Goal: Transaction & Acquisition: Purchase product/service

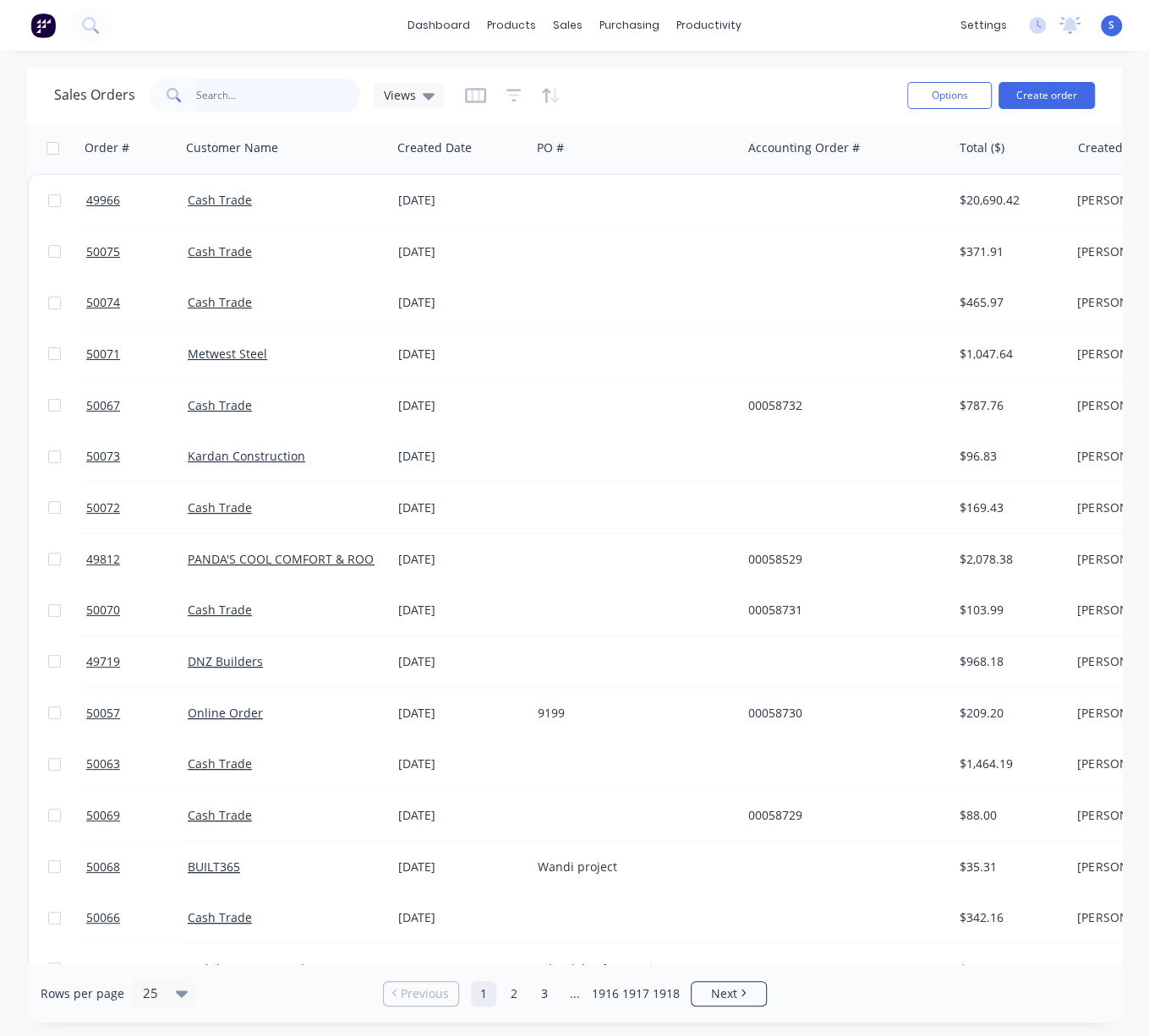
click at [282, 90] on input "text" at bounding box center [278, 96] width 165 height 34
type input "comet bay"
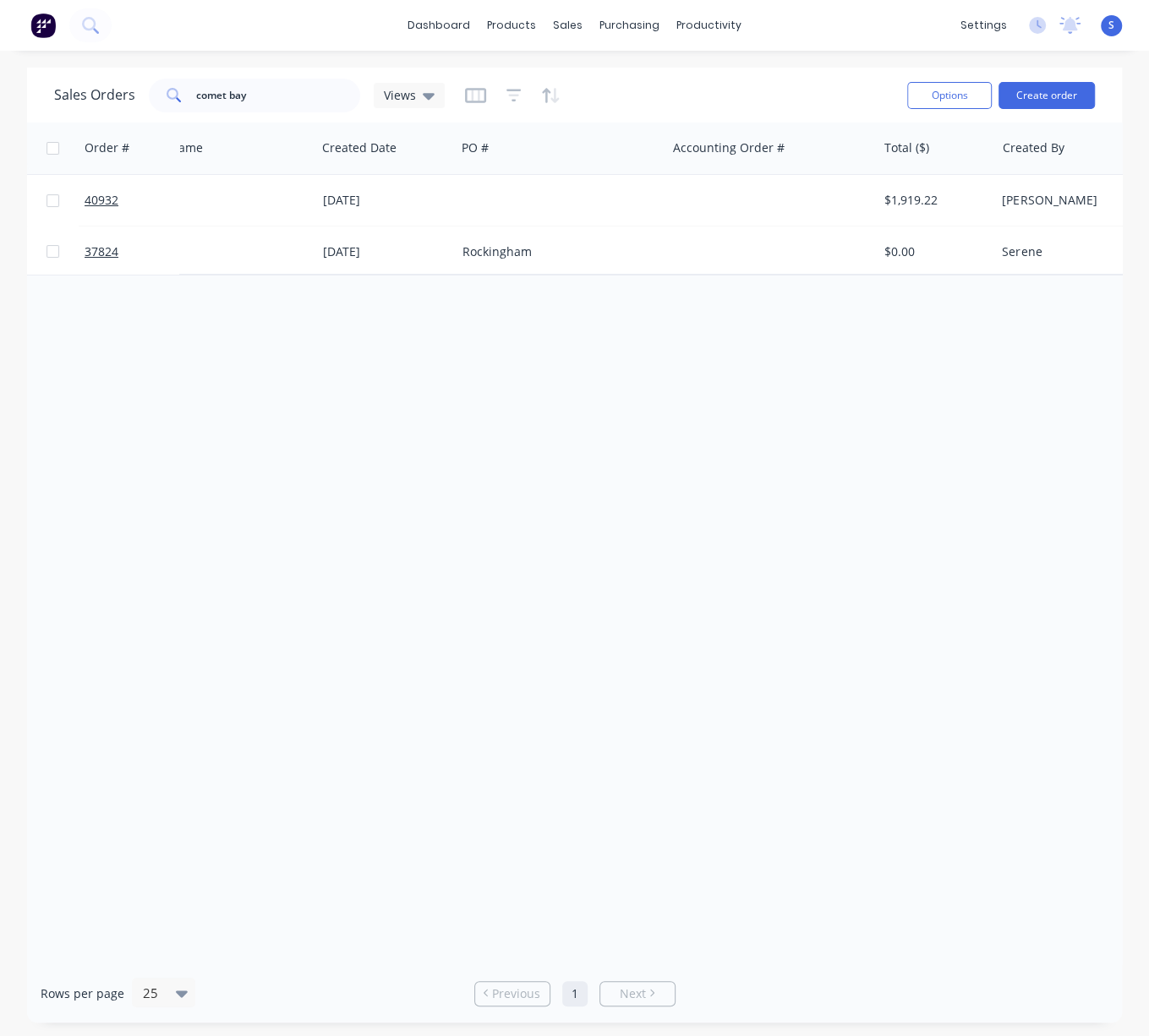
drag, startPoint x: 656, startPoint y: 446, endPoint x: 775, endPoint y: 477, distance: 123.0
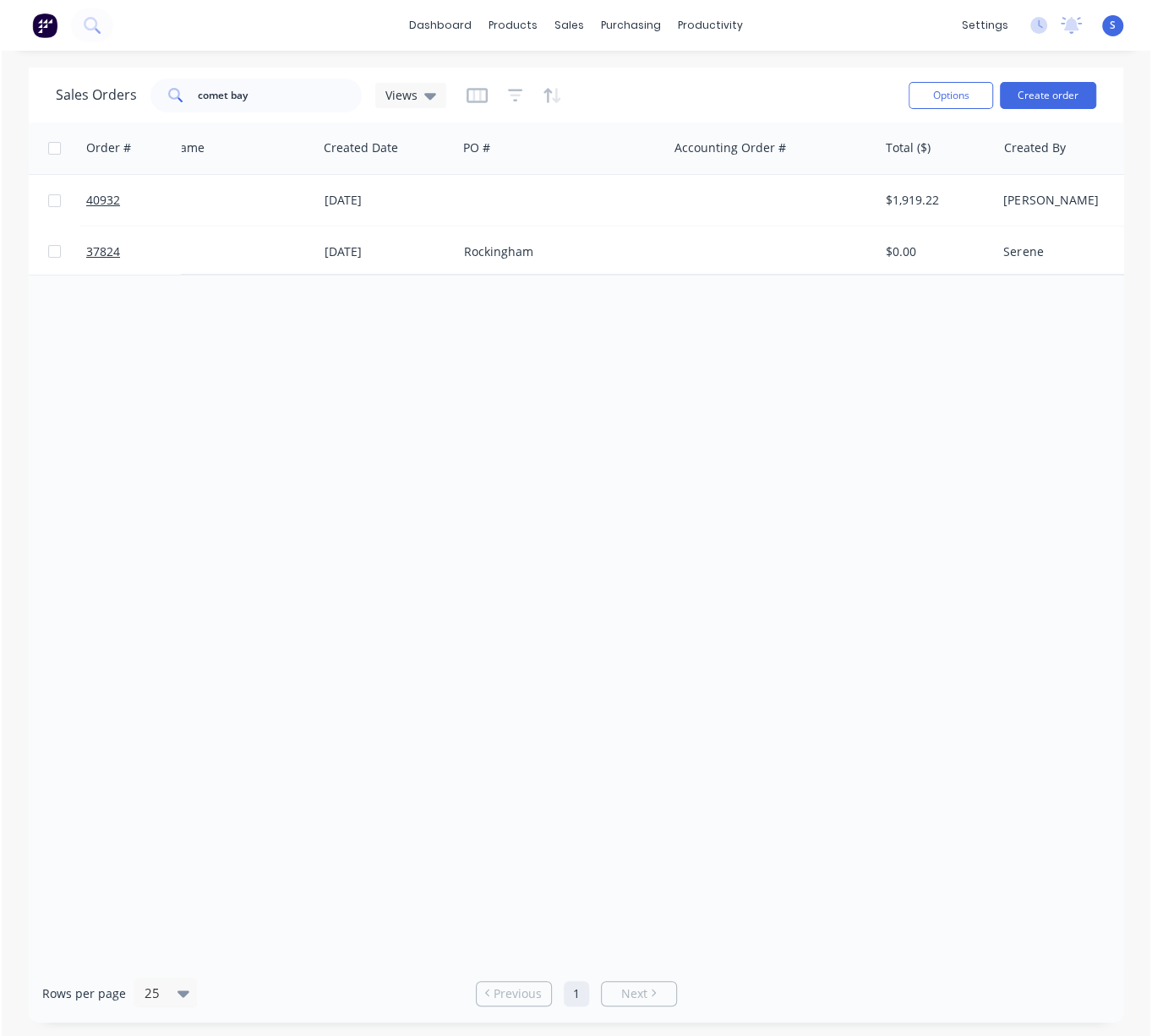
scroll to position [0, 102]
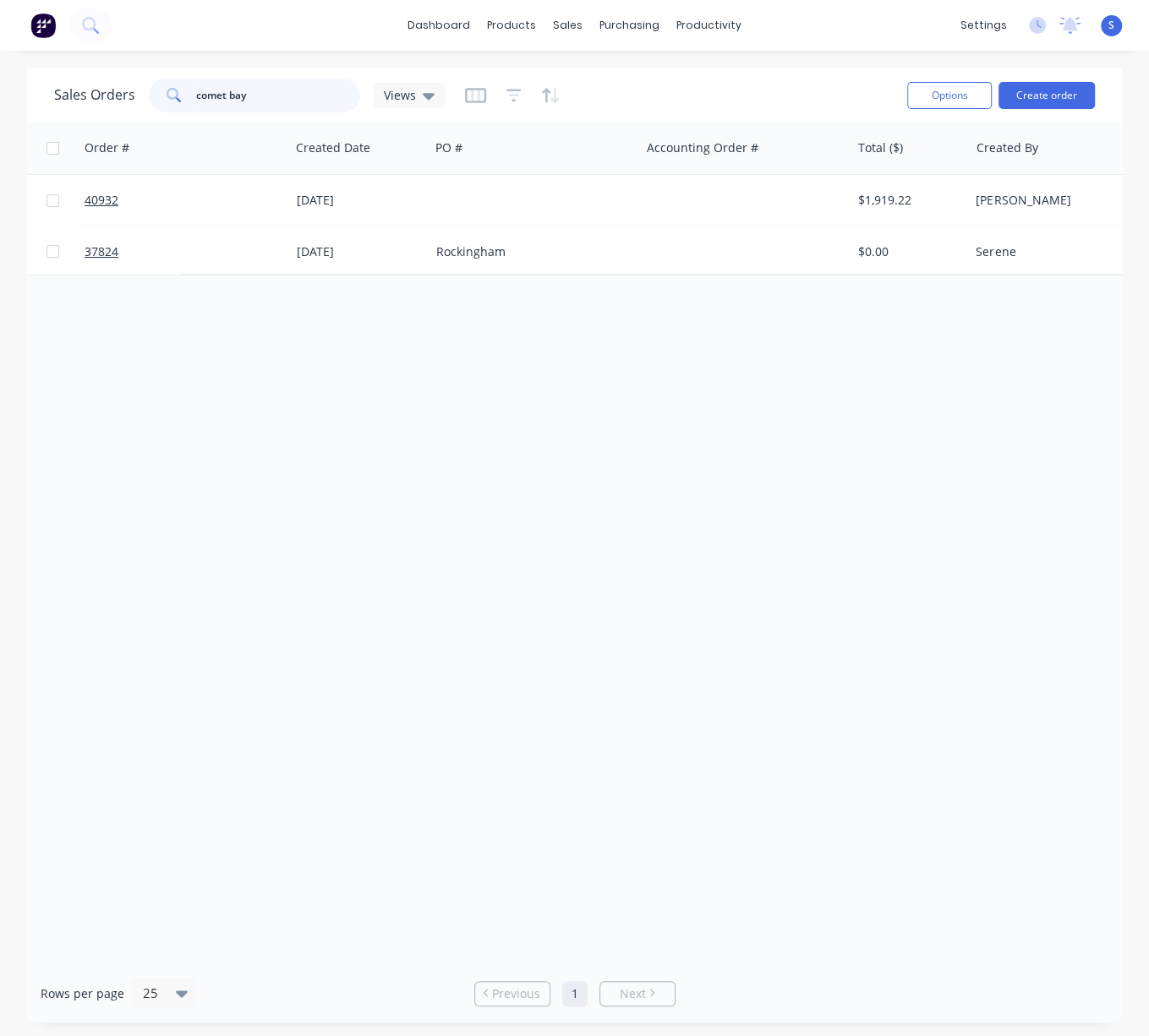
drag, startPoint x: 273, startPoint y: 82, endPoint x: 151, endPoint y: 87, distance: 122.1
click at [151, 87] on div "comet bay" at bounding box center [254, 96] width 212 height 34
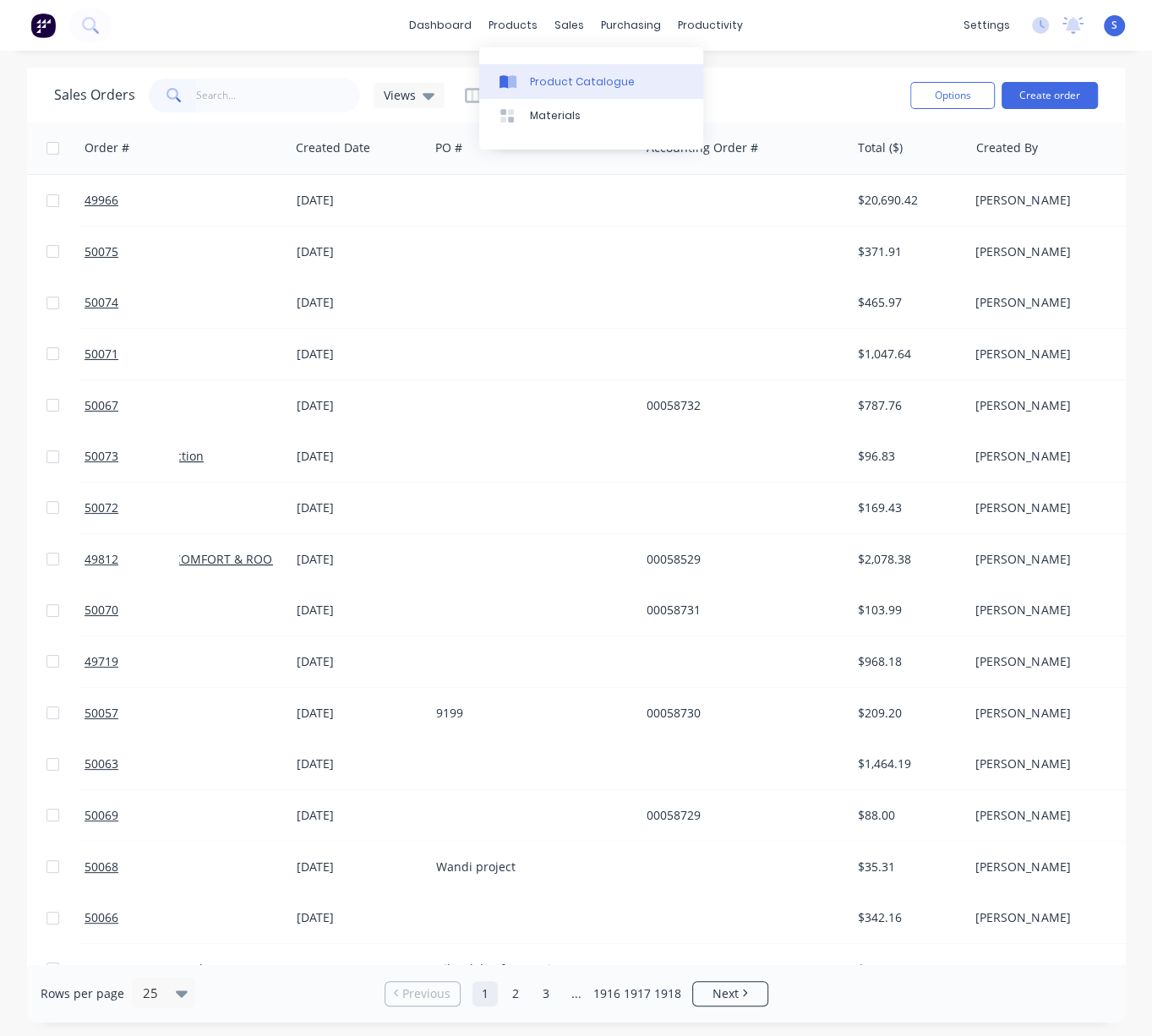
click at [561, 90] on div "Product Catalogue" at bounding box center [582, 81] width 105 height 15
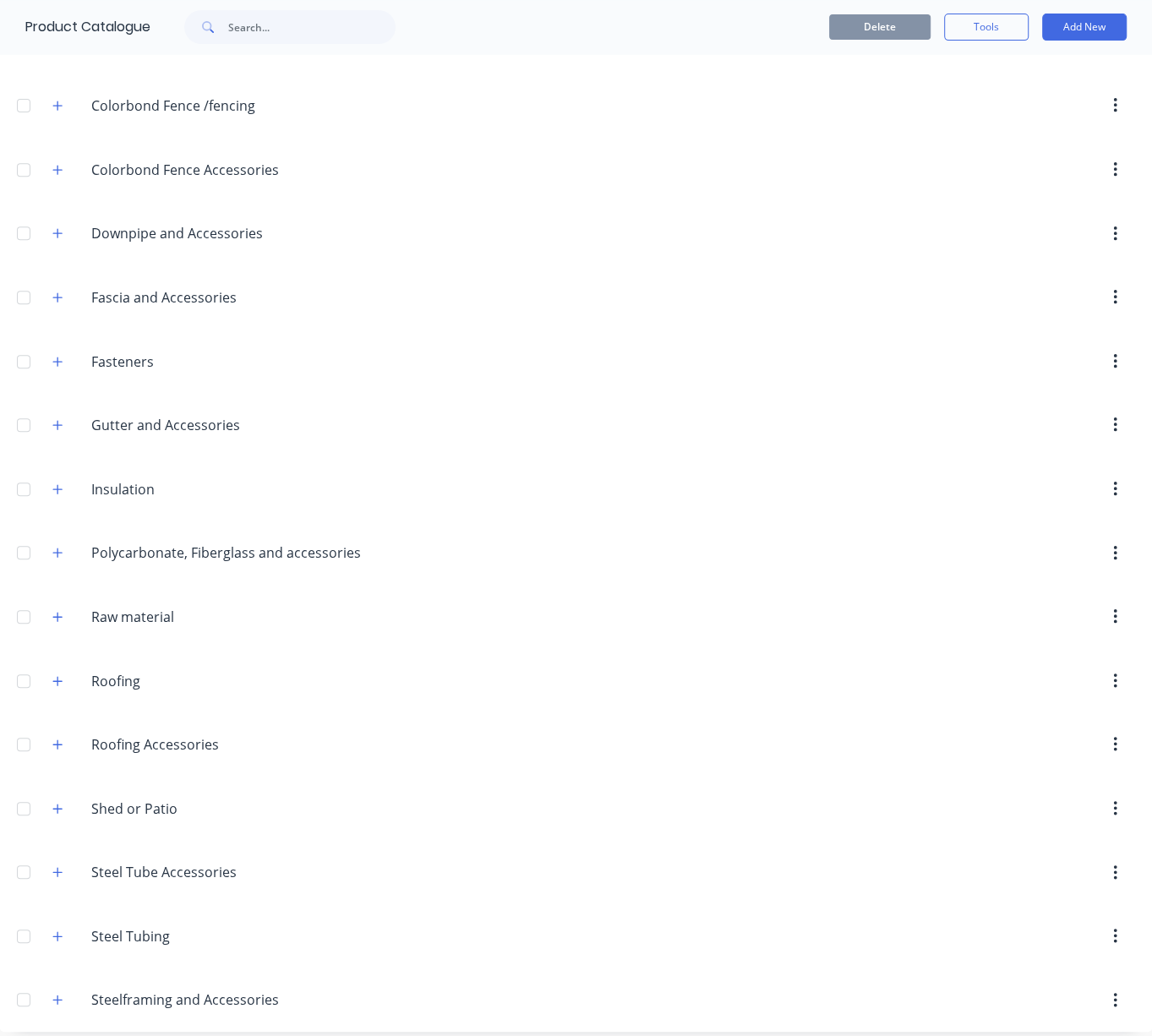
scroll to position [498, 0]
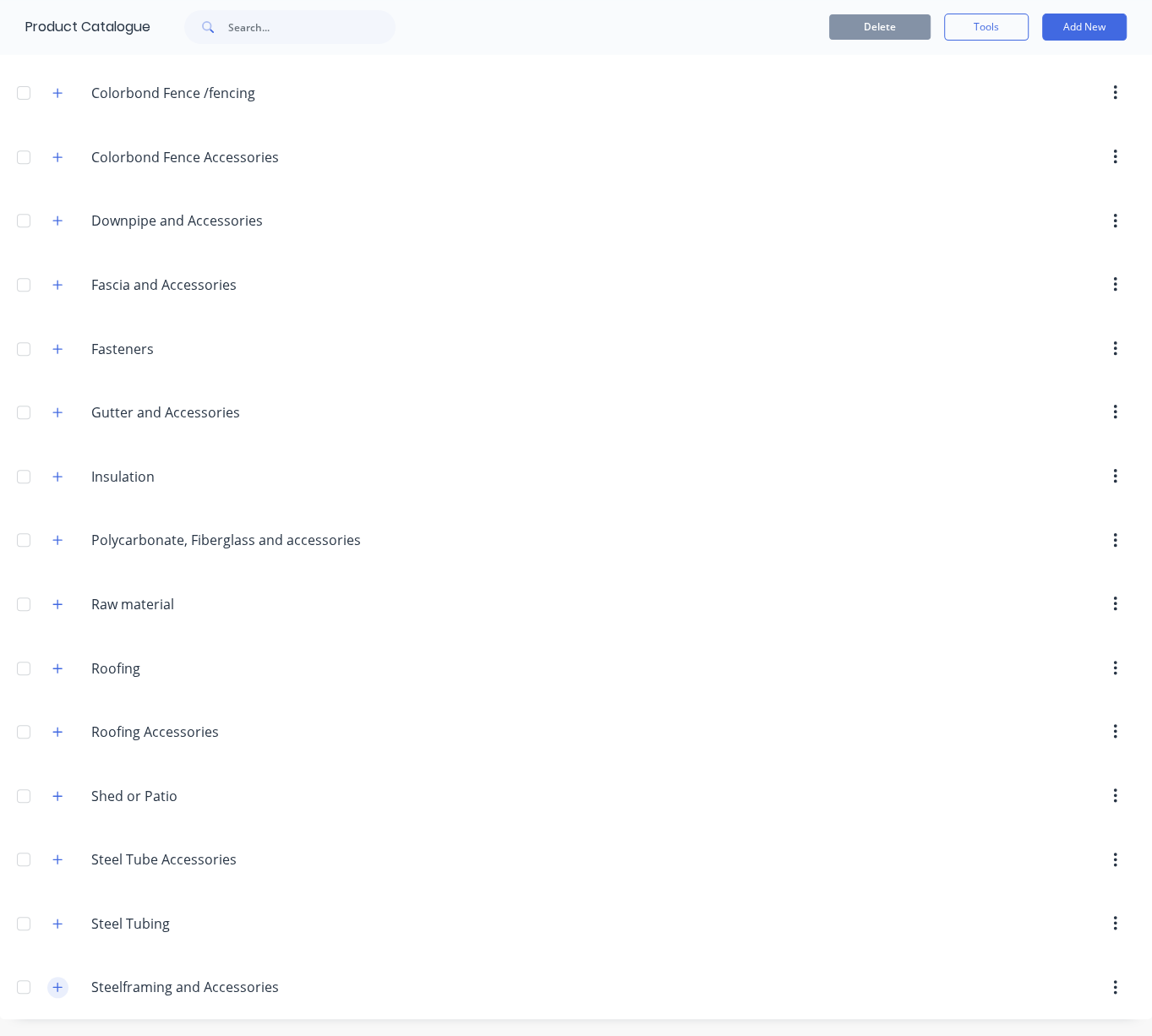
click at [61, 988] on icon "button" at bounding box center [57, 988] width 10 height 12
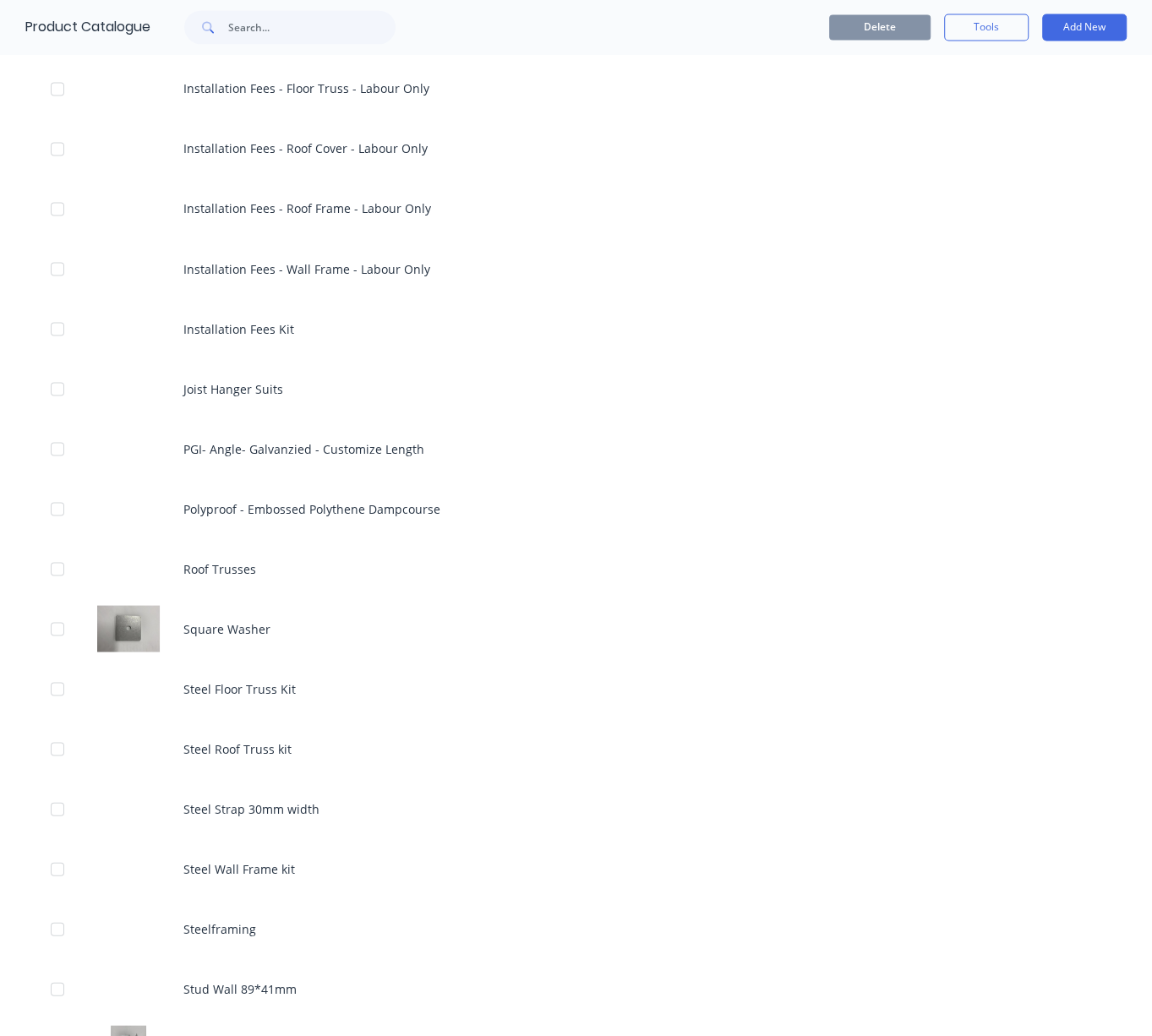
scroll to position [2202, 0]
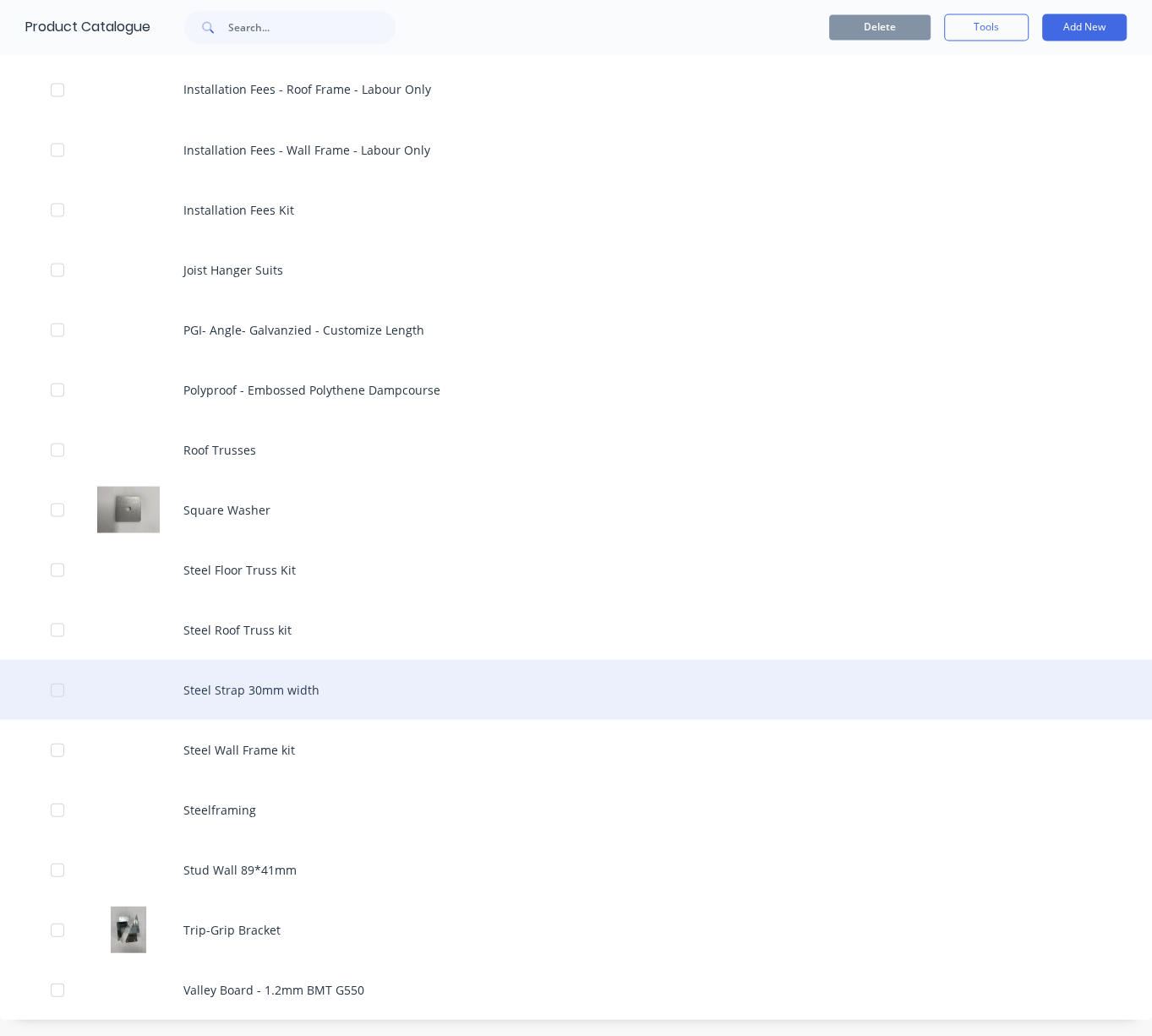
click at [314, 702] on div "Steel Strap 30mm width" at bounding box center [576, 689] width 1152 height 60
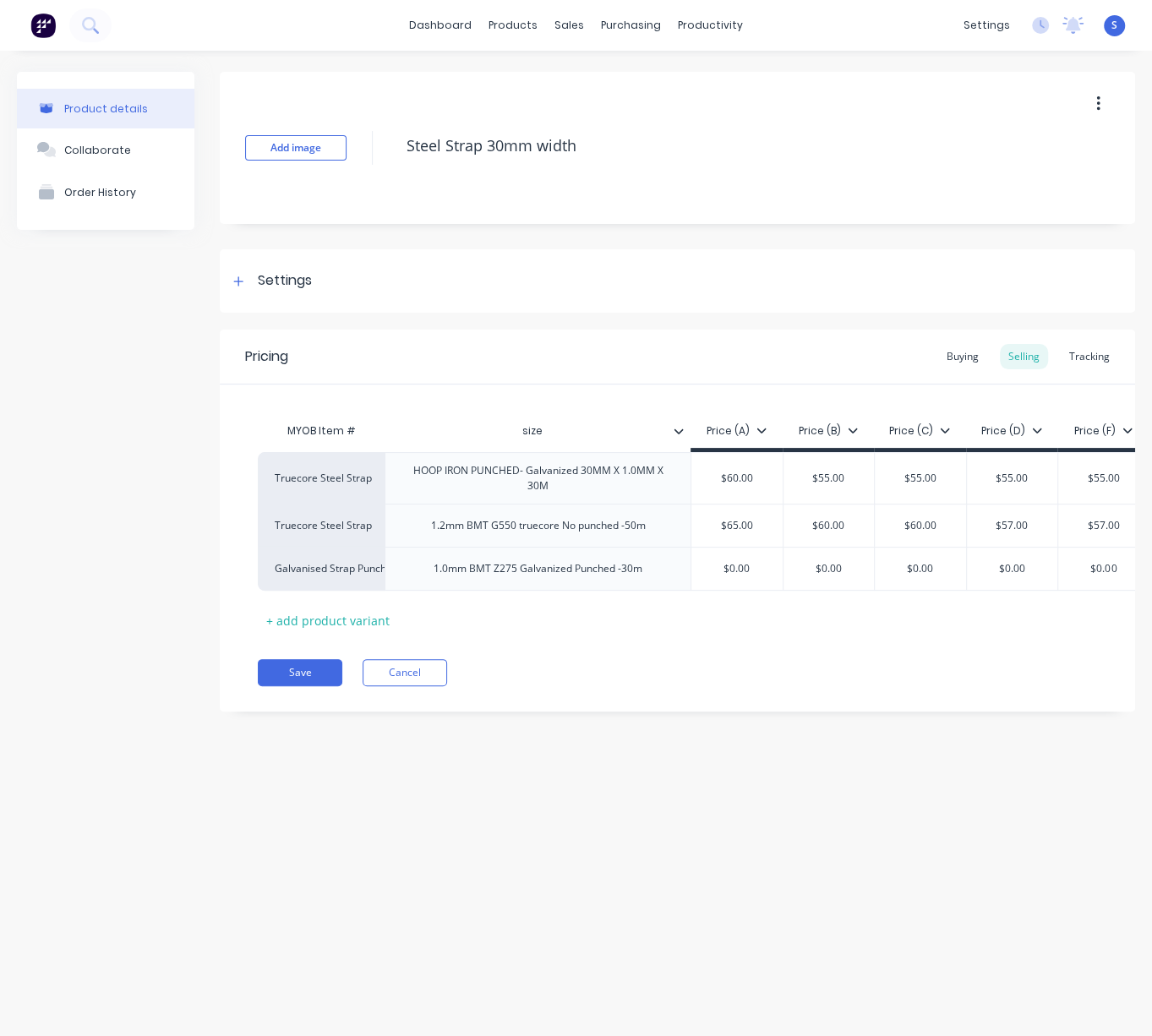
scroll to position [0, 57]
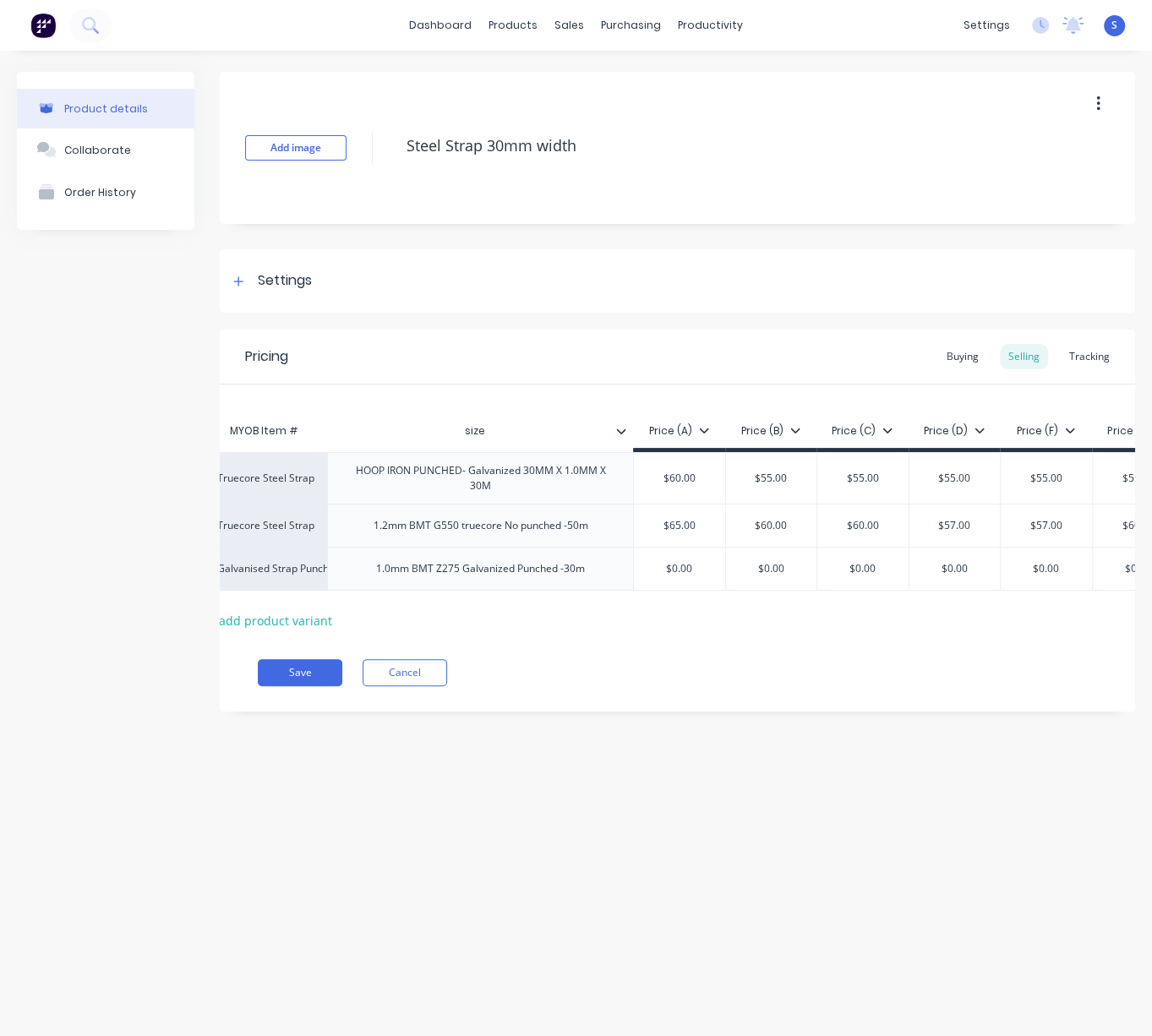
click at [794, 813] on div "Product details Collaborate Order History Add image Steel Strap 30mm width Sett…" at bounding box center [576, 526] width 1152 height 952
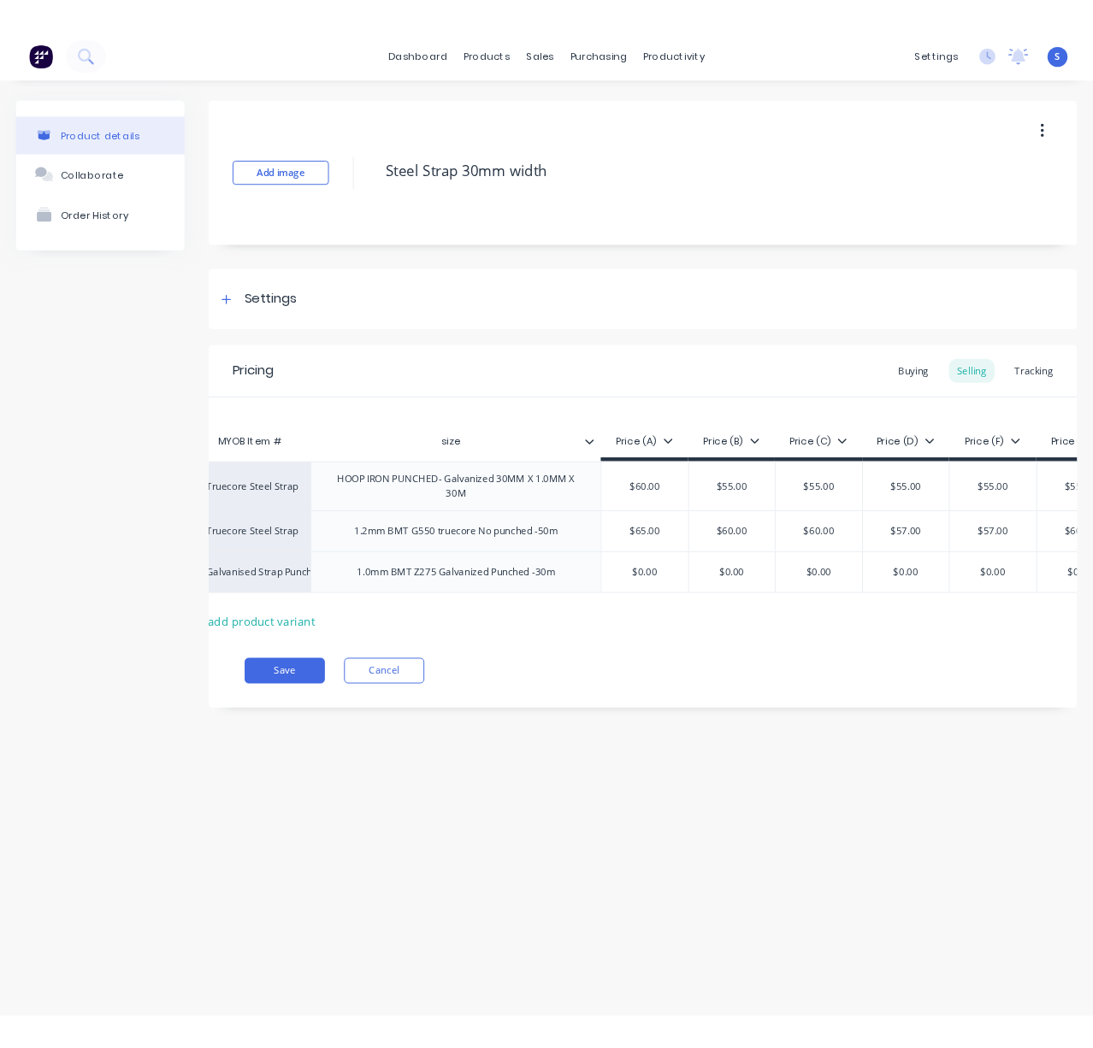
scroll to position [0, 0]
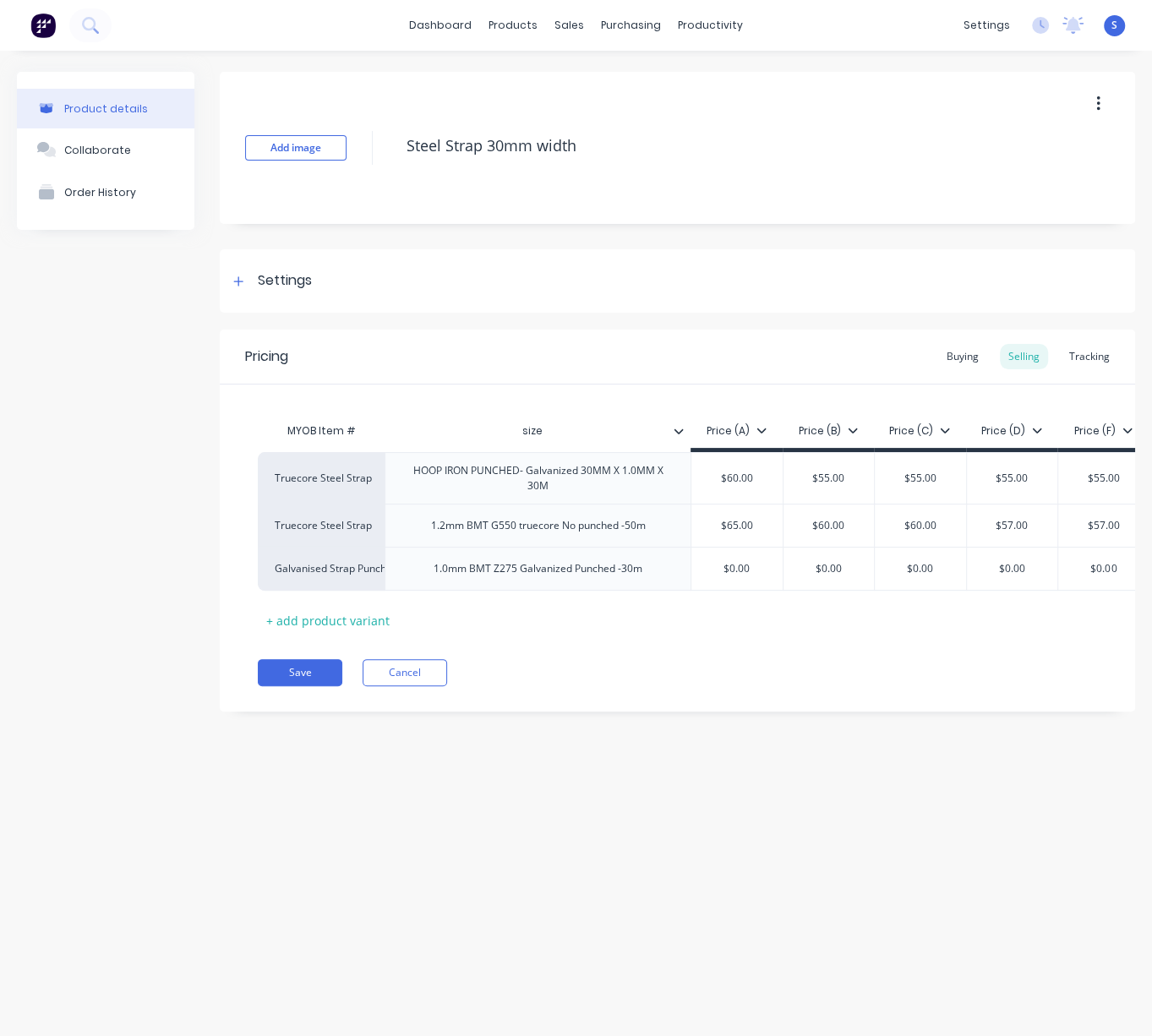
click at [612, 883] on div "Product details Collaborate Order History Add image Steel Strap 30mm width Sett…" at bounding box center [576, 526] width 1152 height 952
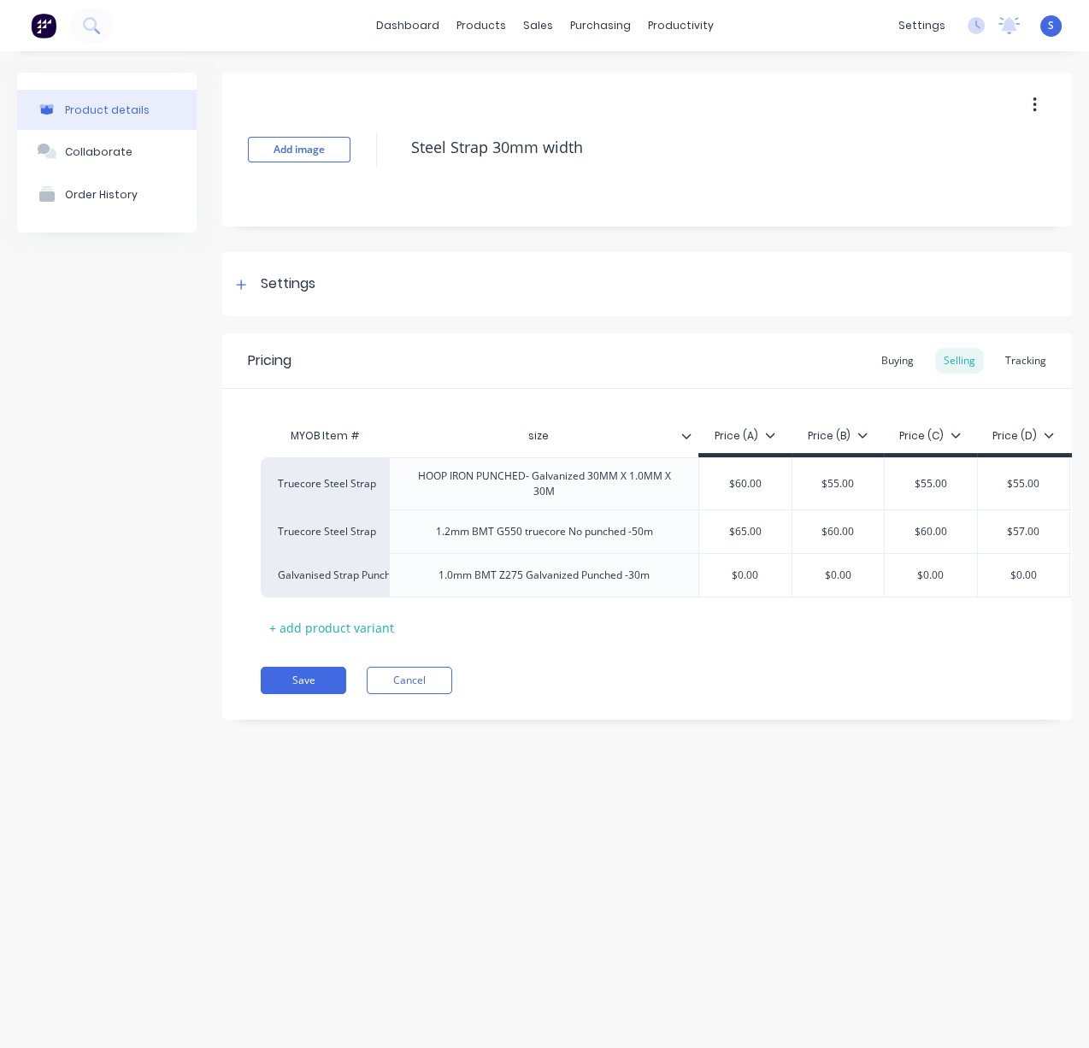
type textarea "x"
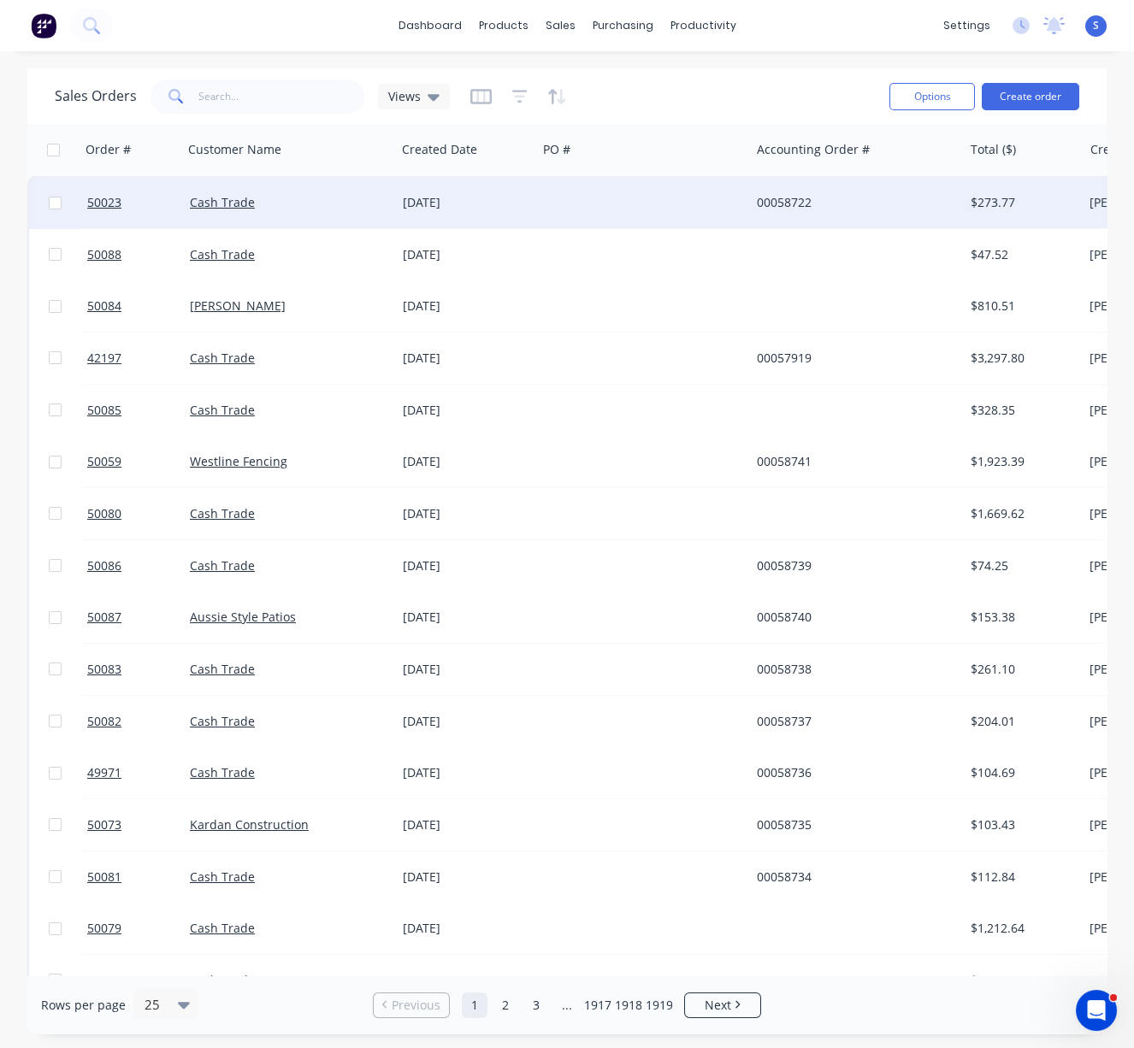
drag, startPoint x: 633, startPoint y: 97, endPoint x: 480, endPoint y: 205, distance: 186.4
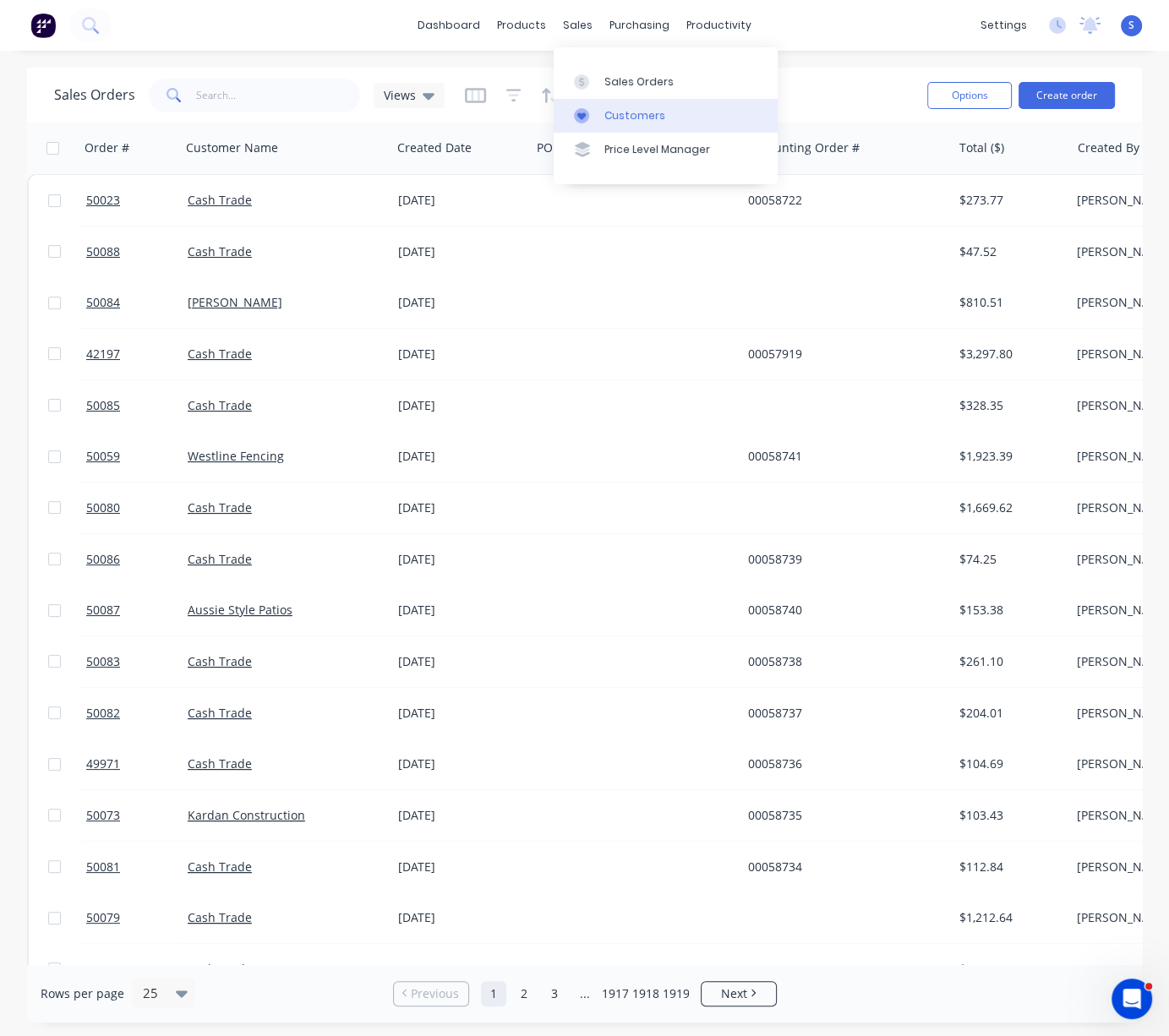
click at [610, 122] on div "Customers" at bounding box center [635, 115] width 61 height 15
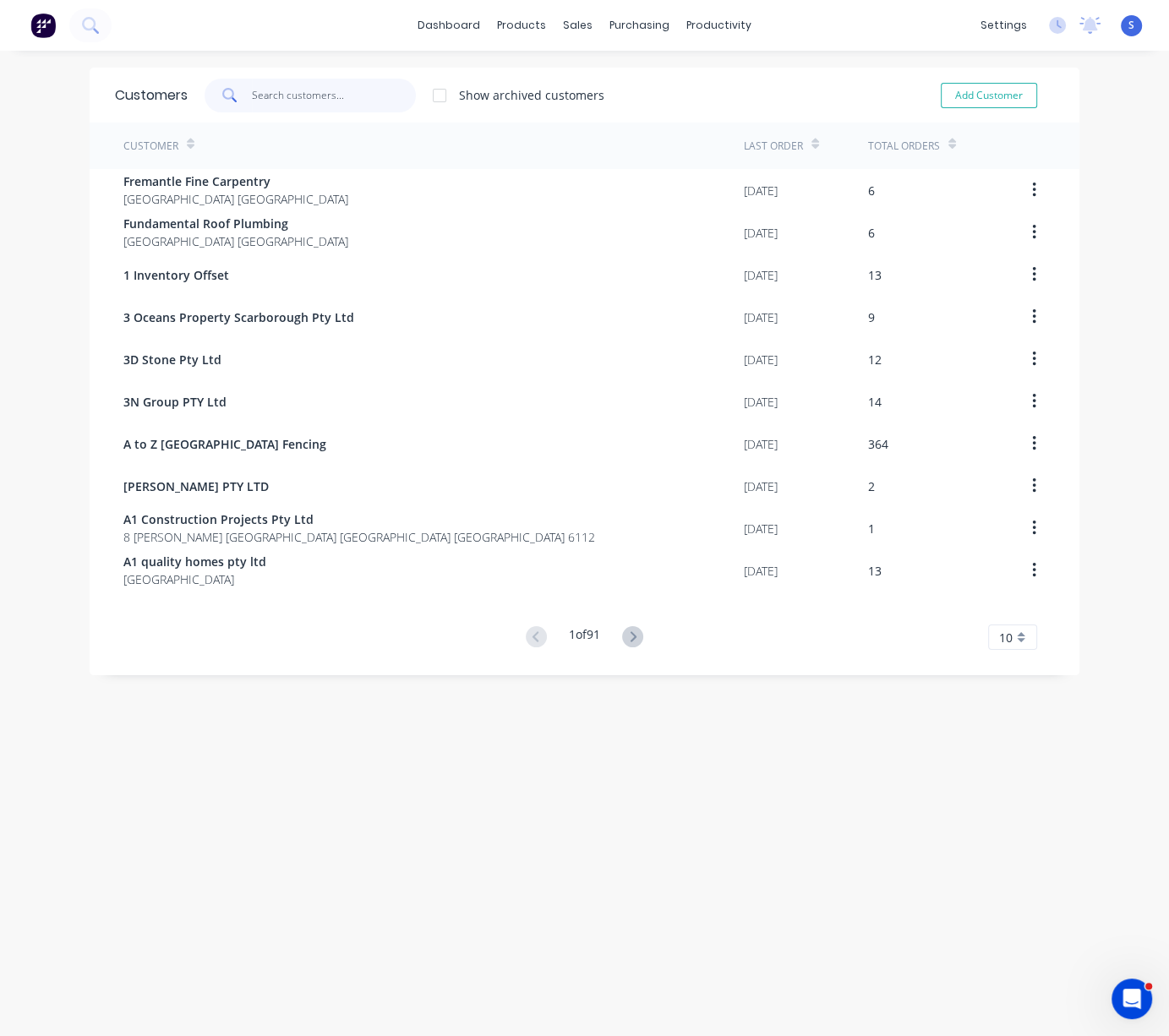
click at [333, 96] on input "text" at bounding box center [334, 96] width 165 height 34
click at [595, 68] on link "Sales Orders" at bounding box center [657, 81] width 225 height 34
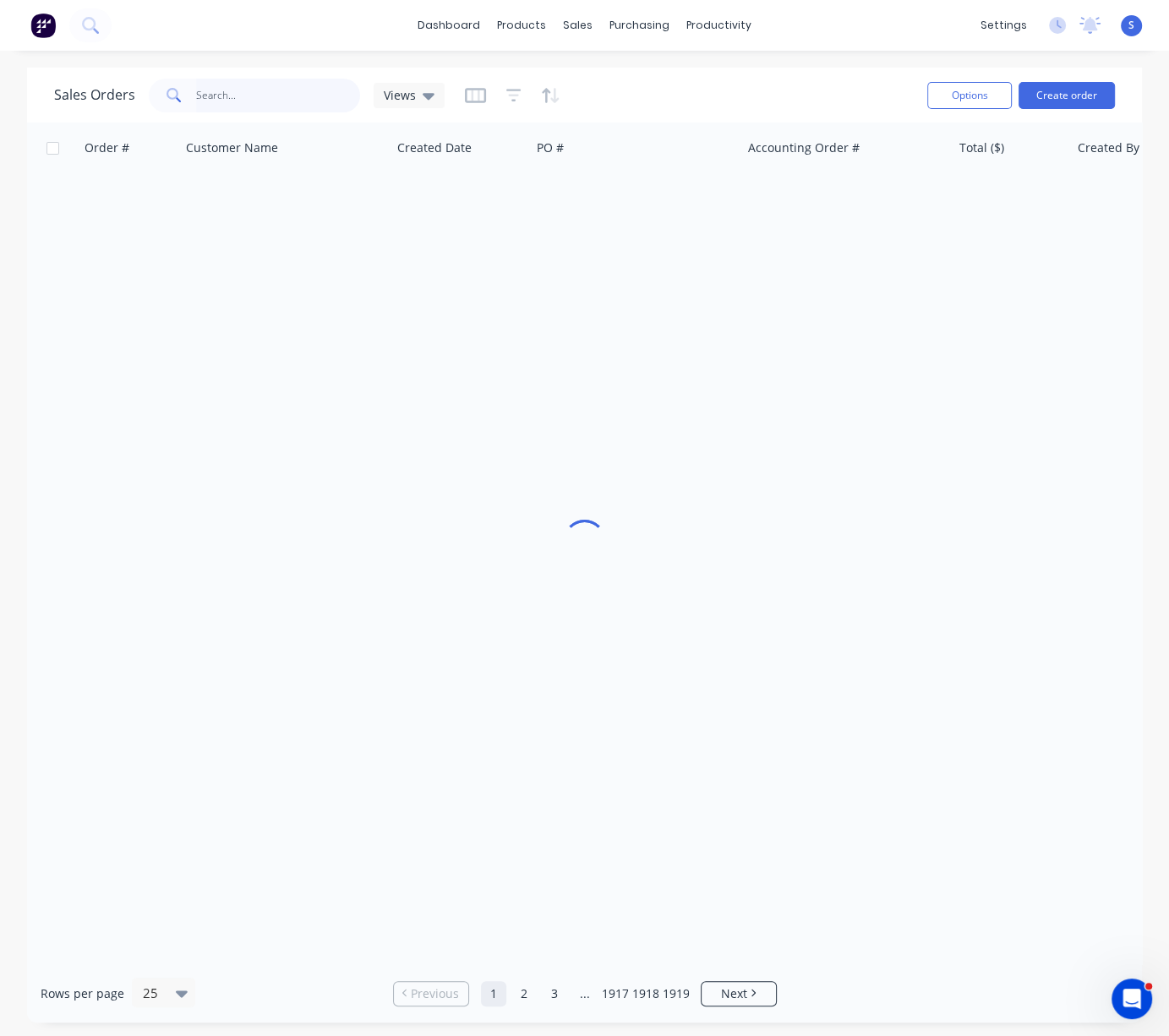
click at [293, 96] on input "text" at bounding box center [278, 96] width 165 height 34
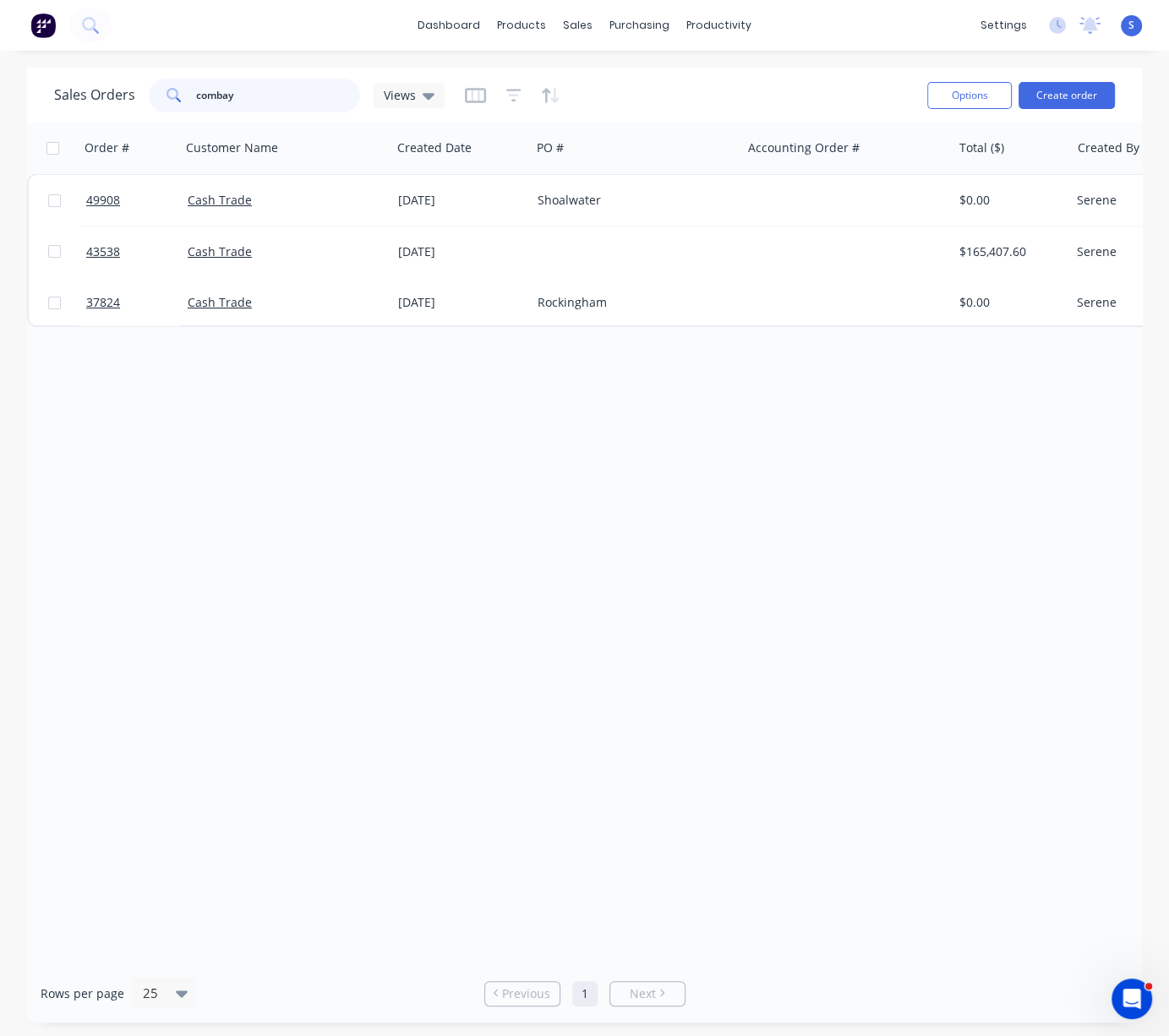
type input "combay"
drag, startPoint x: 685, startPoint y: 458, endPoint x: 745, endPoint y: 462, distance: 60.1
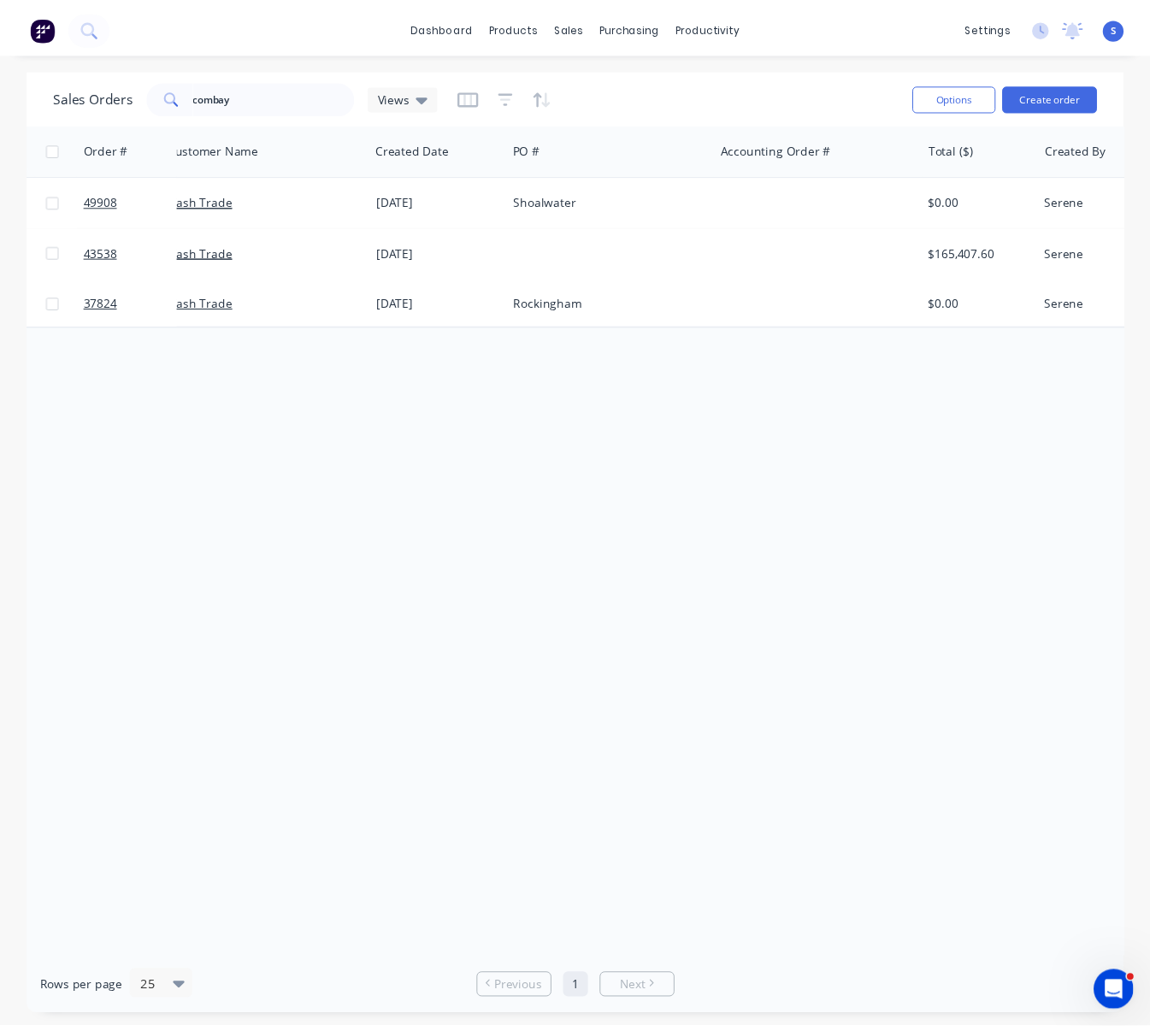
scroll to position [0, 44]
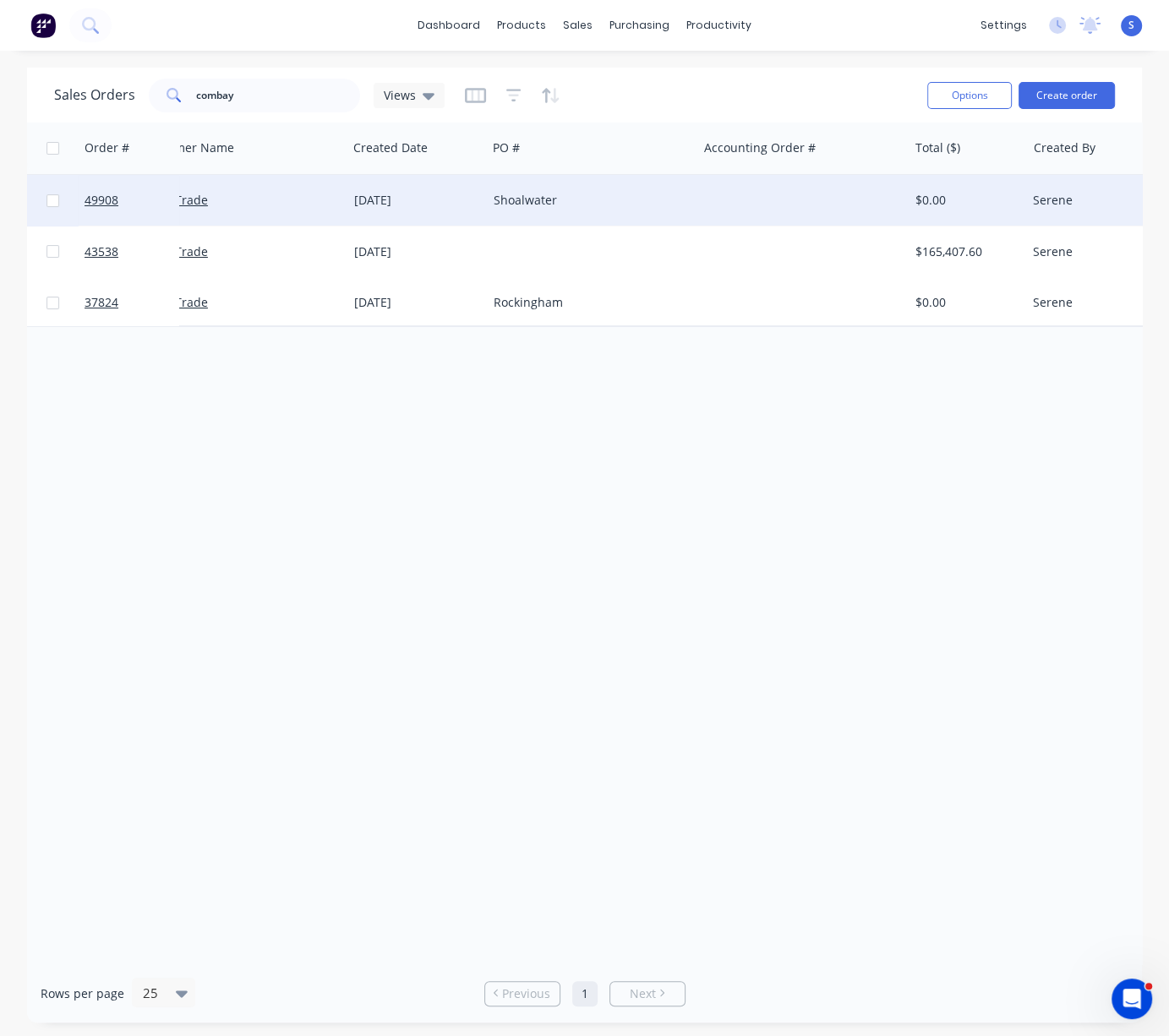
click at [474, 189] on div "[DATE]" at bounding box center [416, 200] width 139 height 50
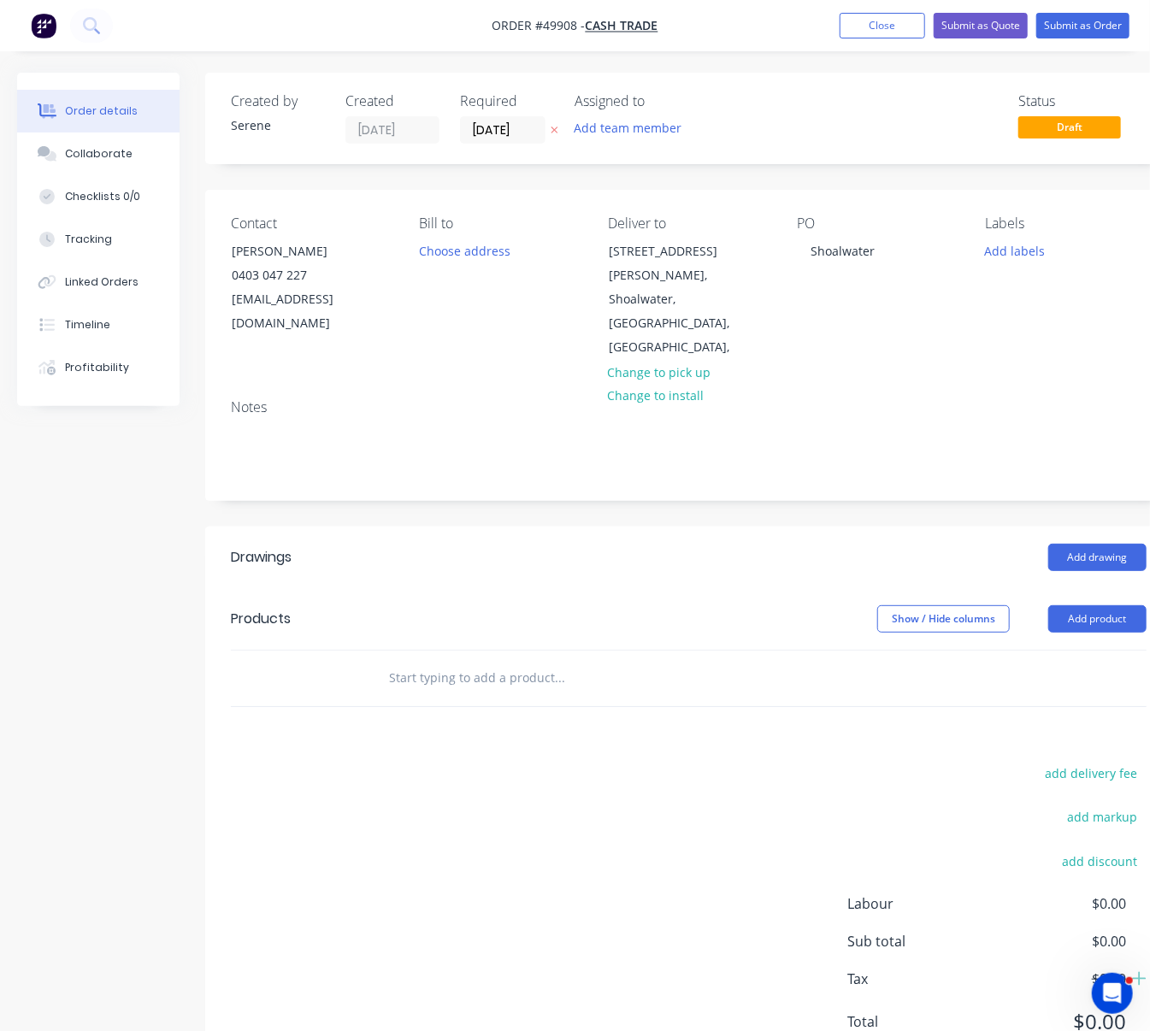
click at [556, 545] on header "Drawings Add drawing" at bounding box center [688, 558] width 967 height 62
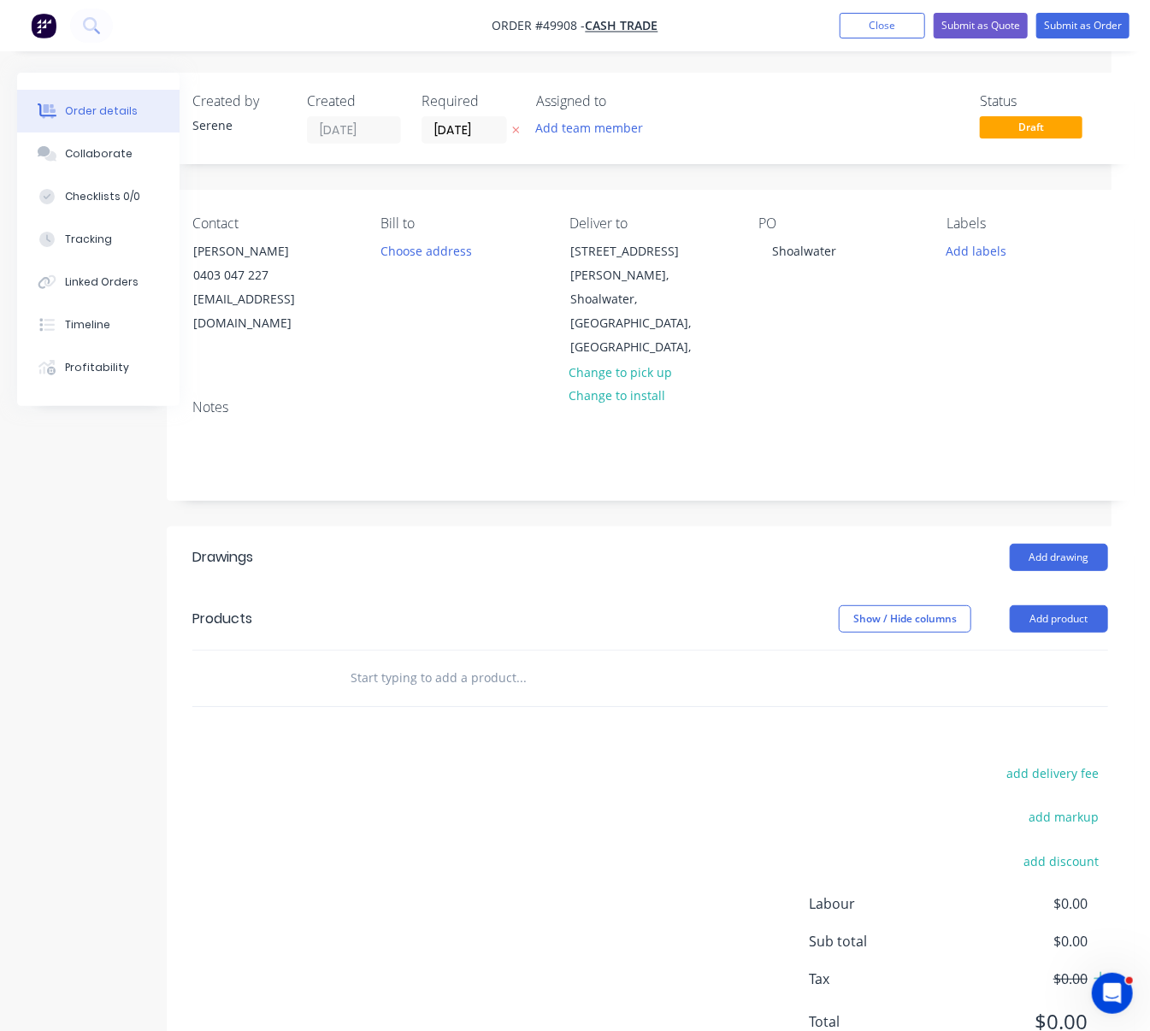
drag, startPoint x: 499, startPoint y: 566, endPoint x: 728, endPoint y: 571, distance: 229.2
click at [1066, 605] on button "Add product" at bounding box center [1059, 618] width 98 height 27
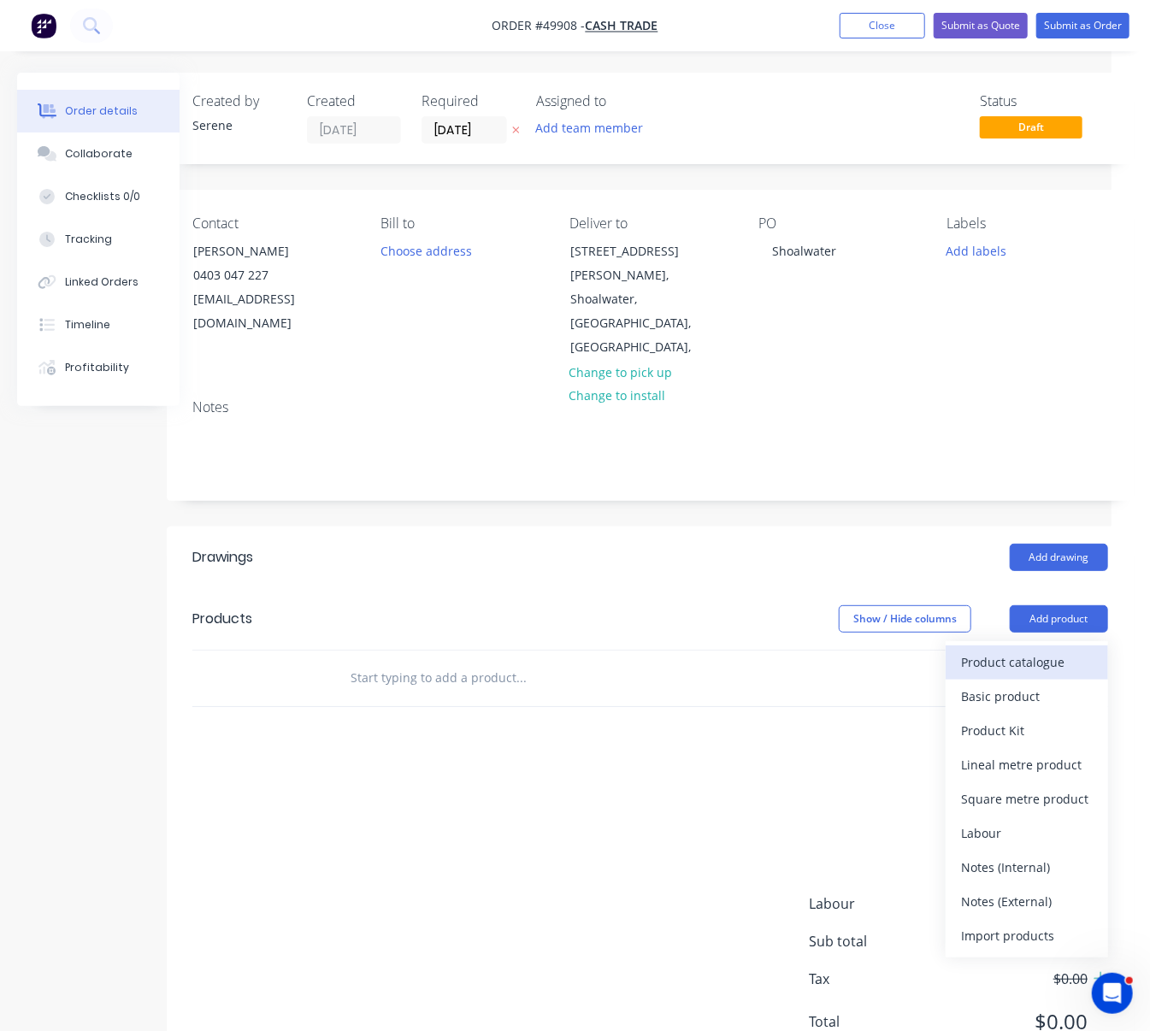
click at [1049, 650] on div "Product catalogue" at bounding box center [1027, 662] width 132 height 25
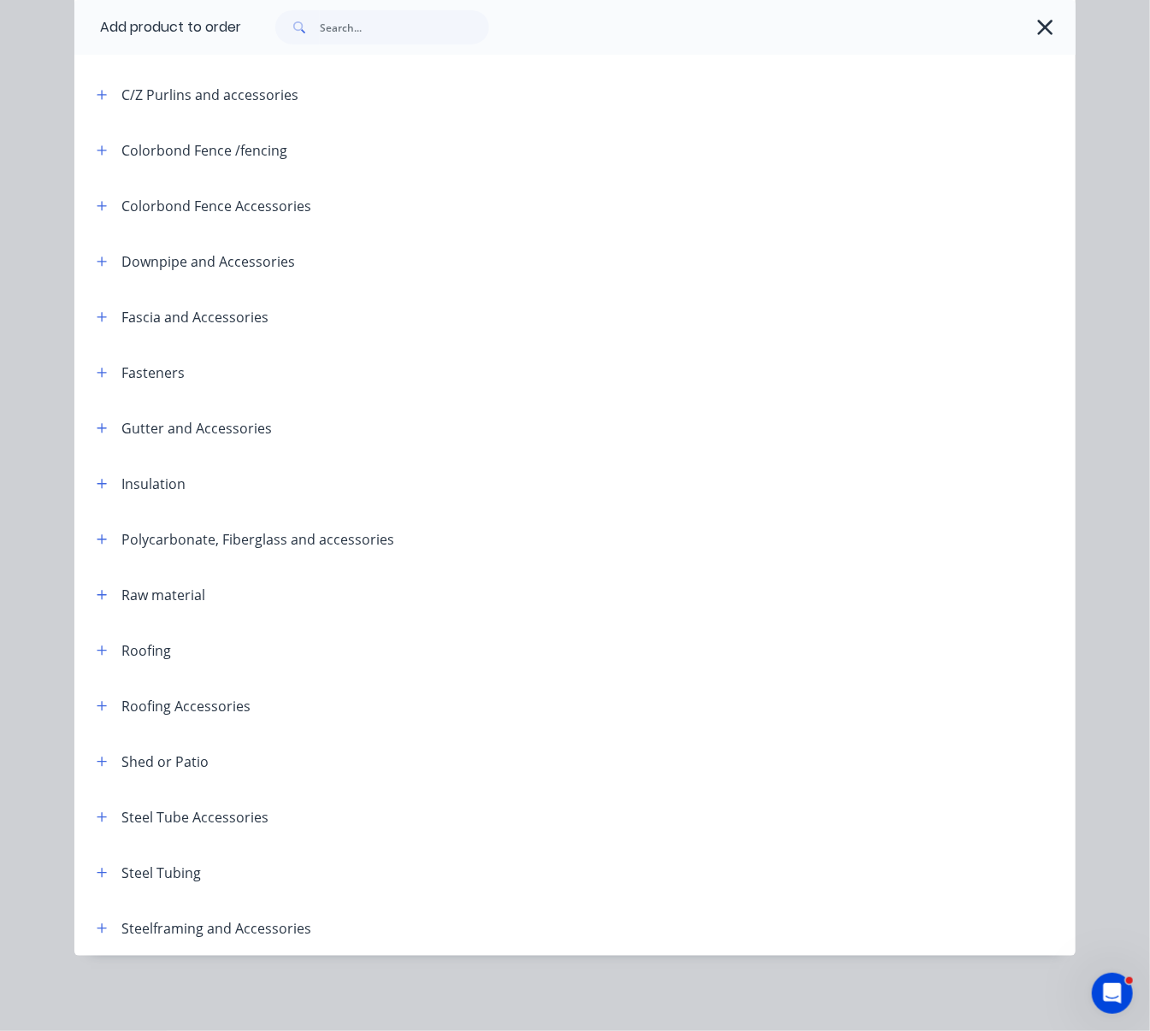
scroll to position [369, 0]
click at [97, 922] on icon "button" at bounding box center [102, 928] width 10 height 12
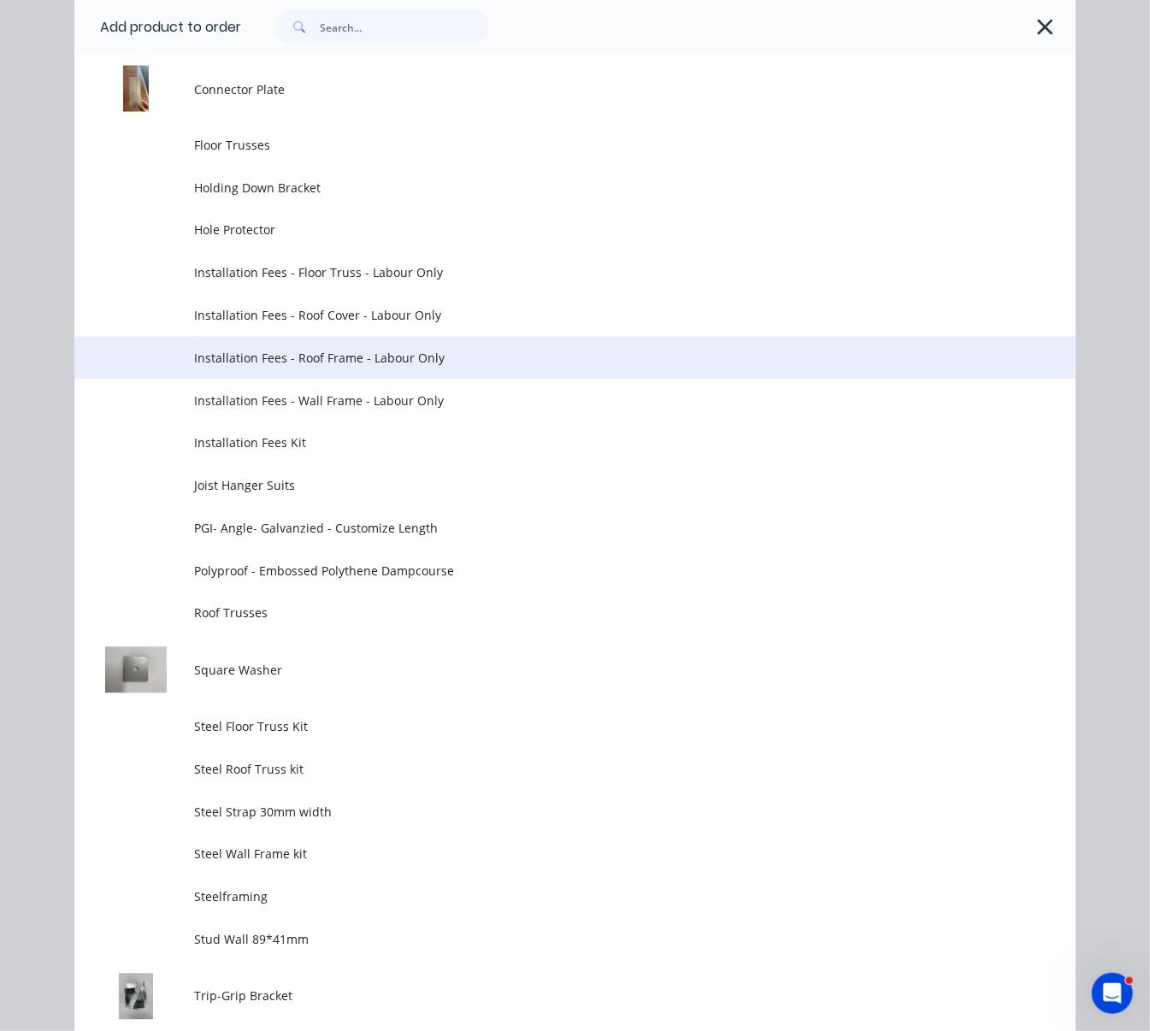
scroll to position [1699, 0]
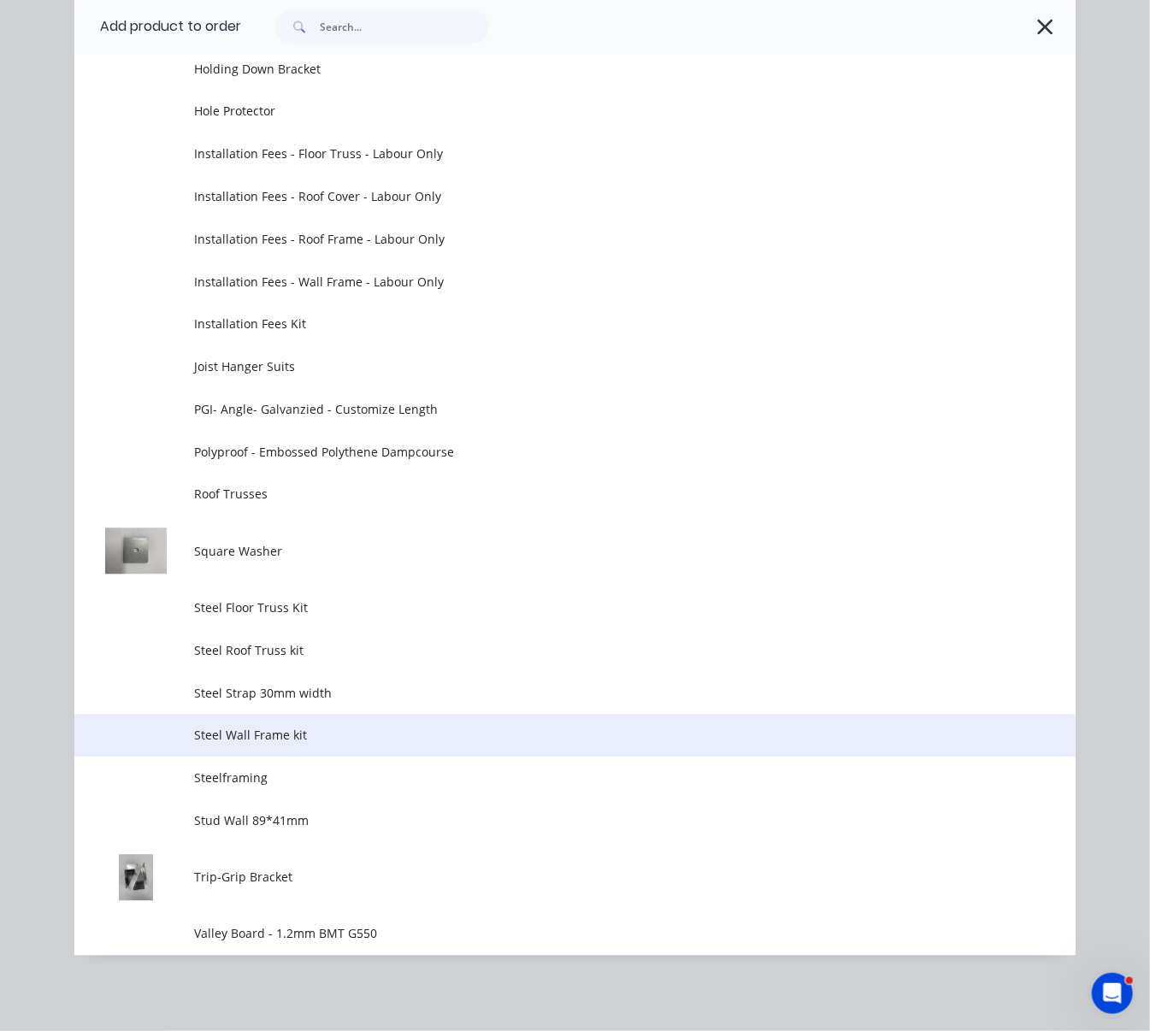
click at [299, 743] on span "Steel Wall Frame kit" at bounding box center [547, 736] width 704 height 18
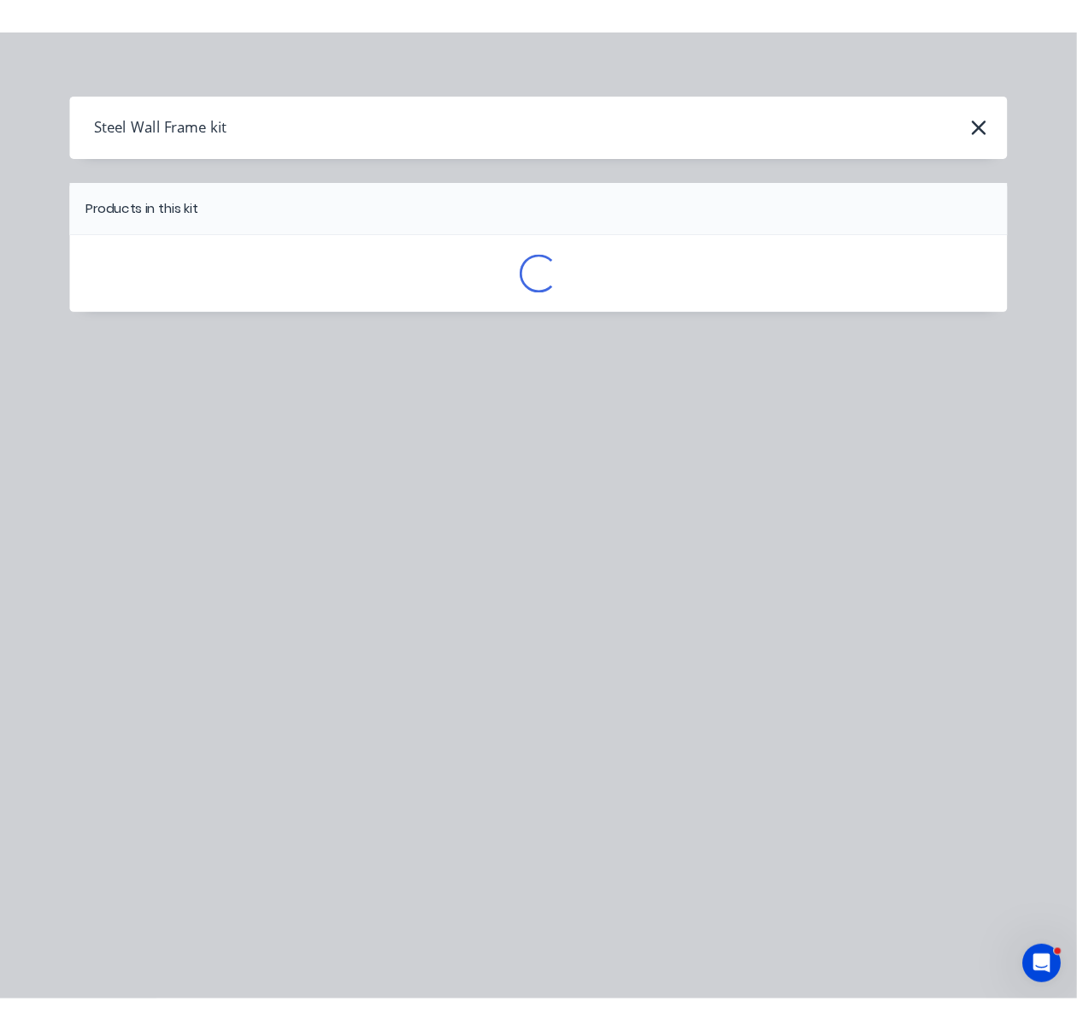
scroll to position [0, 0]
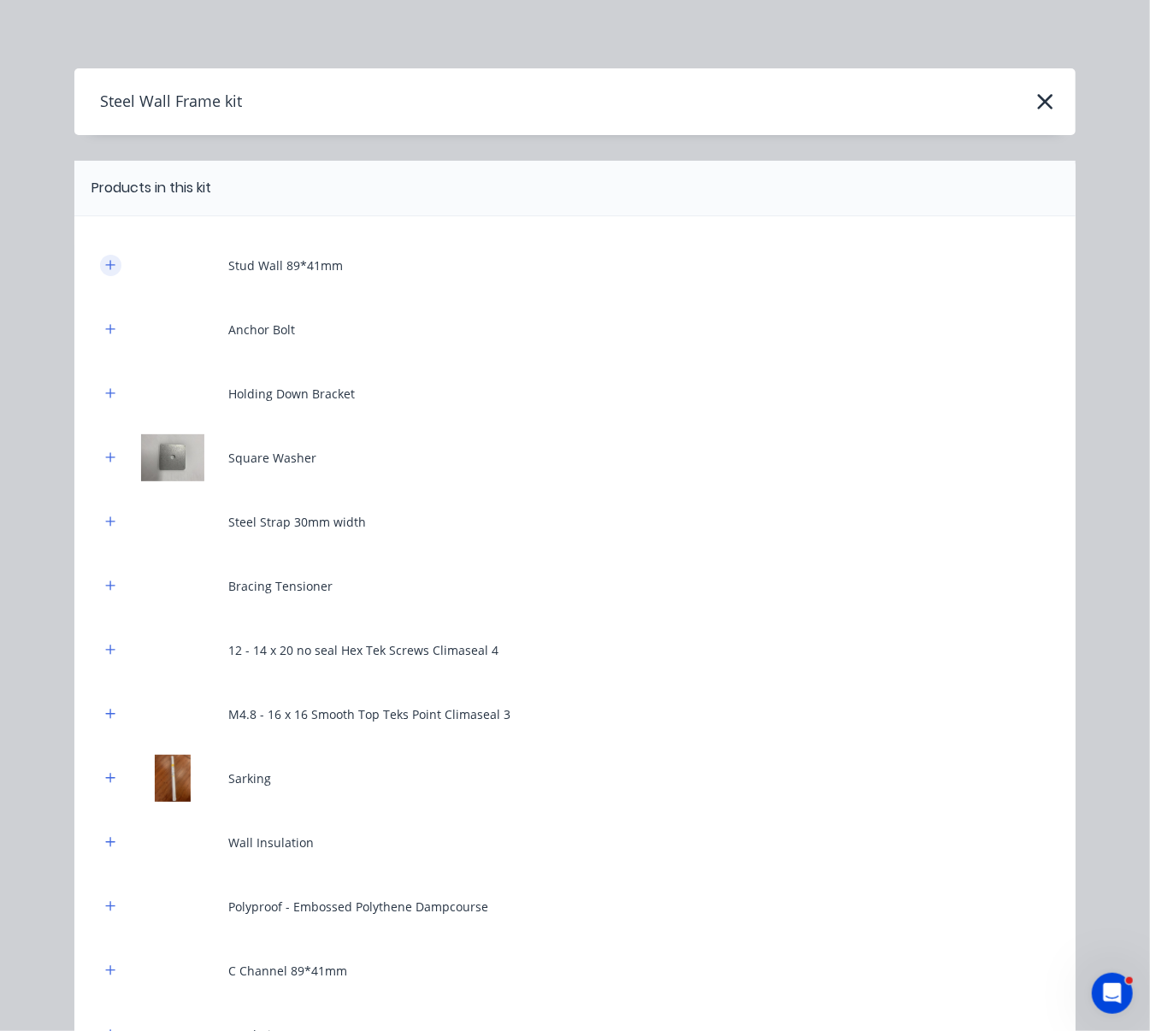
click at [103, 266] on button "button" at bounding box center [110, 265] width 21 height 21
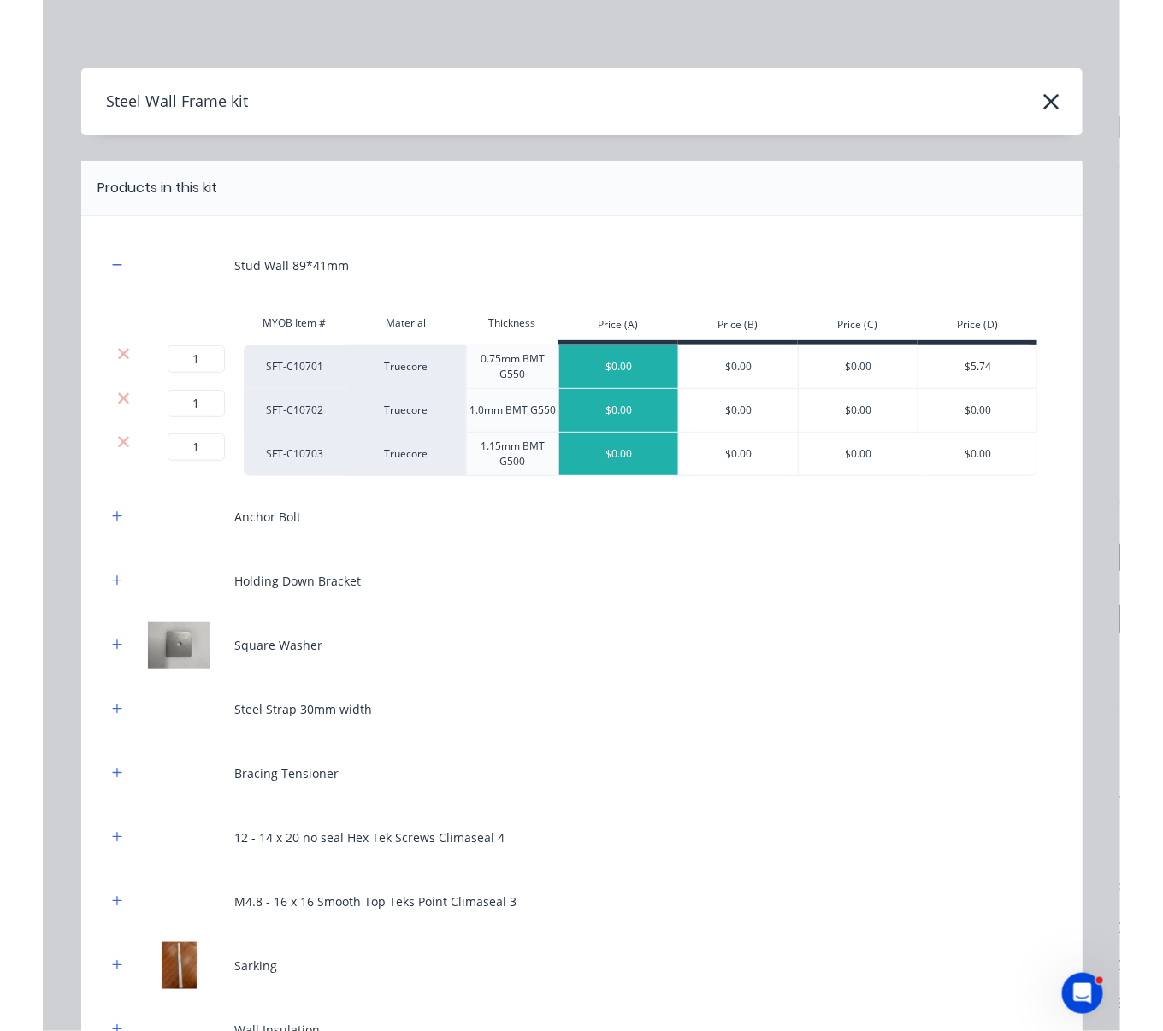
scroll to position [0, 26]
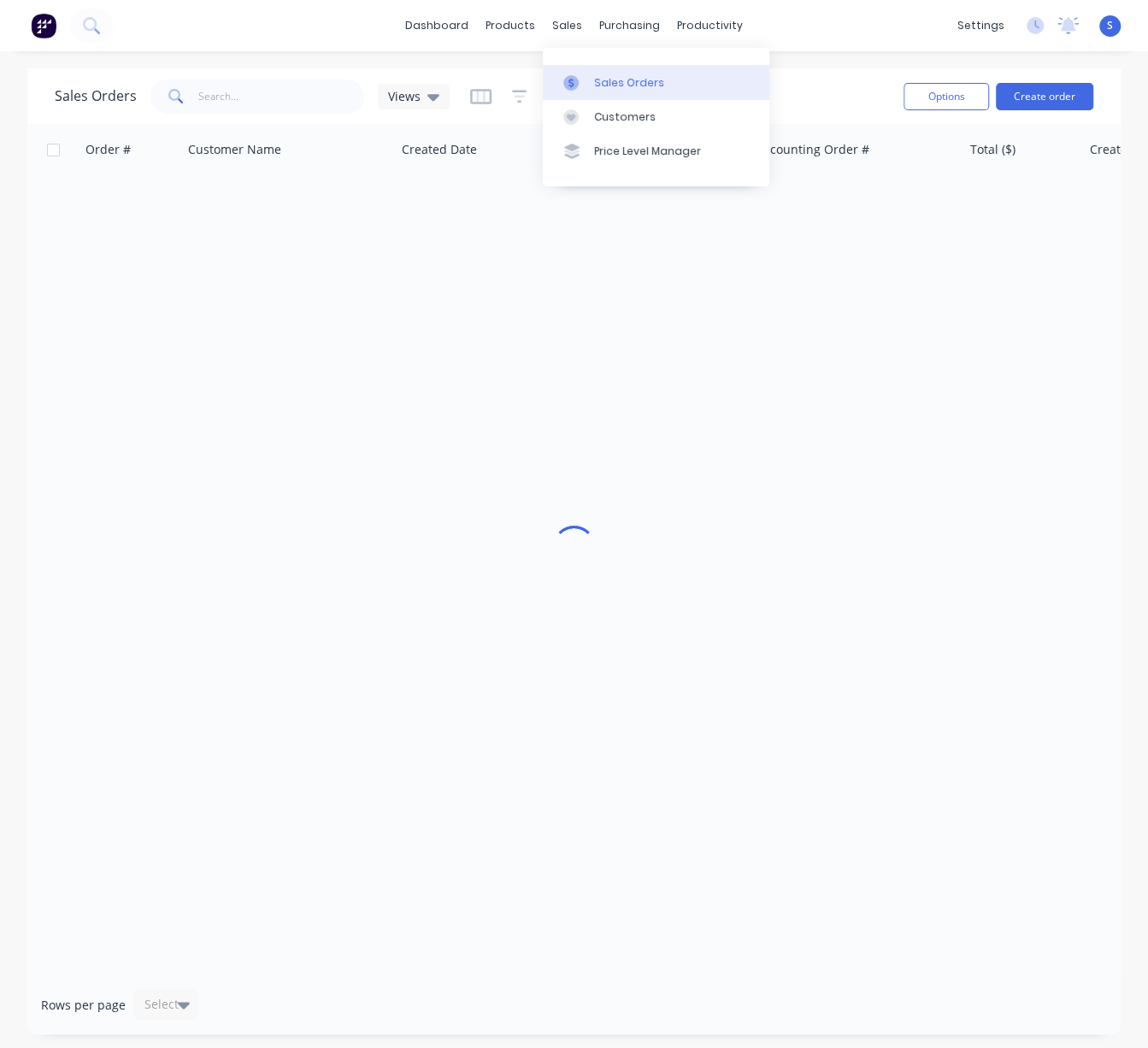
click at [637, 85] on div "Sales Orders" at bounding box center [629, 82] width 70 height 15
click at [256, 88] on input "text" at bounding box center [281, 97] width 167 height 34
type input "didier"
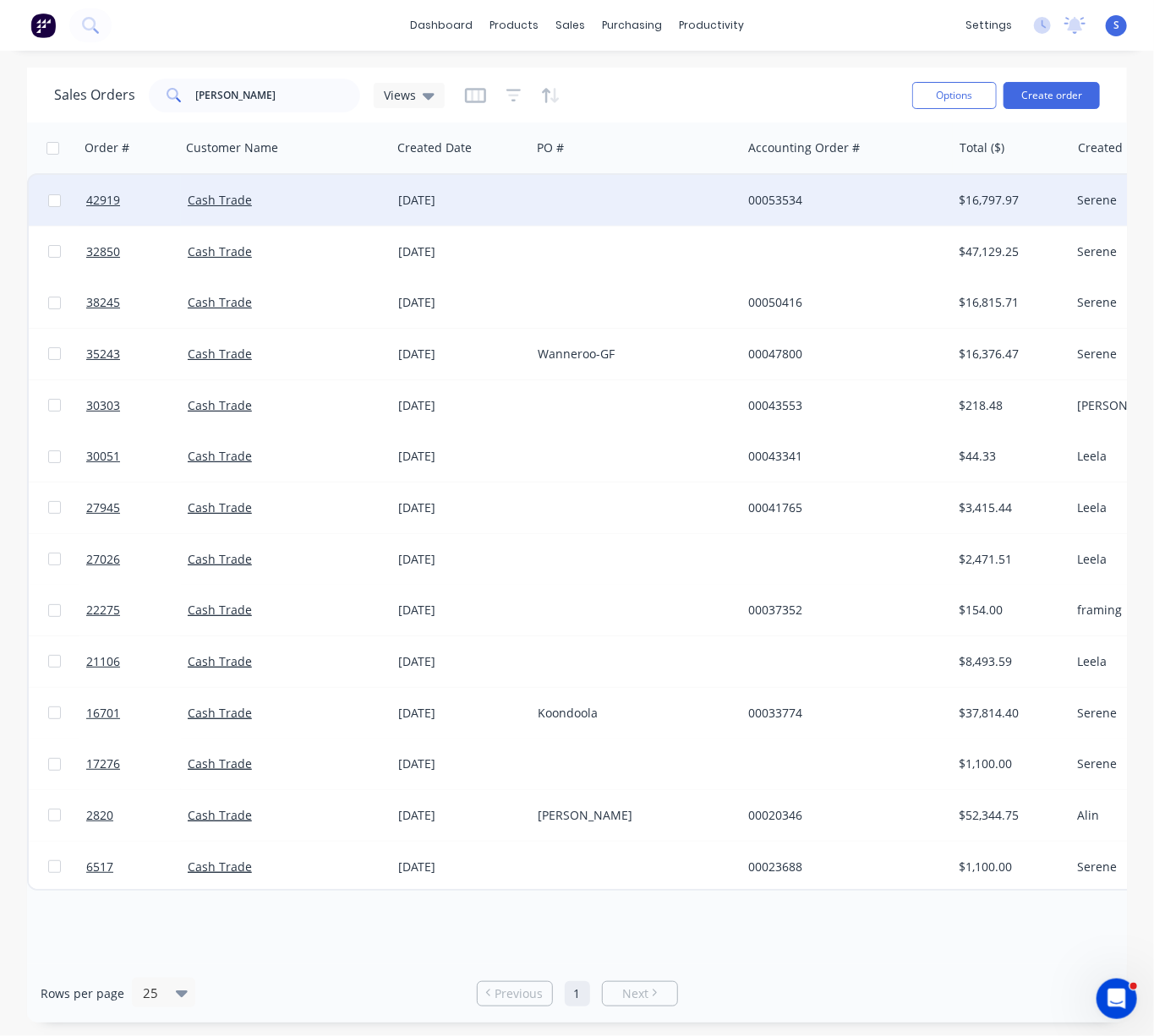
click at [514, 190] on div "09 Apr 2025" at bounding box center [461, 200] width 139 height 50
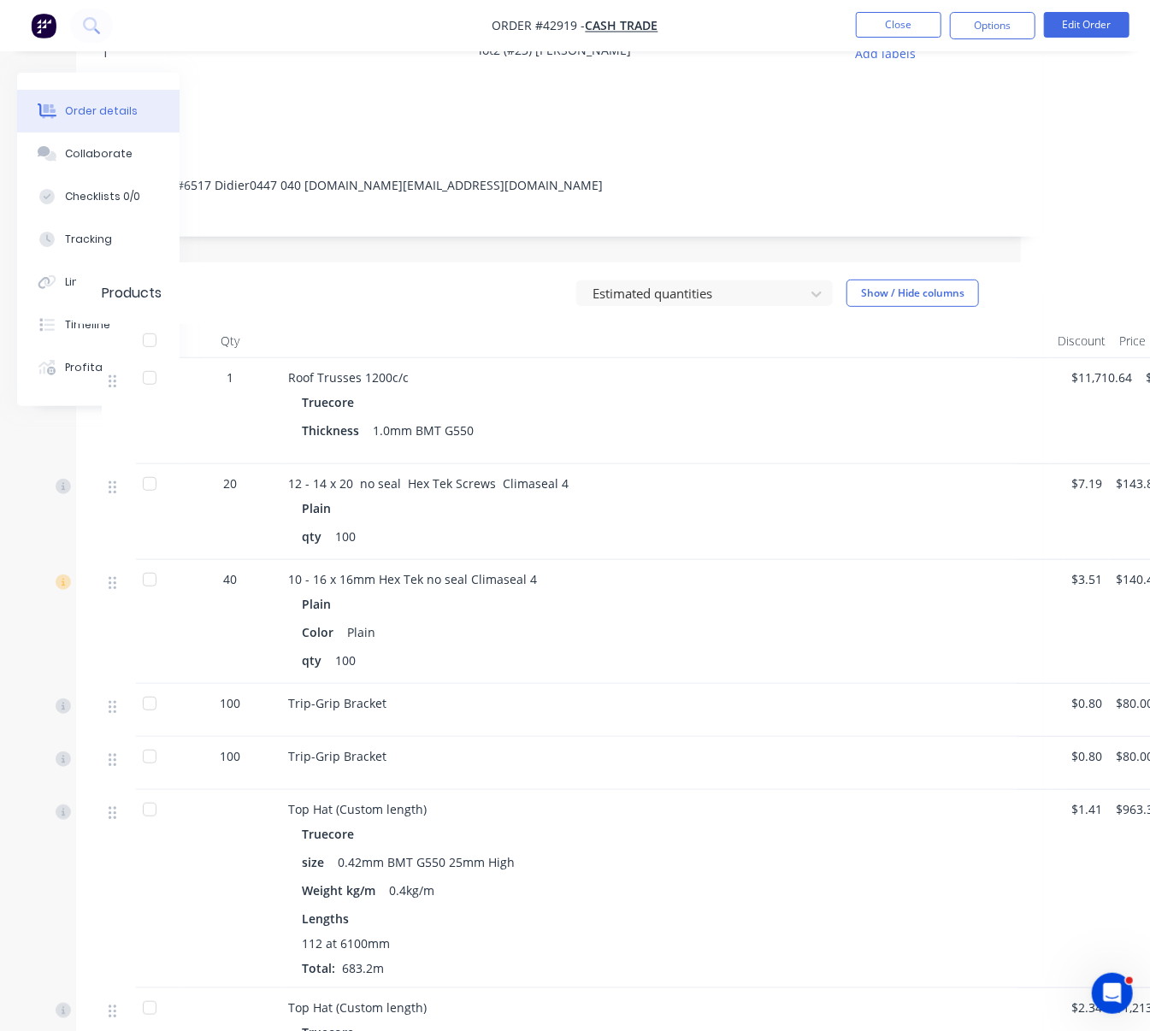
scroll to position [266, 204]
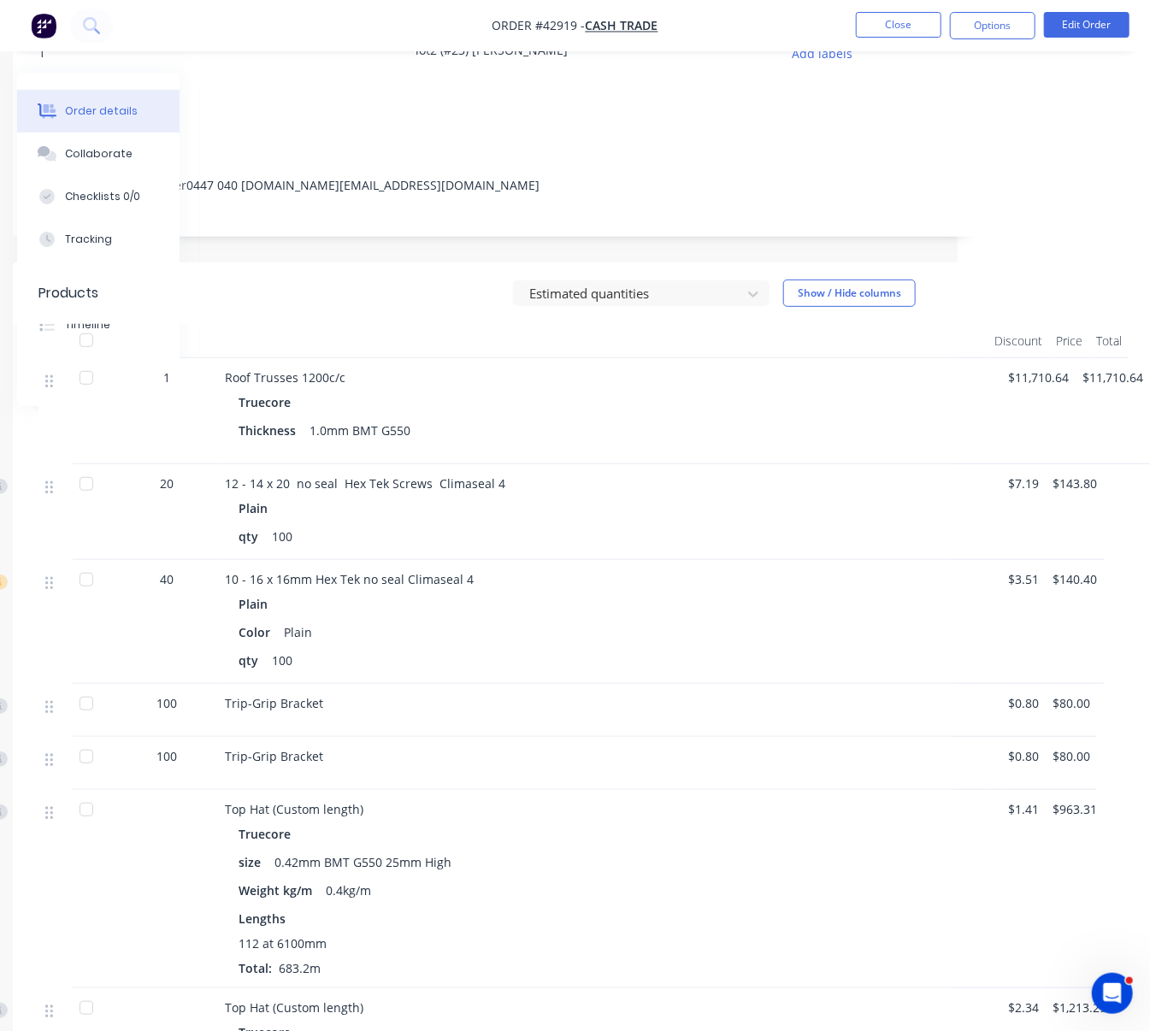
drag, startPoint x: 561, startPoint y: 285, endPoint x: 673, endPoint y: 268, distance: 113.3
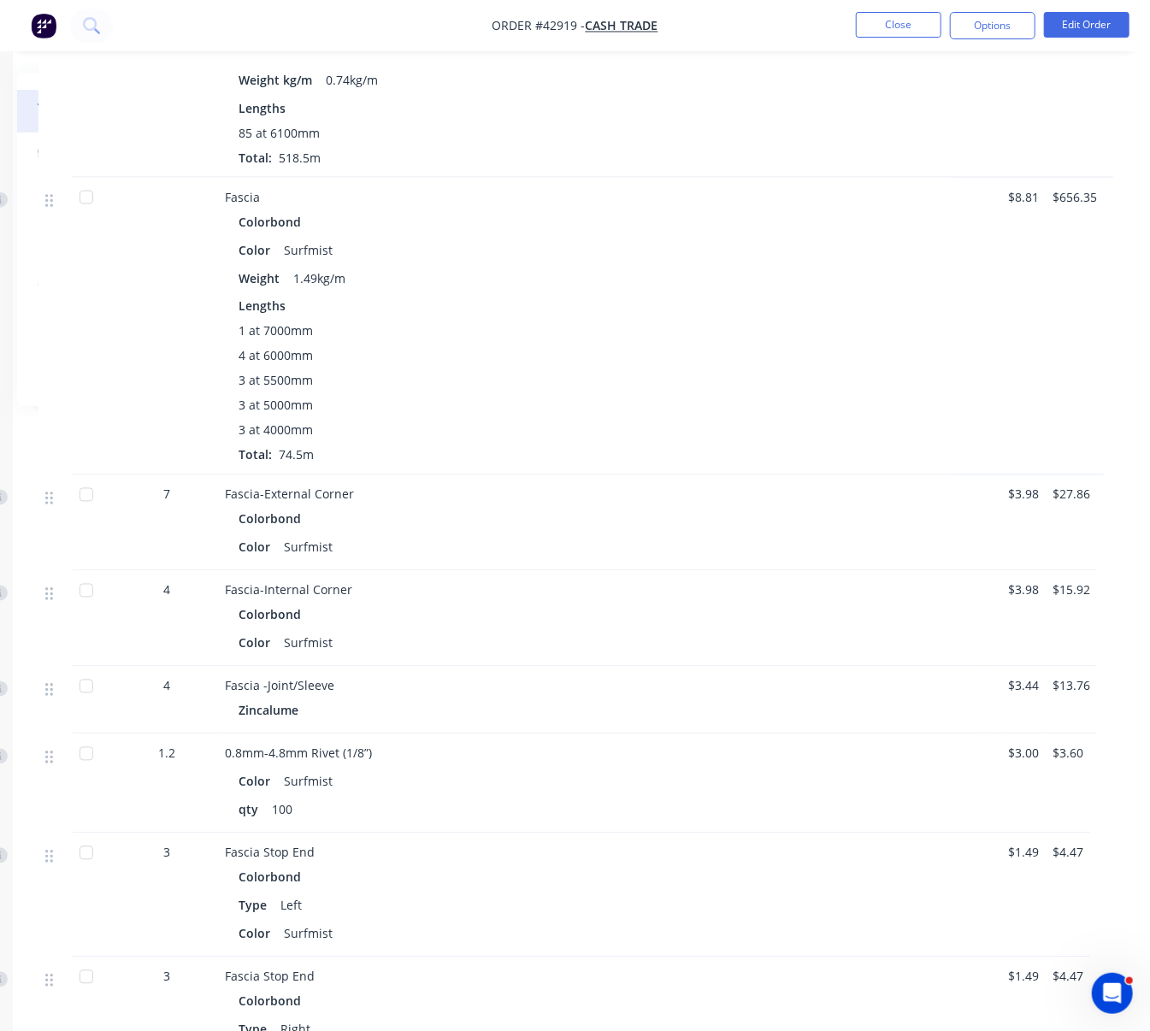
scroll to position [559, 204]
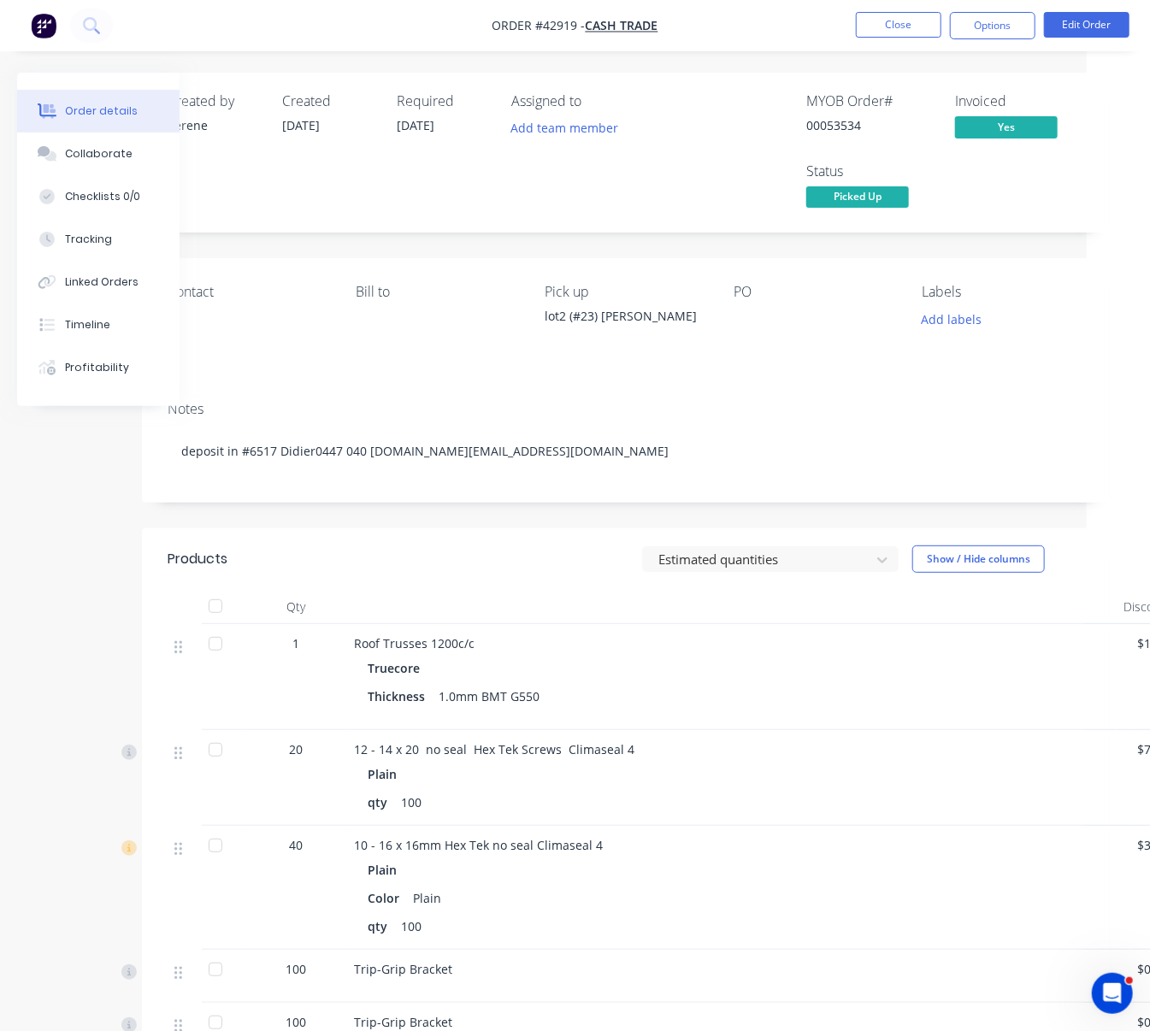
drag, startPoint x: 269, startPoint y: 552, endPoint x: 136, endPoint y: 557, distance: 133.4
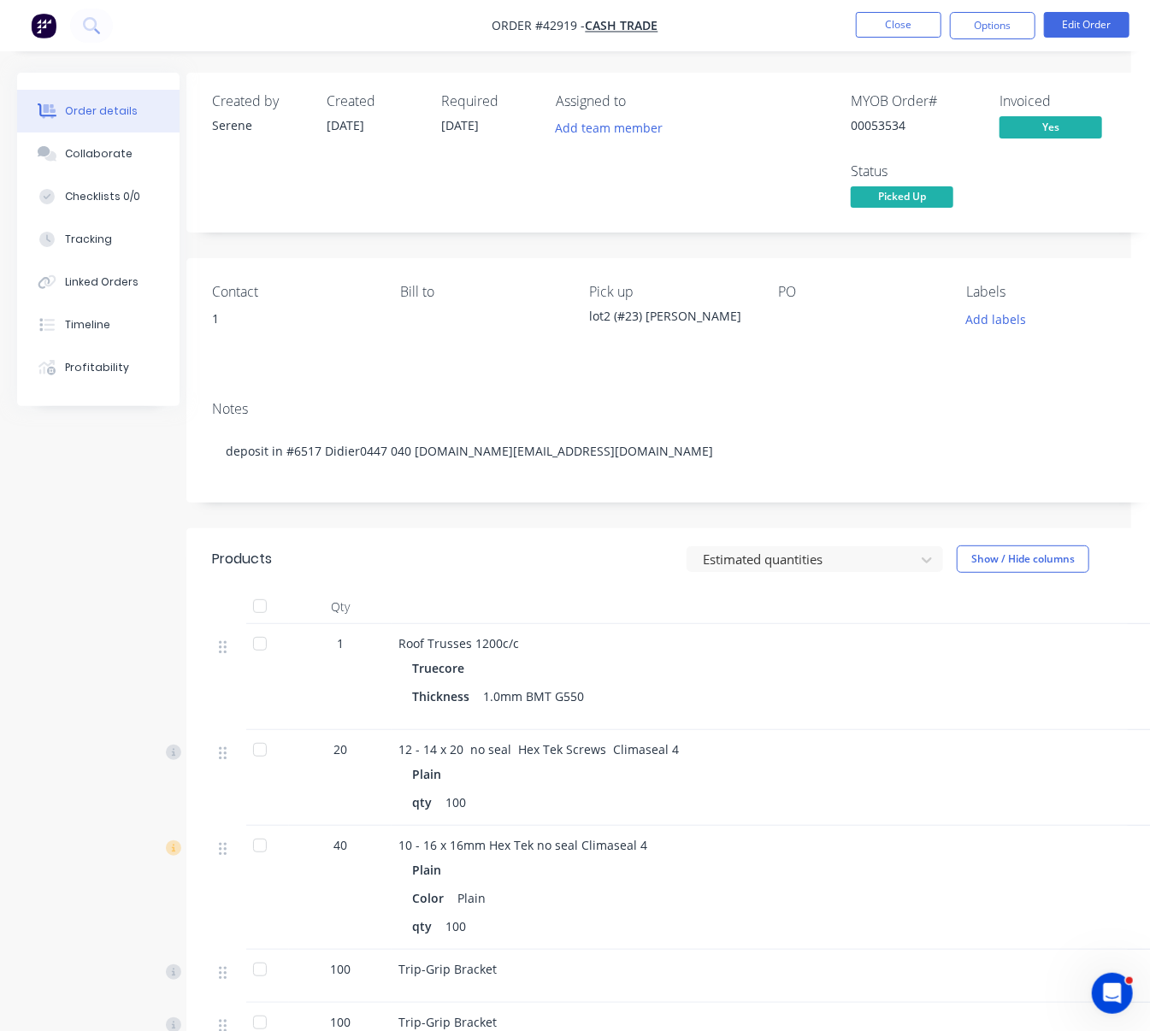
click at [421, 571] on header "Products Estimated quantities Show / Hide columns" at bounding box center [669, 559] width 967 height 62
click at [113, 345] on button "Timeline" at bounding box center [98, 324] width 162 height 43
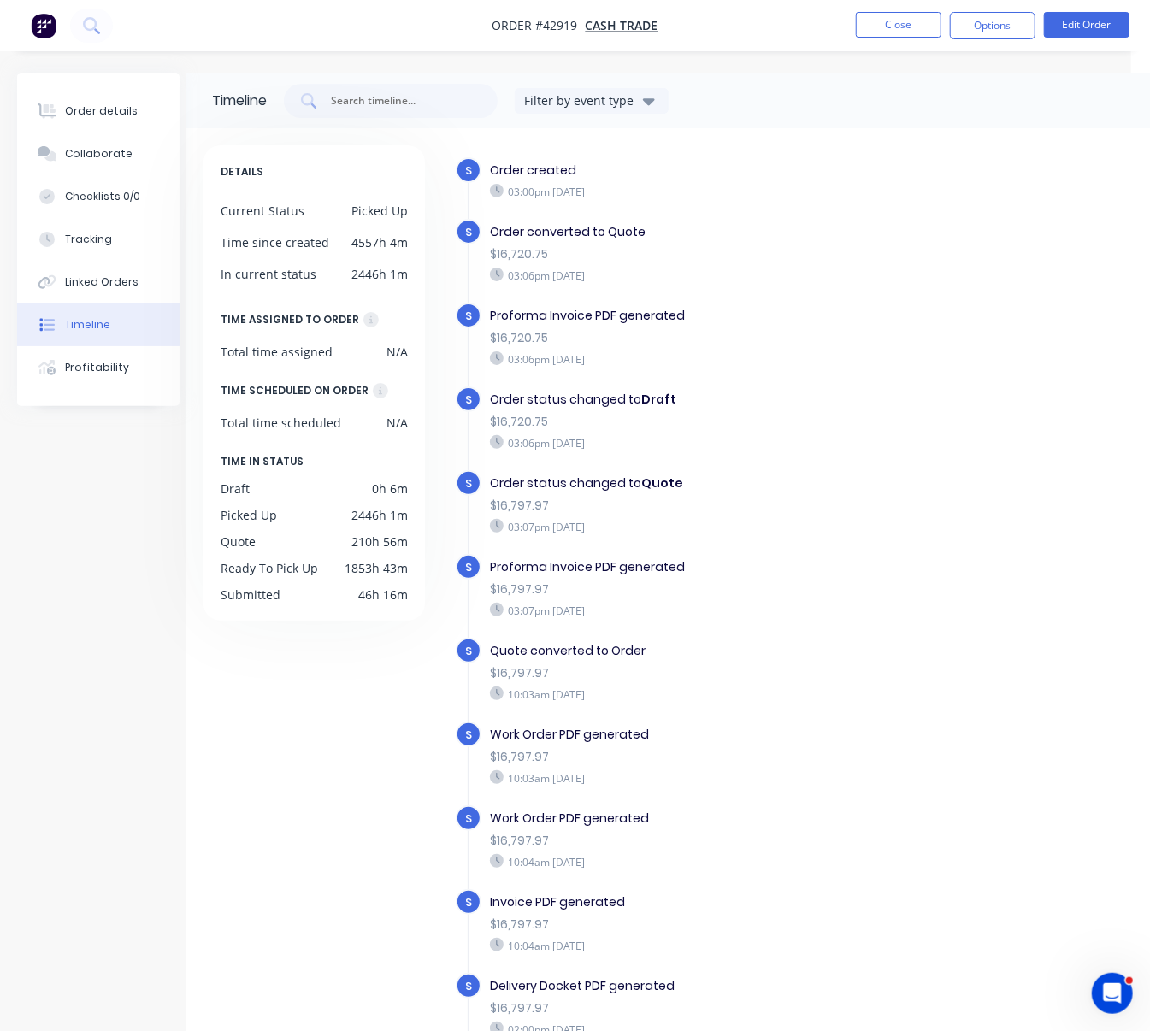
scroll to position [451, 0]
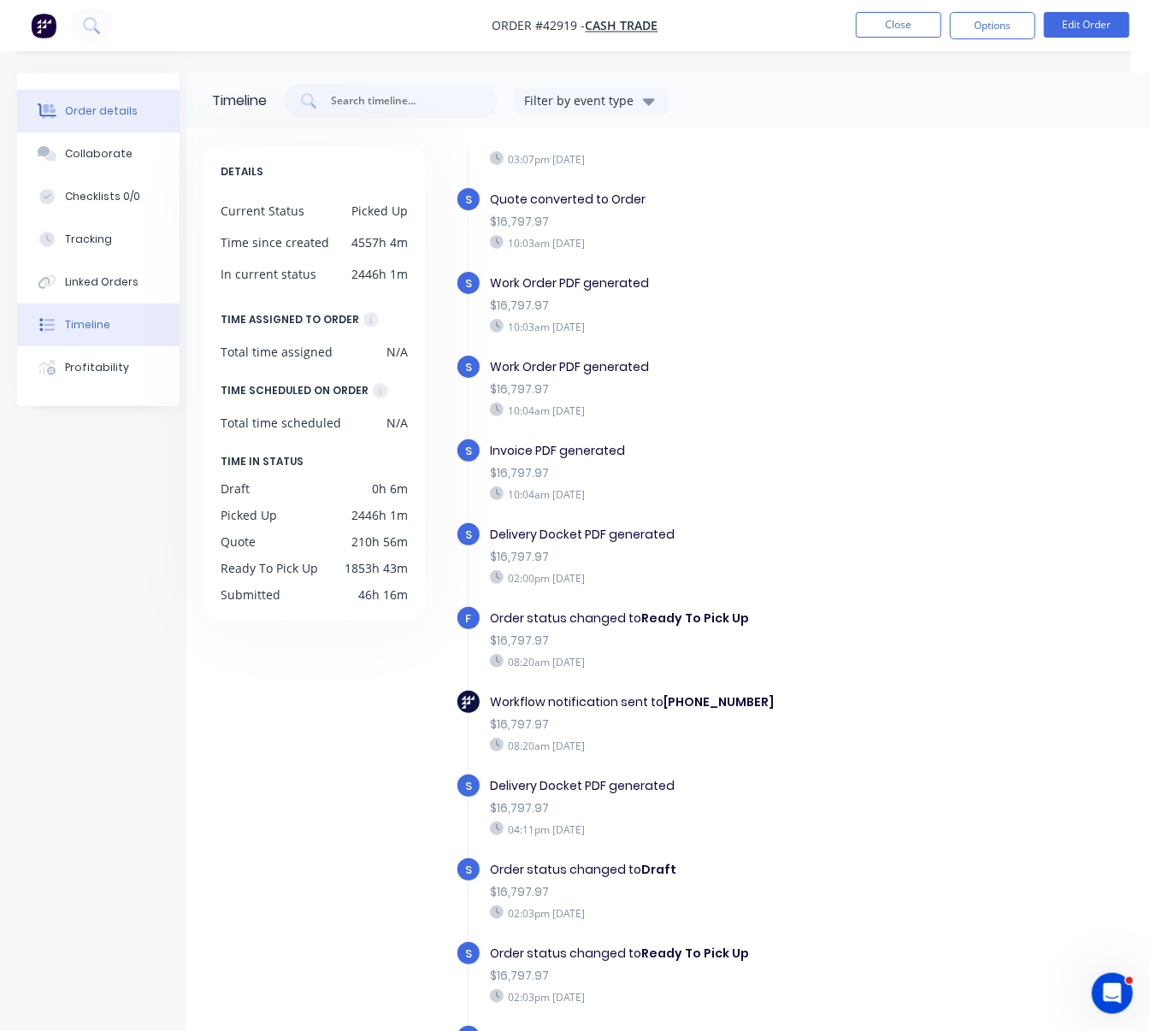
click at [120, 119] on div "Order details" at bounding box center [101, 110] width 73 height 15
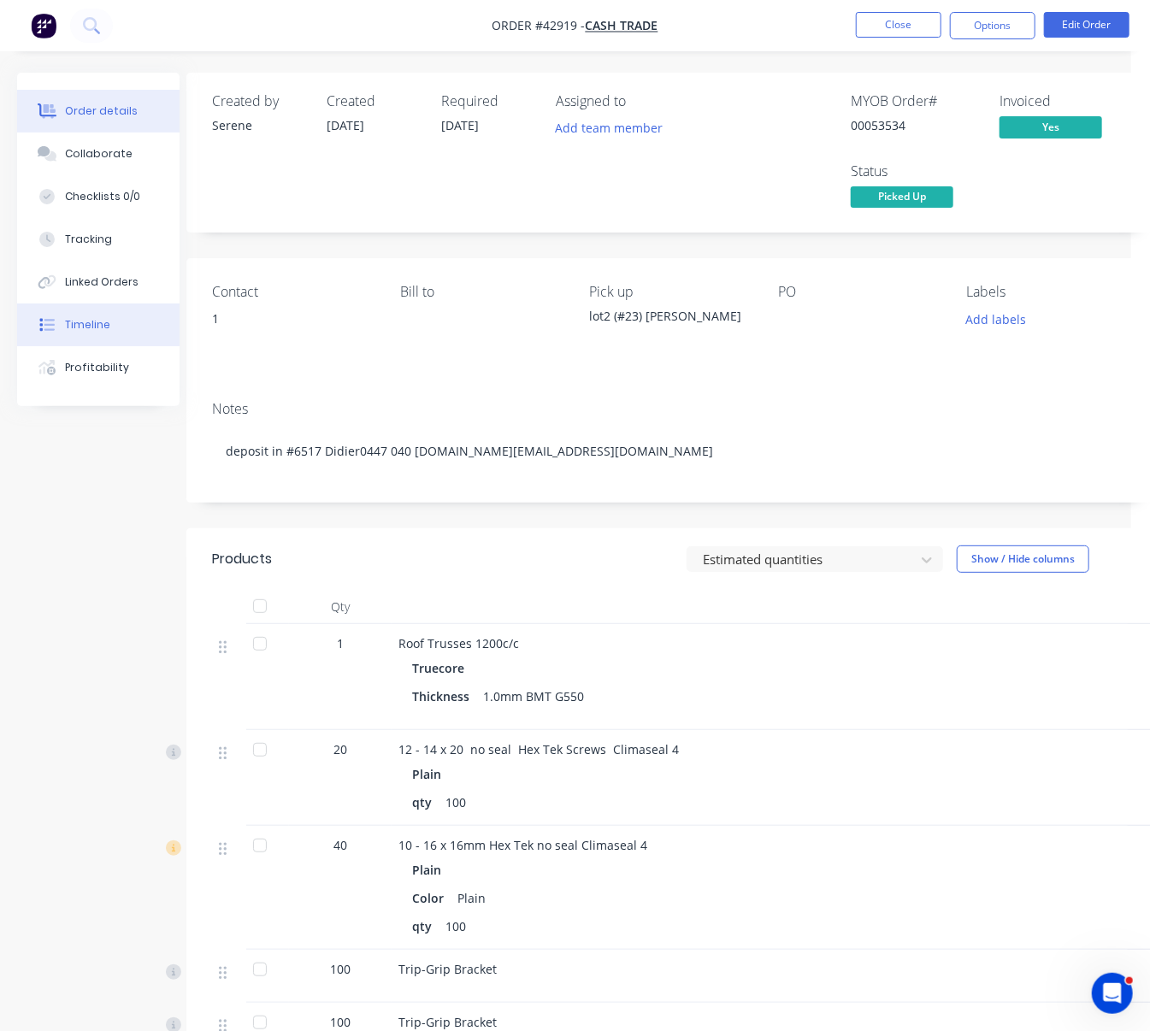
click at [114, 339] on button "Timeline" at bounding box center [98, 324] width 162 height 43
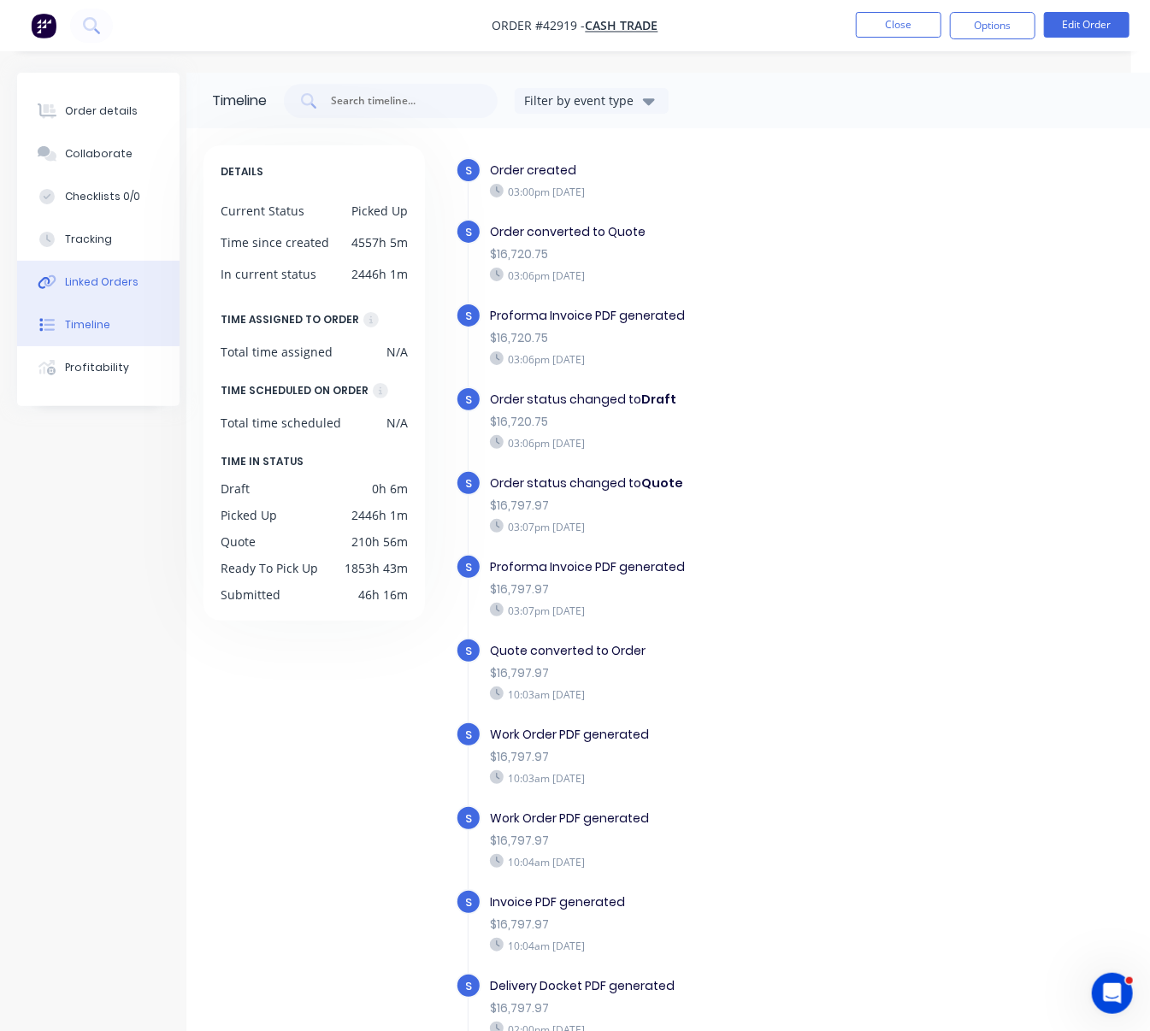
click at [86, 290] on div "Linked Orders" at bounding box center [102, 281] width 74 height 15
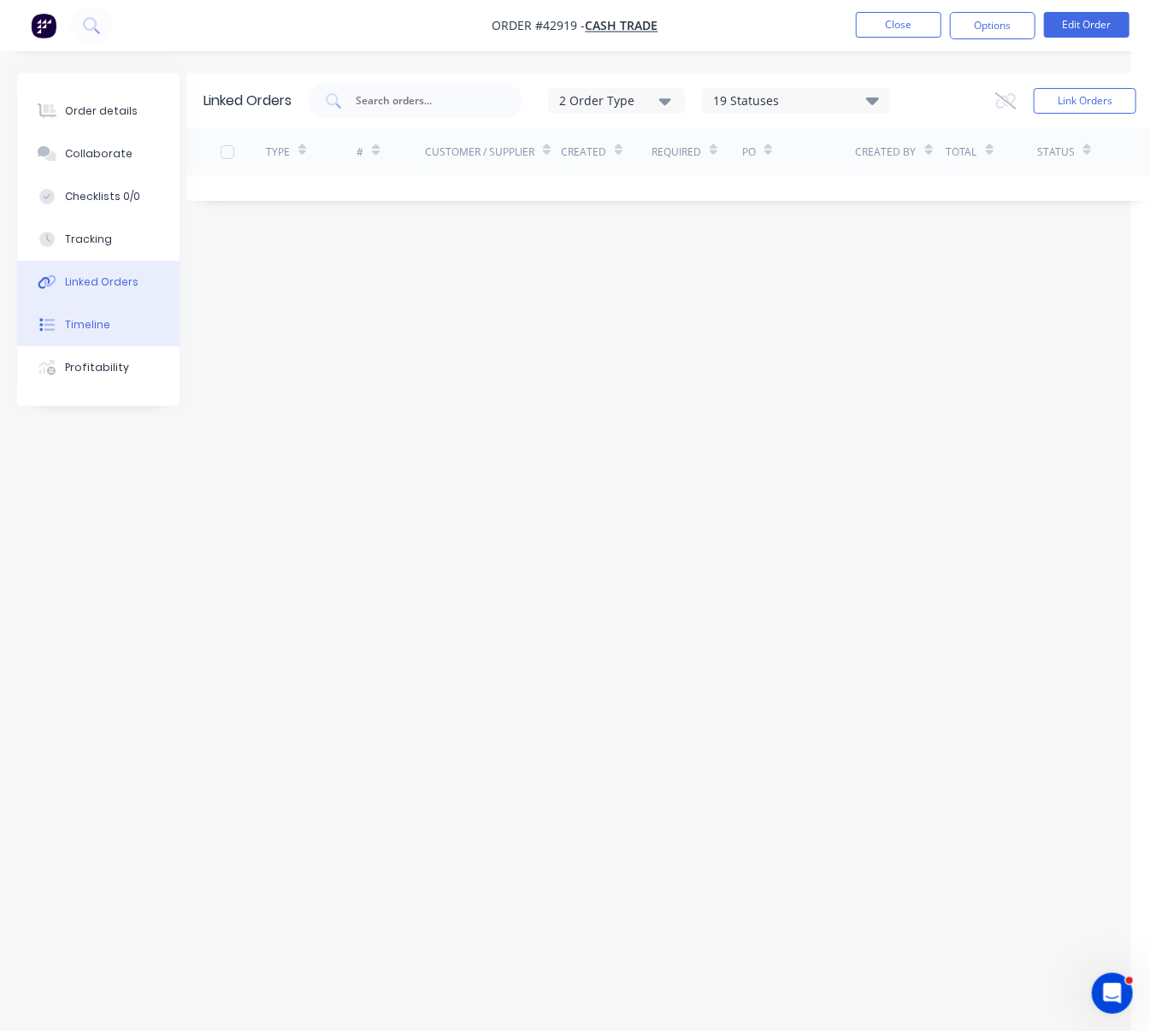
click at [92, 333] on div "Timeline" at bounding box center [87, 324] width 45 height 15
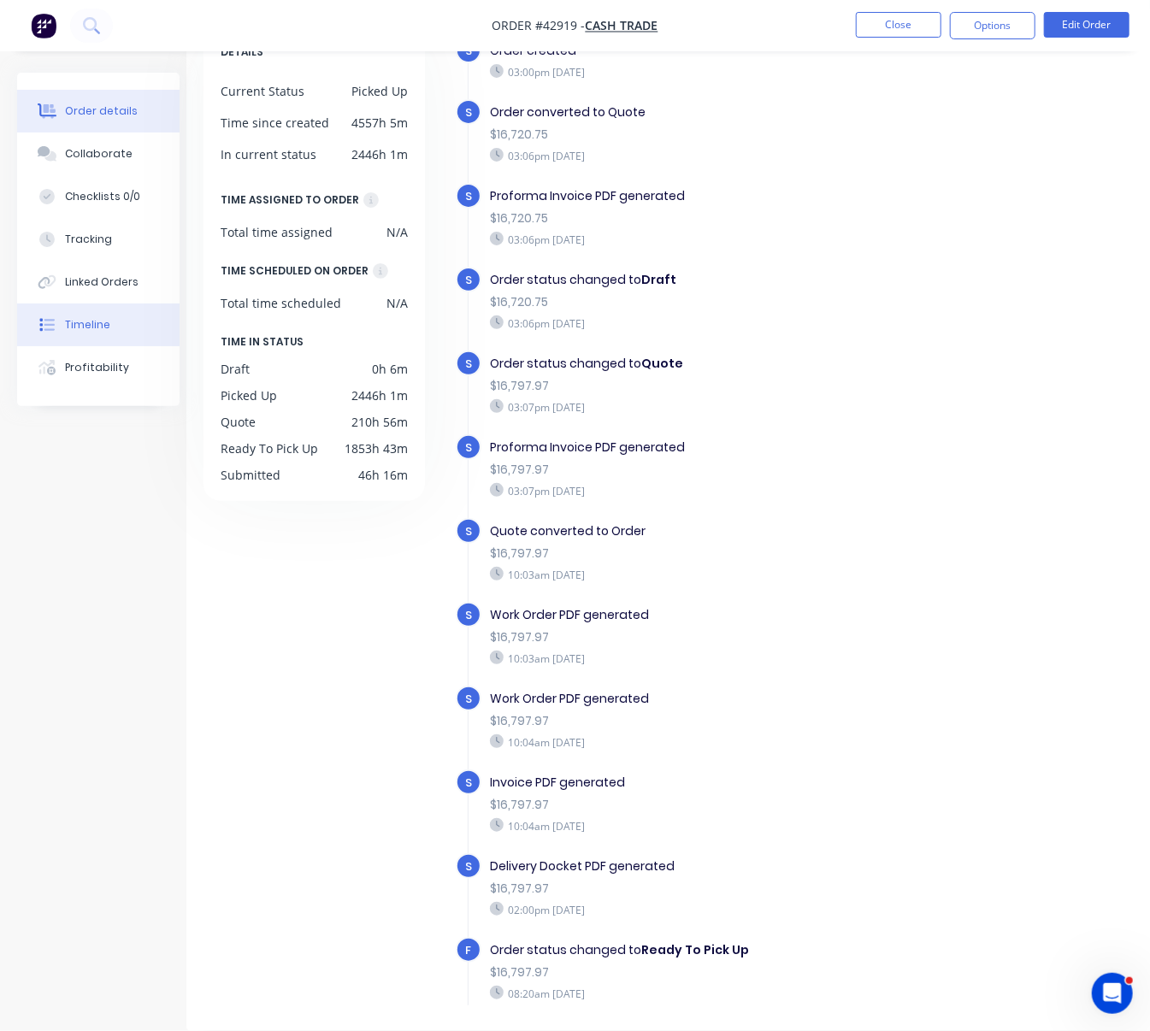
click at [108, 113] on div "Order details" at bounding box center [101, 110] width 73 height 15
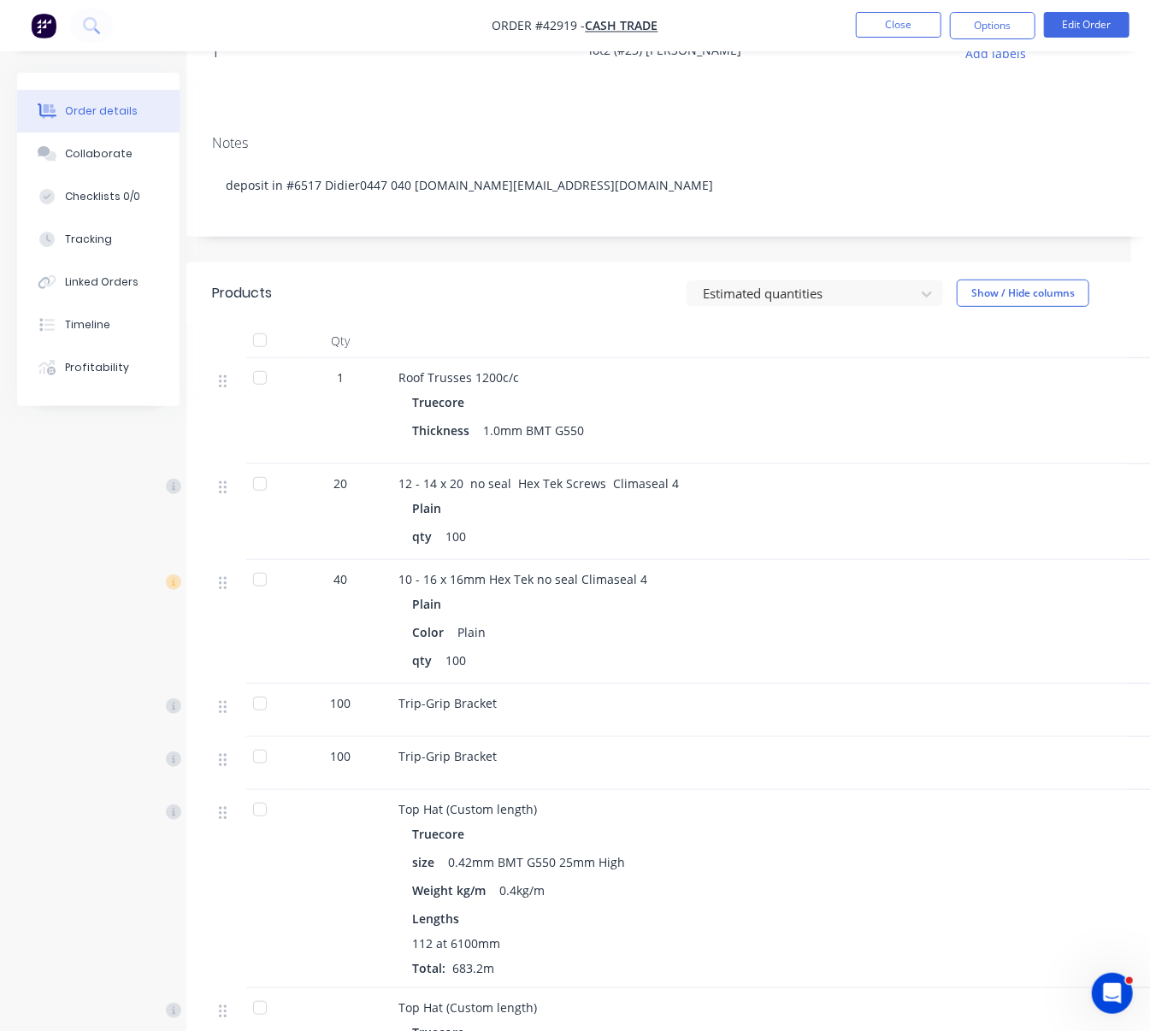
scroll to position [0, 19]
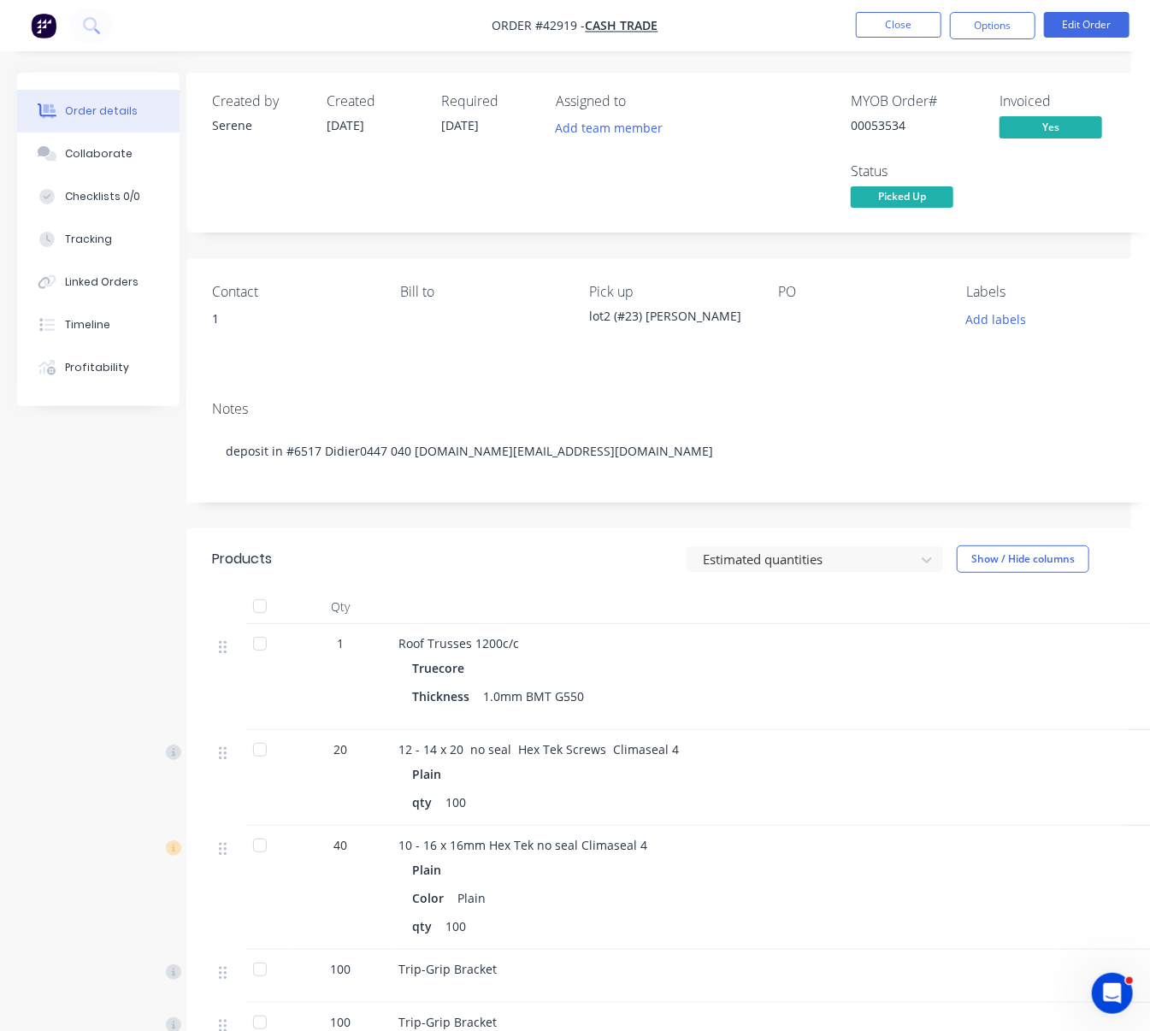
click at [449, 573] on div "Estimated quantities Show / Hide columns" at bounding box center [767, 558] width 721 height 27
click at [887, 30] on button "Close" at bounding box center [898, 25] width 85 height 26
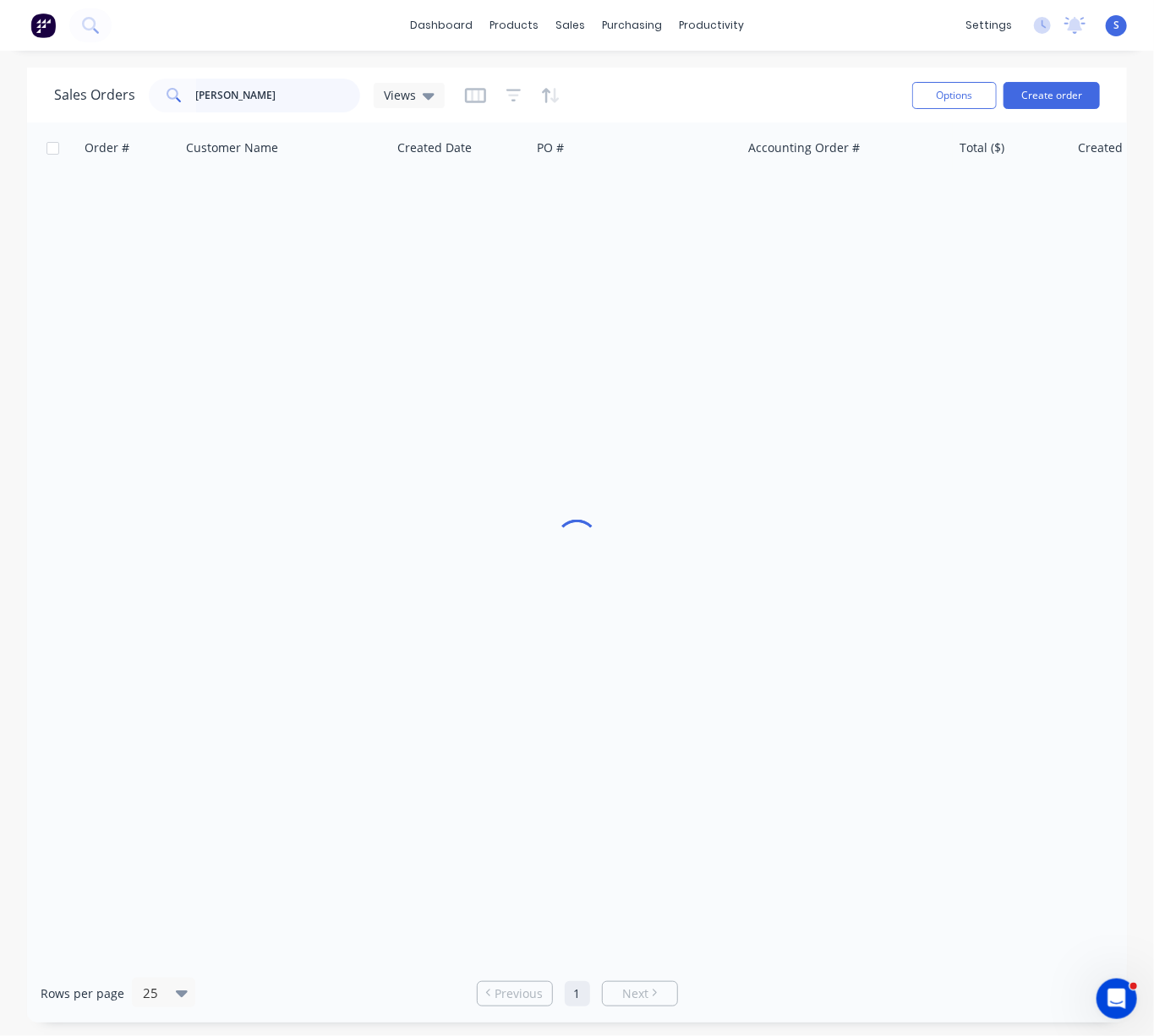
drag, startPoint x: 221, startPoint y: 98, endPoint x: 168, endPoint y: 98, distance: 53.0
click at [176, 97] on div "didier" at bounding box center [254, 96] width 212 height 34
type input "6517"
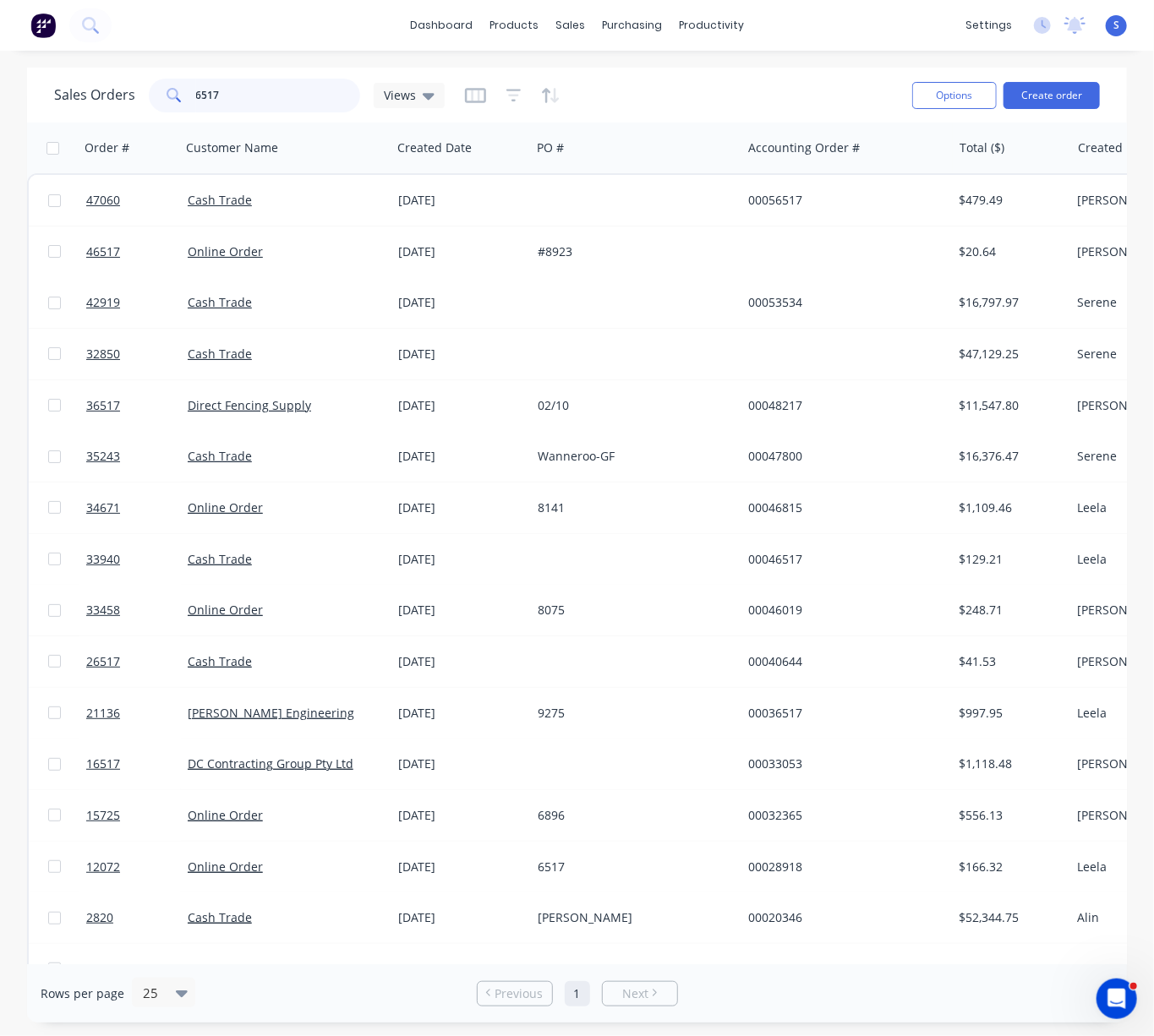
drag, startPoint x: 232, startPoint y: 89, endPoint x: 132, endPoint y: 91, distance: 100.0
click at [148, 90] on div "6517" at bounding box center [254, 96] width 212 height 34
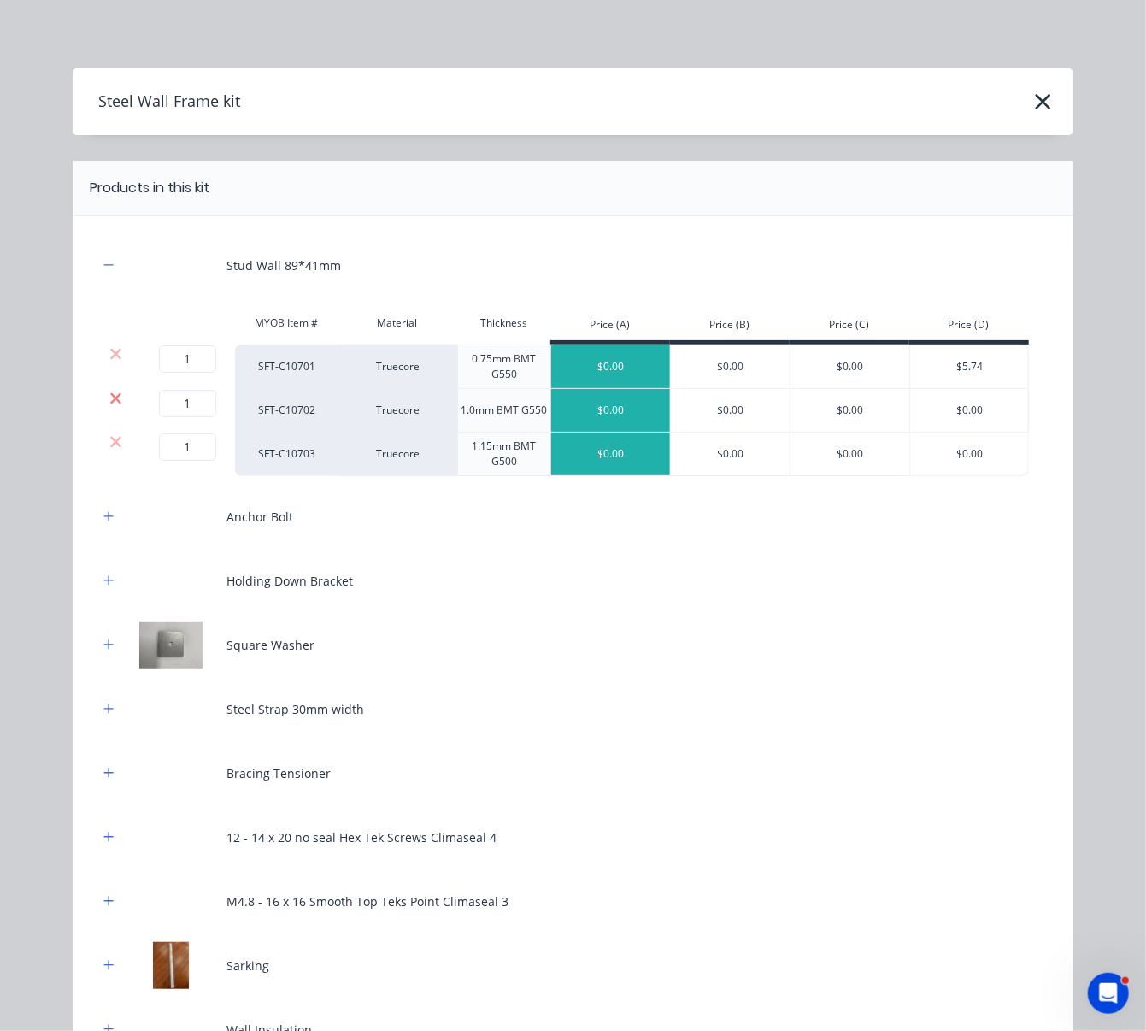
click at [109, 407] on icon at bounding box center [115, 398] width 13 height 17
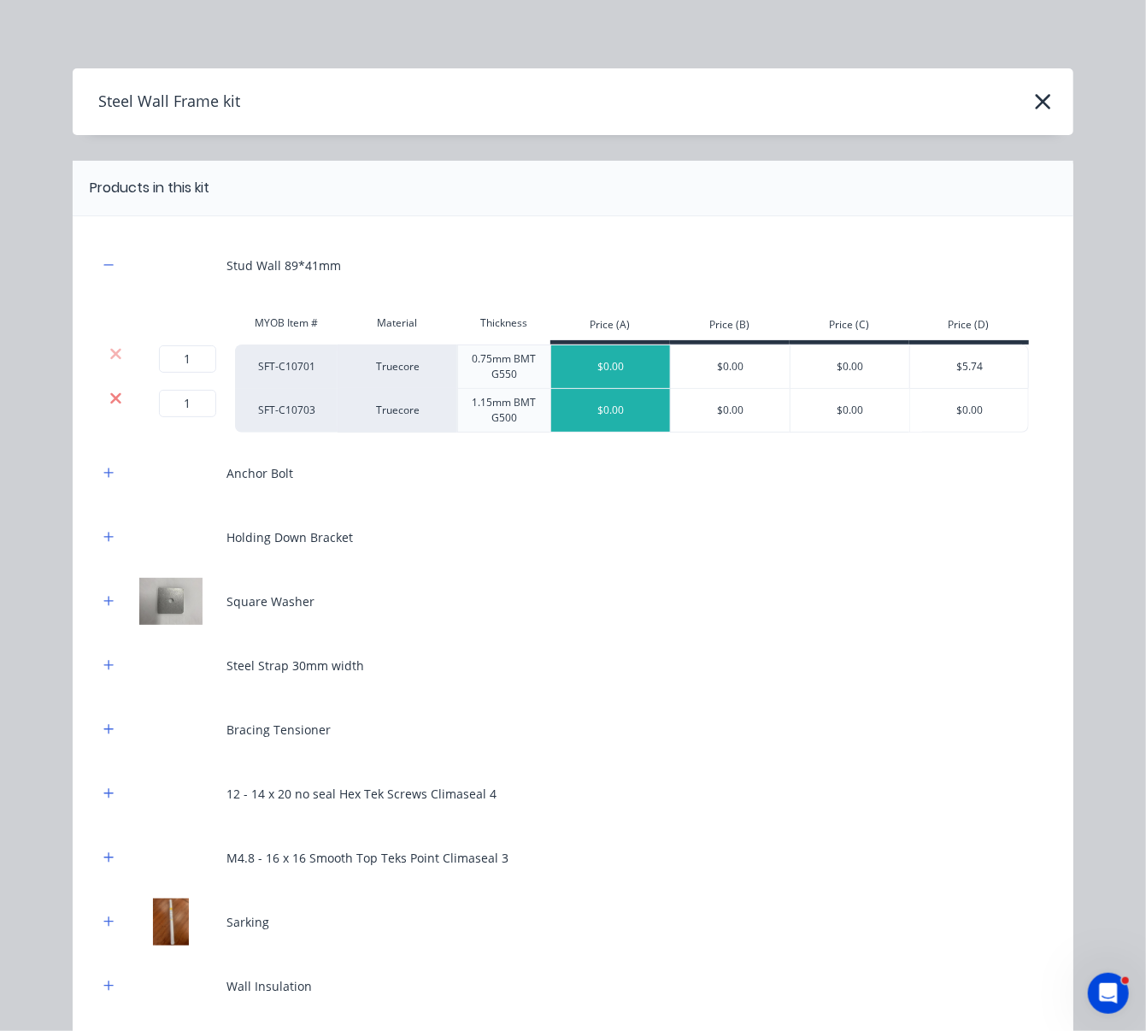
click at [109, 407] on icon at bounding box center [115, 398] width 13 height 17
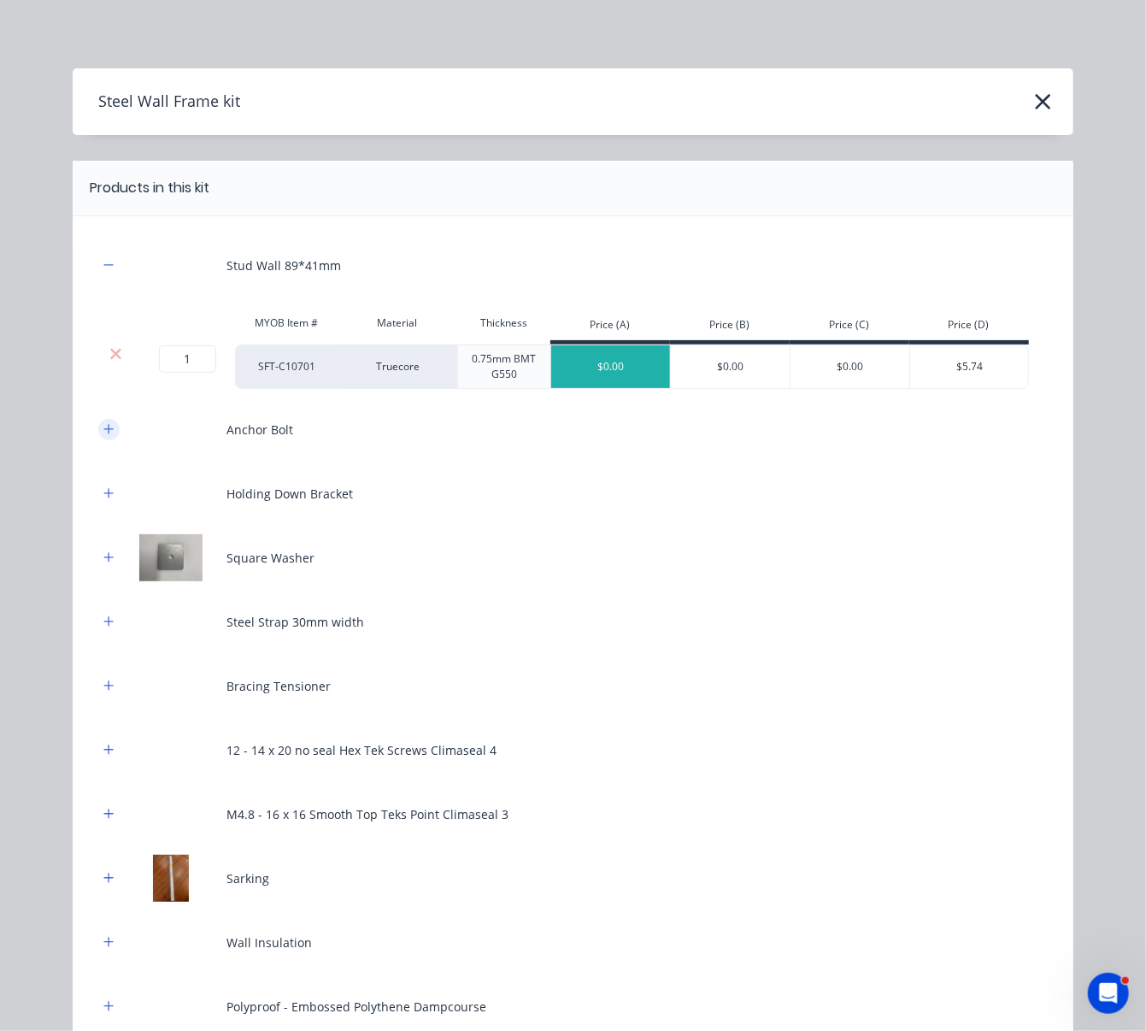
click at [103, 435] on icon "button" at bounding box center [108, 429] width 10 height 12
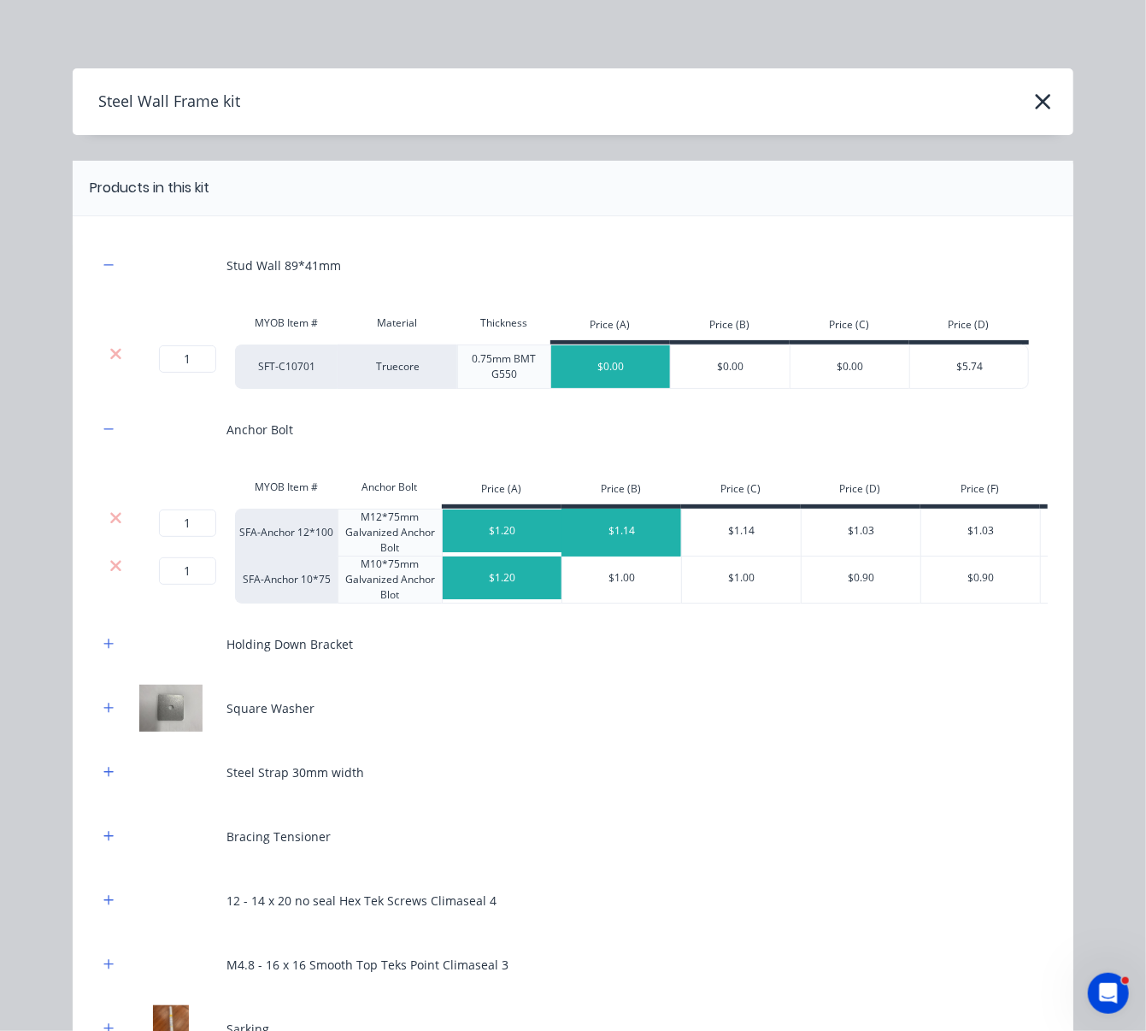
click at [615, 547] on div "$1.14" at bounding box center [623, 531] width 120 height 43
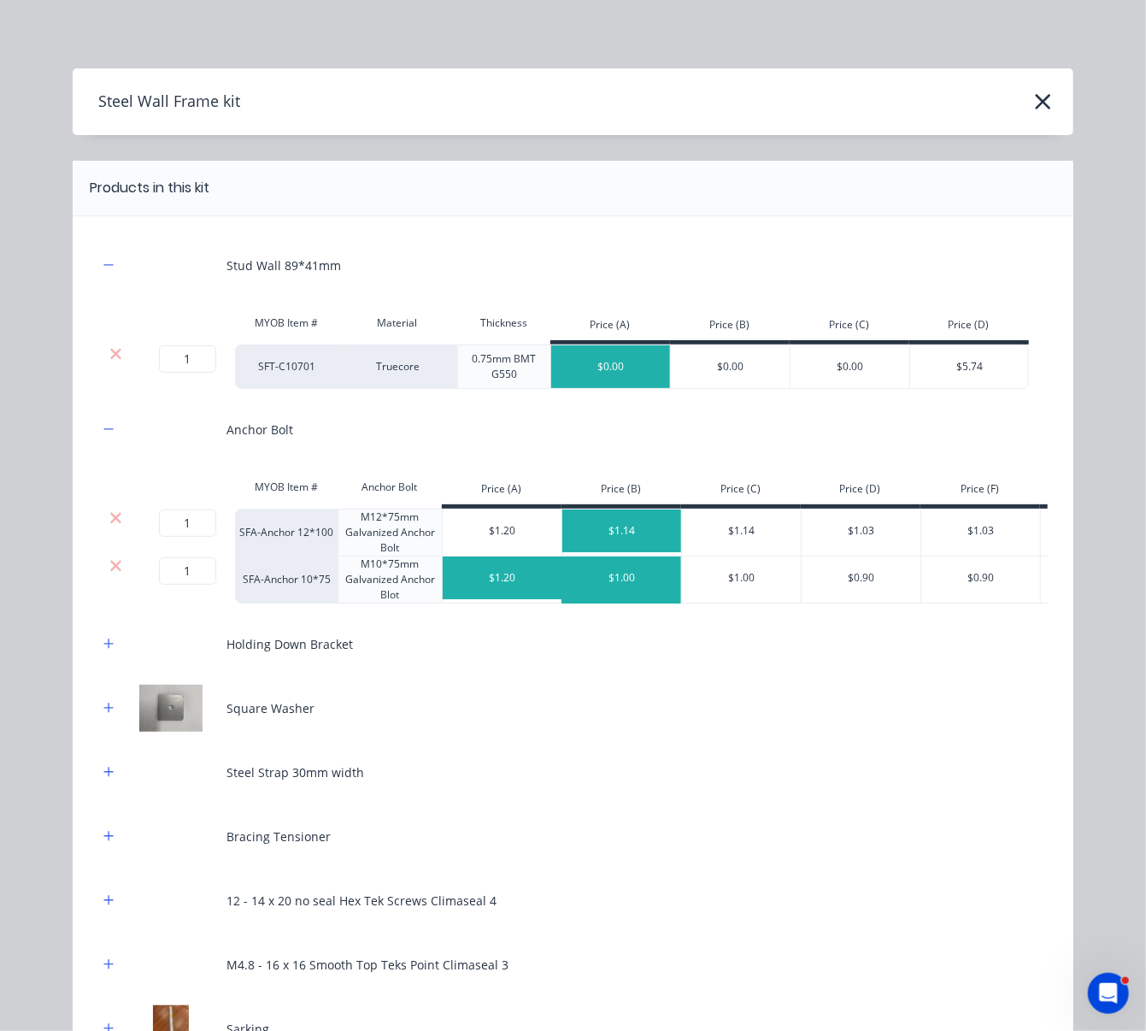
click at [620, 579] on div "$1.00" at bounding box center [623, 578] width 120 height 43
click at [618, 545] on div "$1.14" at bounding box center [623, 531] width 120 height 43
click at [110, 523] on icon at bounding box center [115, 517] width 11 height 11
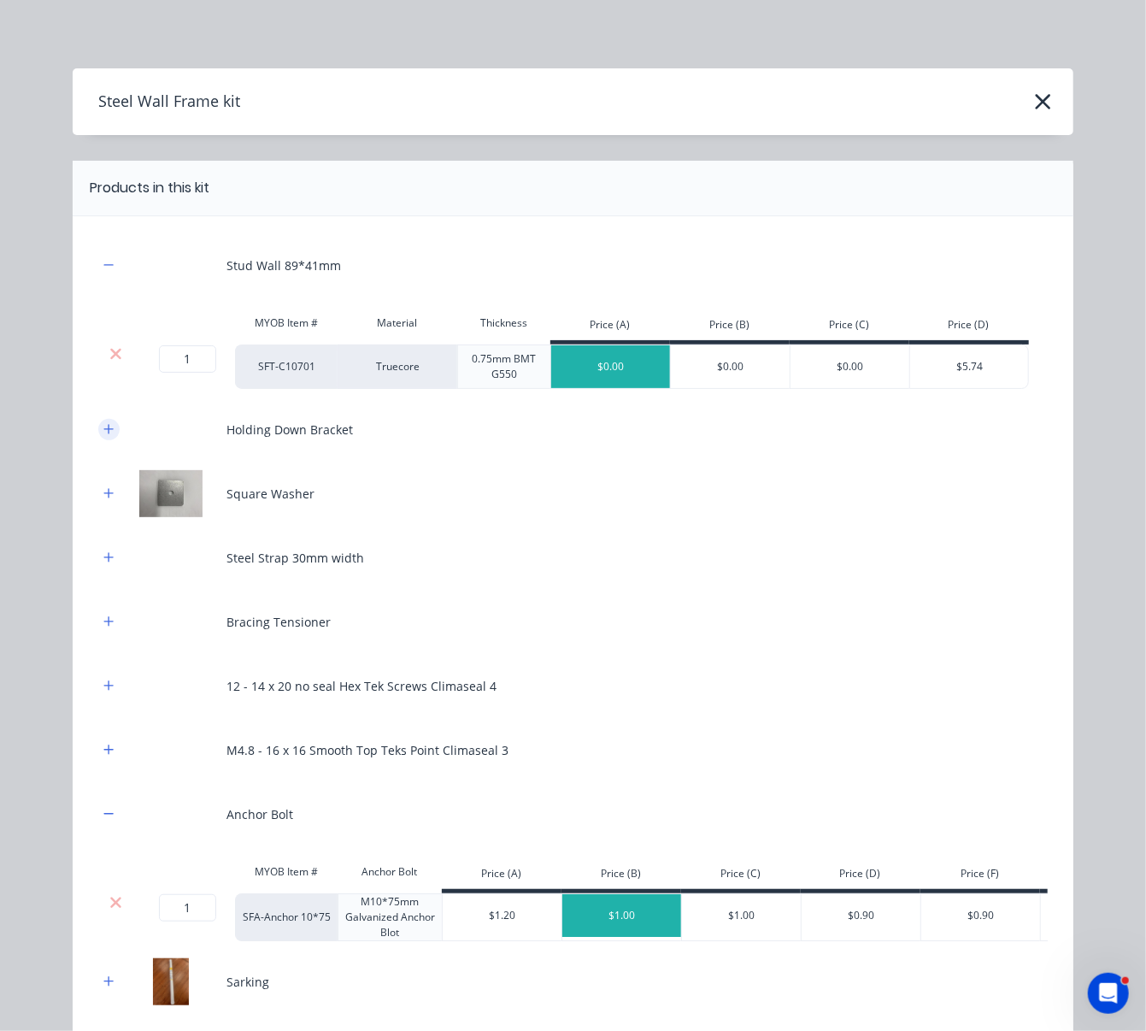
click at [104, 433] on icon "button" at bounding box center [108, 428] width 9 height 9
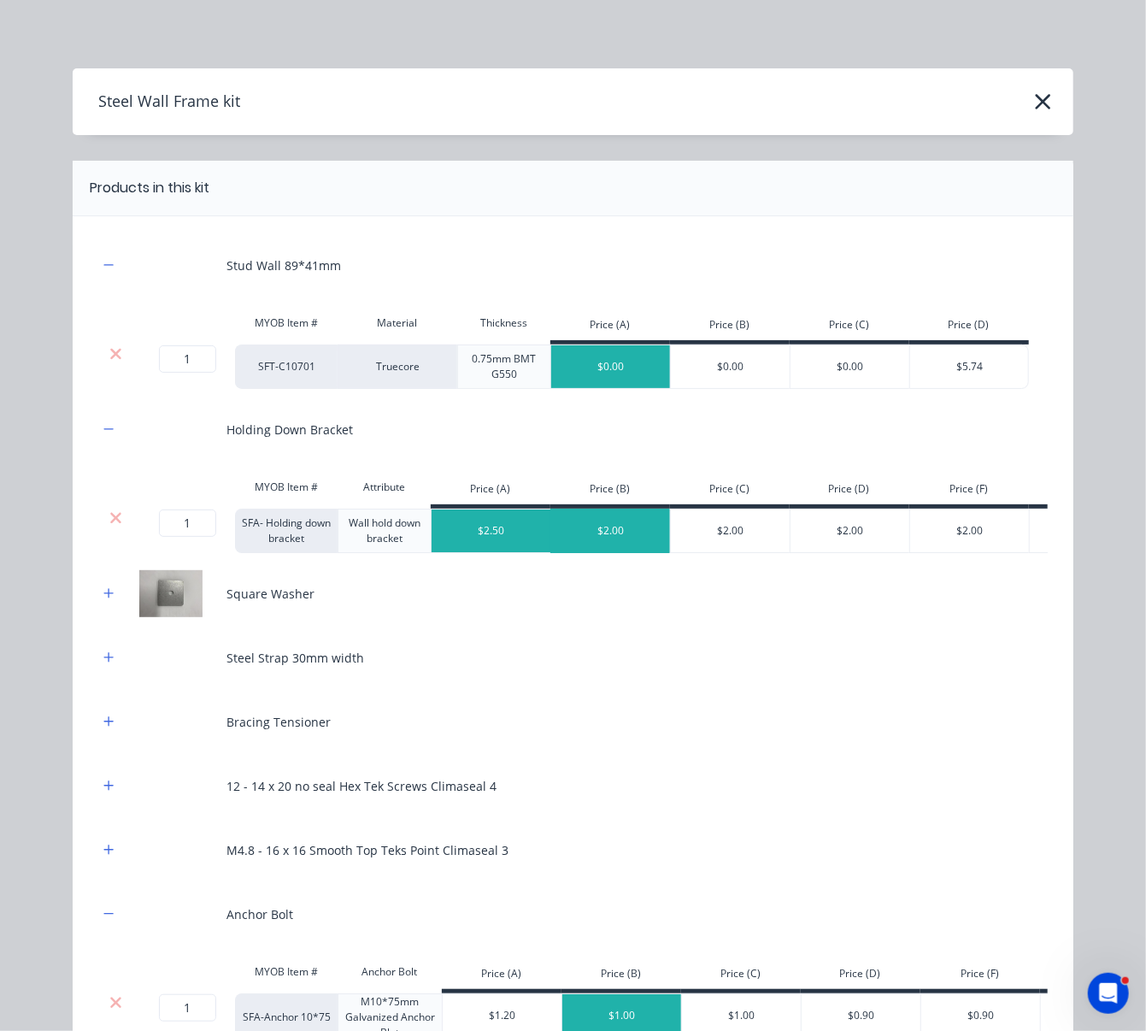
click at [627, 545] on div "$2.00" at bounding box center [611, 531] width 120 height 43
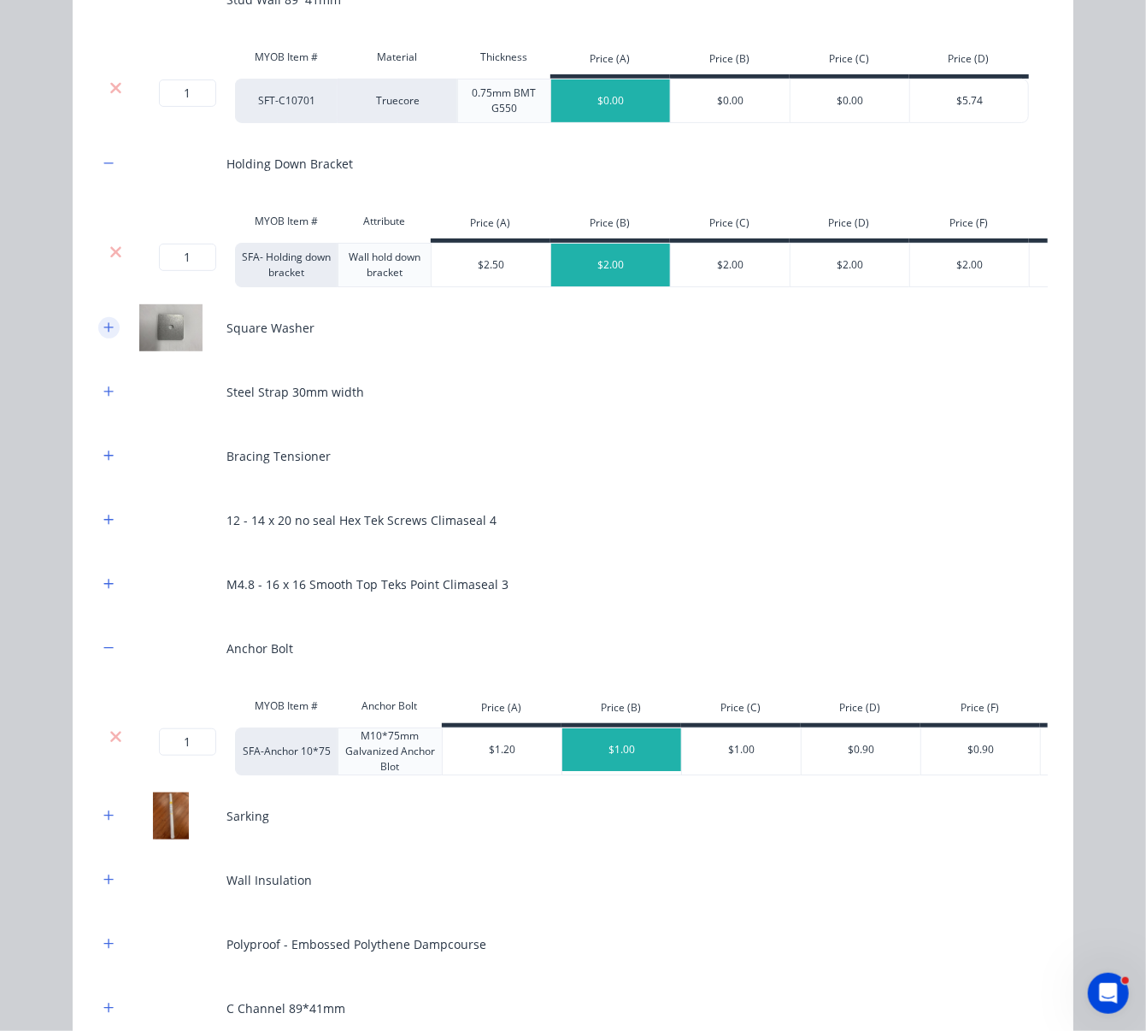
click at [109, 339] on button "button" at bounding box center [108, 327] width 21 height 21
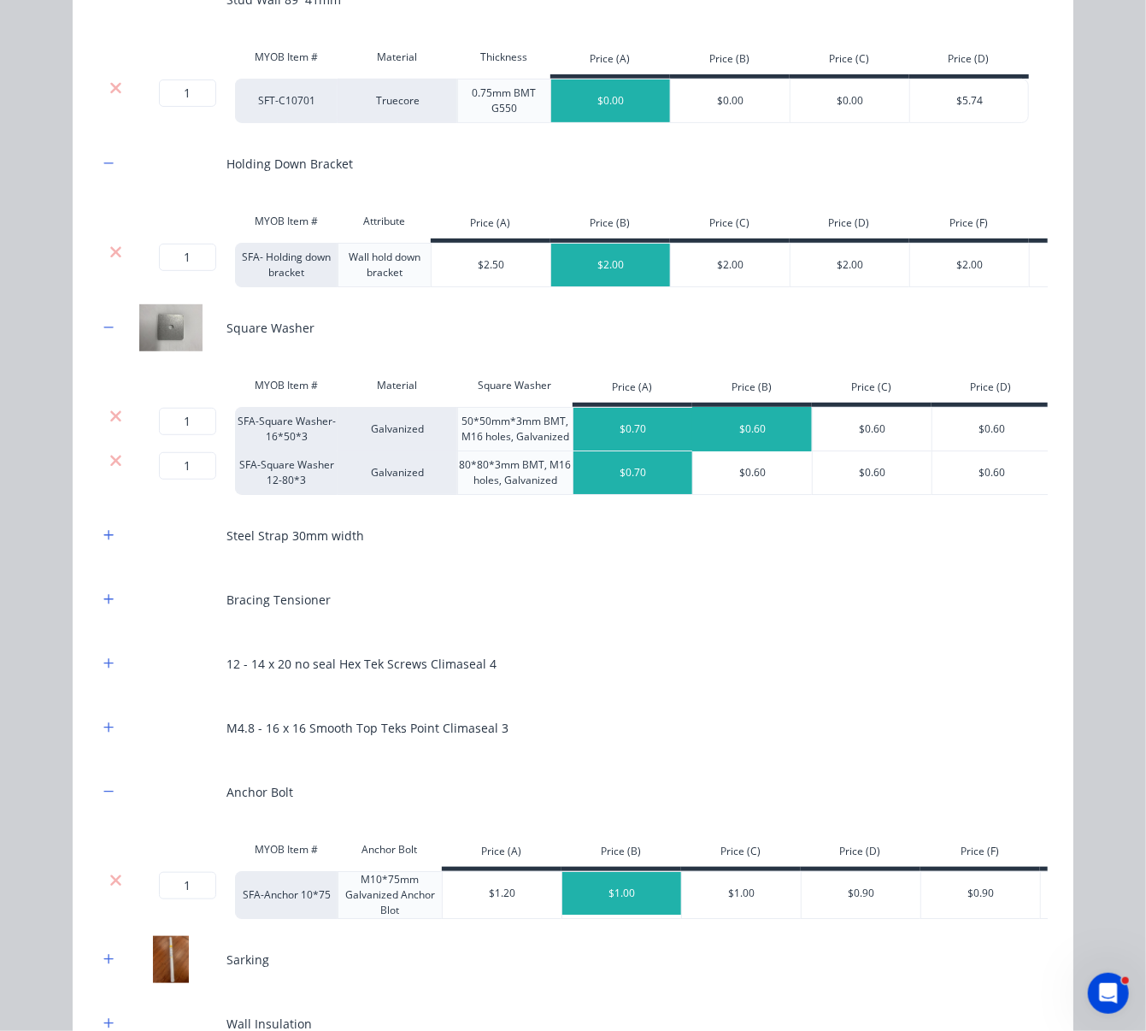
click at [754, 451] on div "$0.60" at bounding box center [753, 429] width 120 height 43
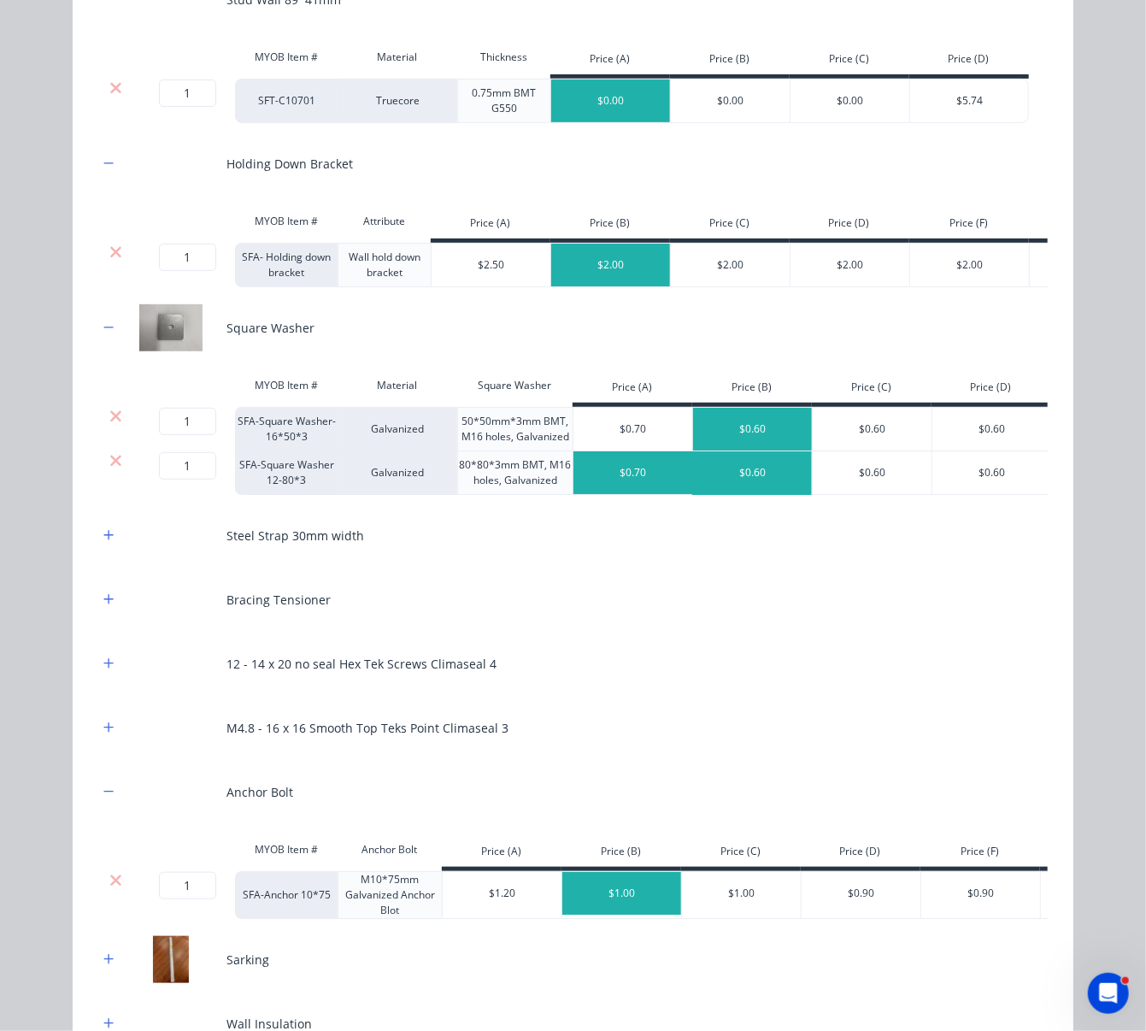
click at [748, 494] on div "$0.60" at bounding box center [753, 472] width 120 height 43
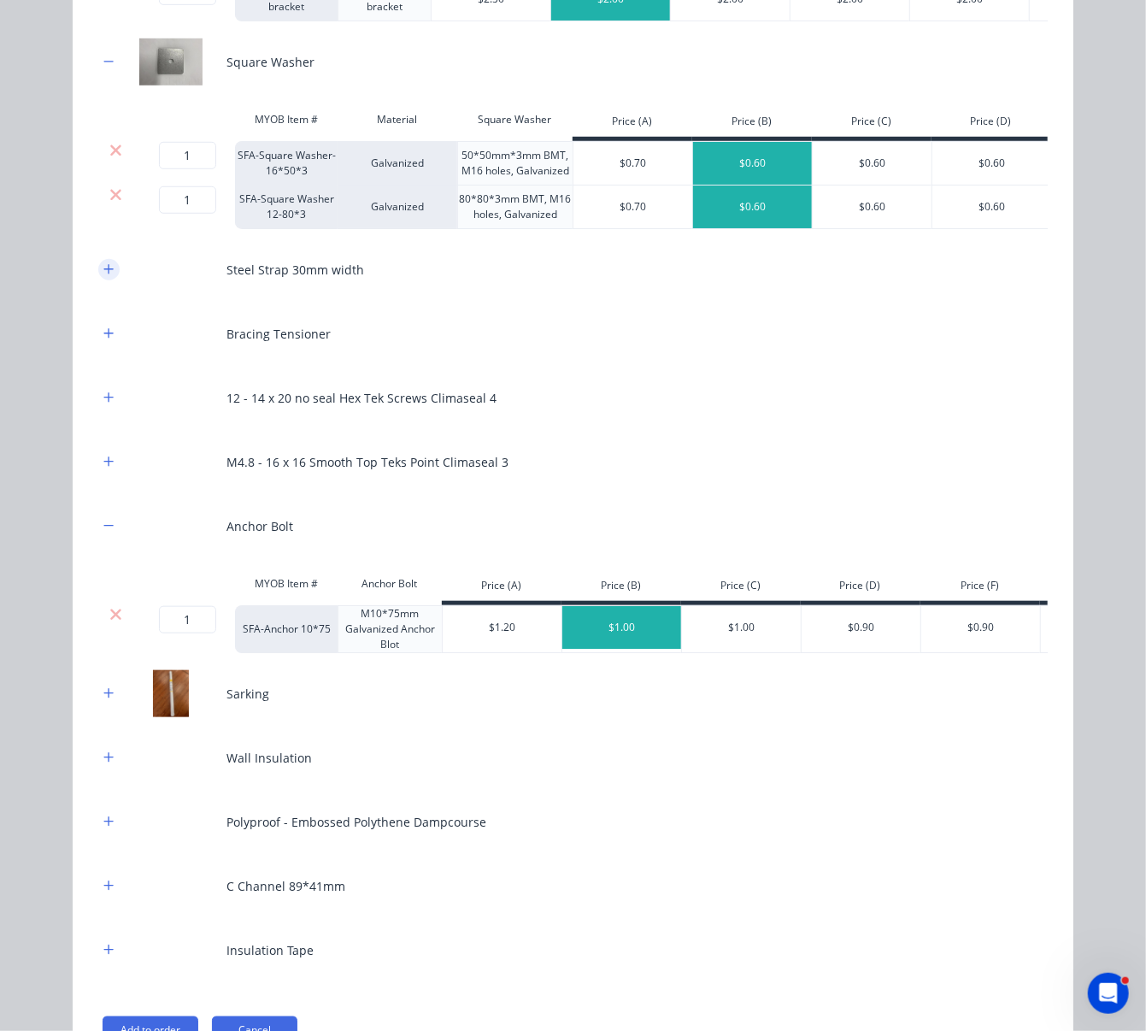
click at [103, 280] on button "button" at bounding box center [108, 269] width 21 height 21
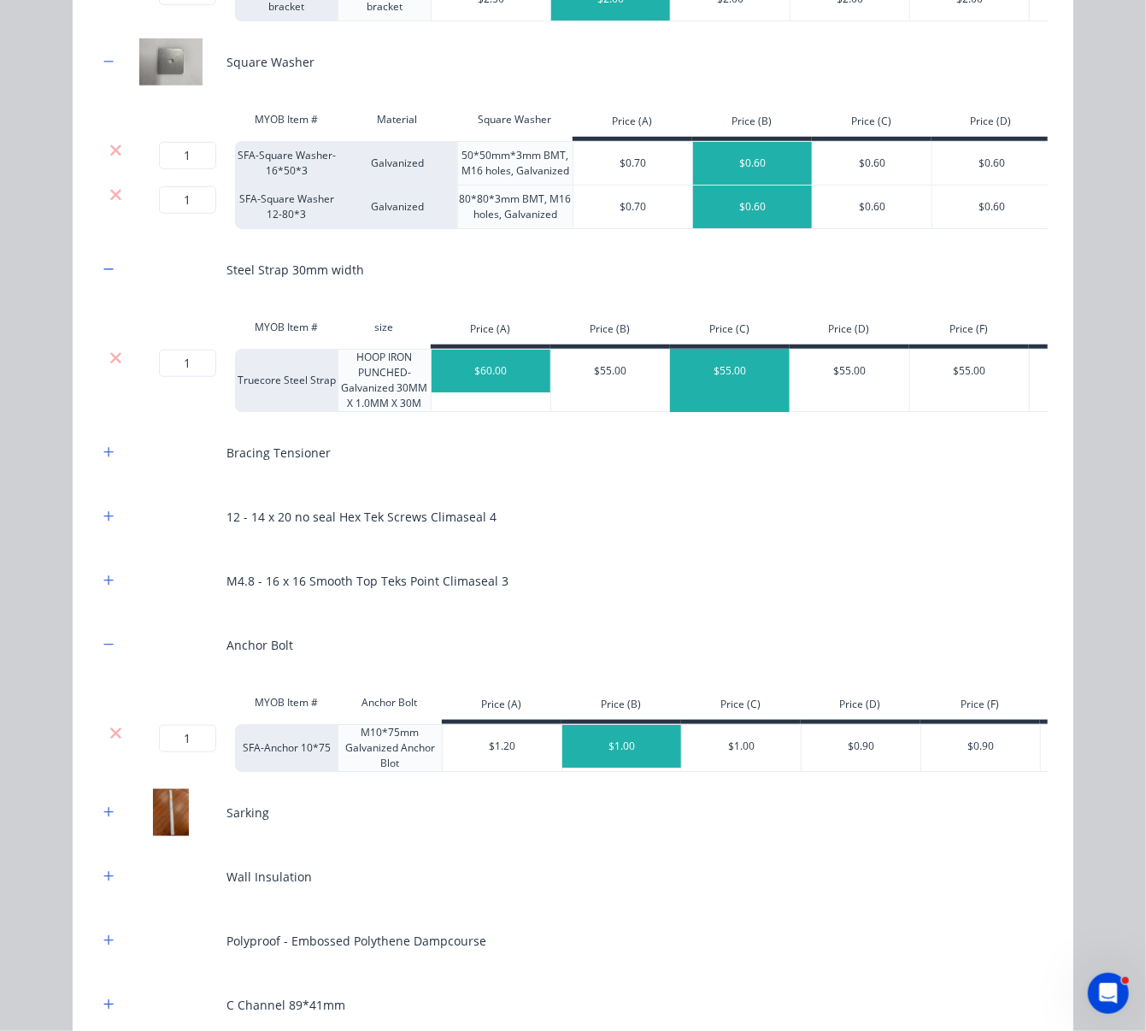
click at [731, 392] on div "$55.00" at bounding box center [731, 371] width 120 height 43
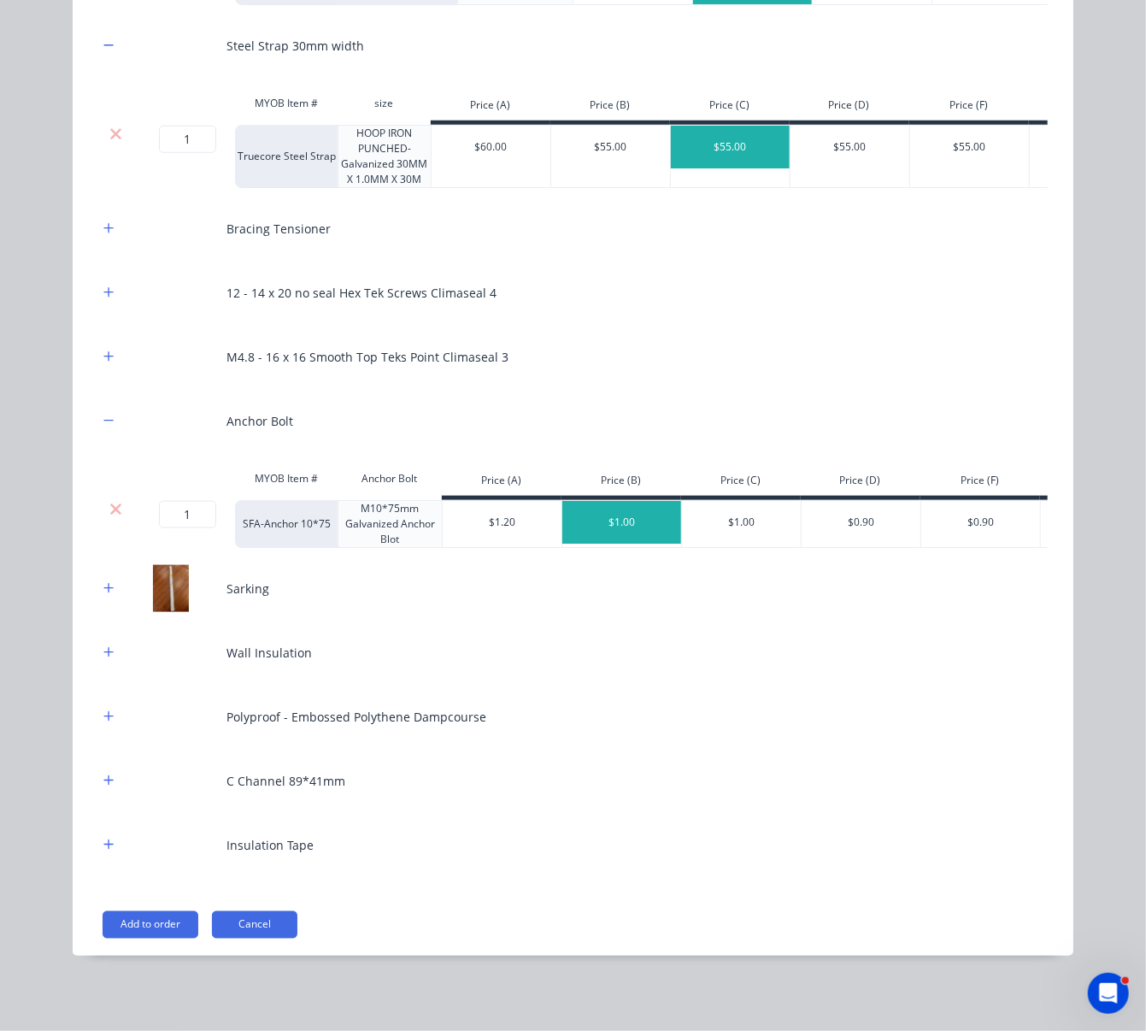
scroll to position [839, 0]
click at [103, 222] on icon "button" at bounding box center [108, 228] width 10 height 12
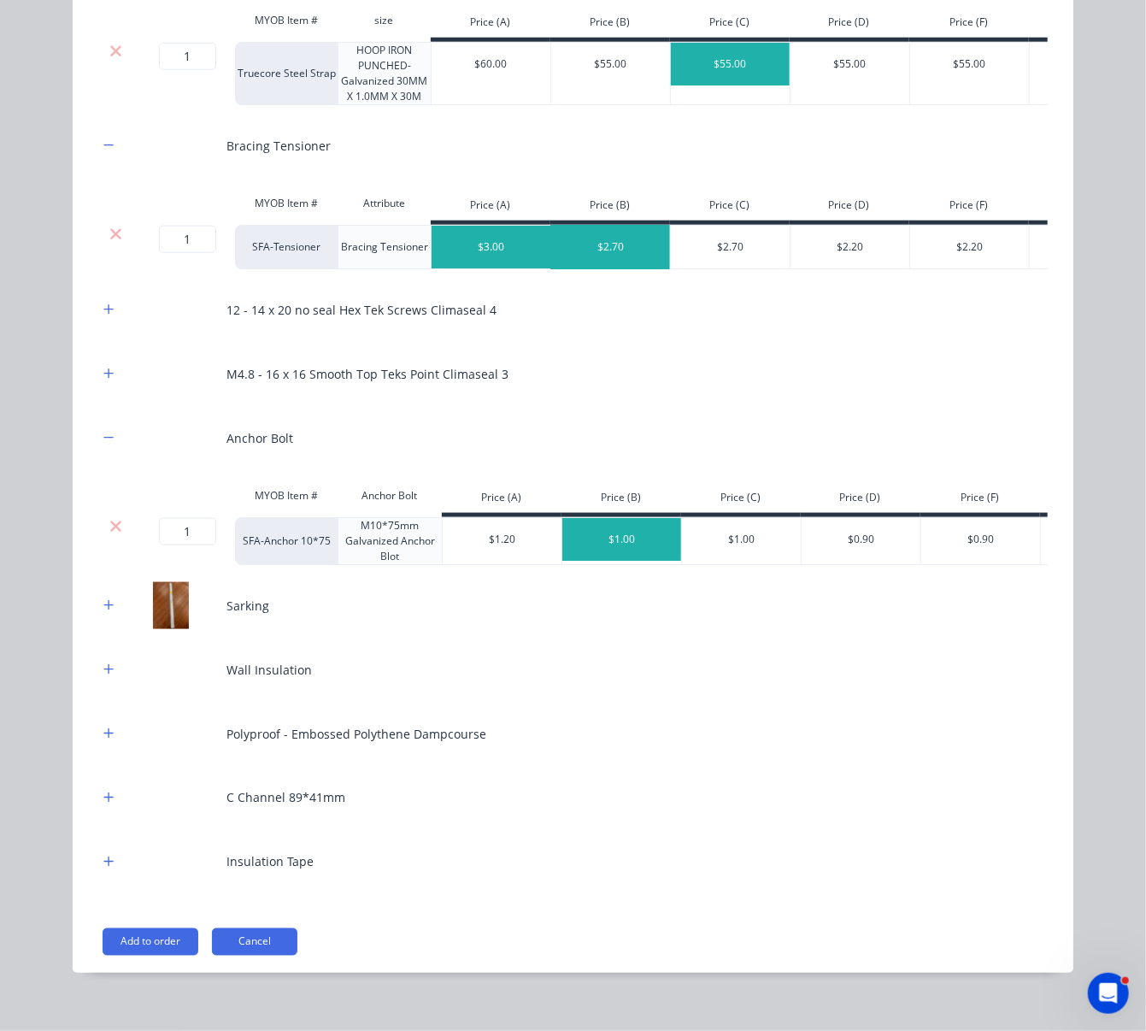
click at [611, 268] on div "$2.70" at bounding box center [611, 247] width 120 height 43
click at [100, 321] on button "button" at bounding box center [108, 309] width 21 height 21
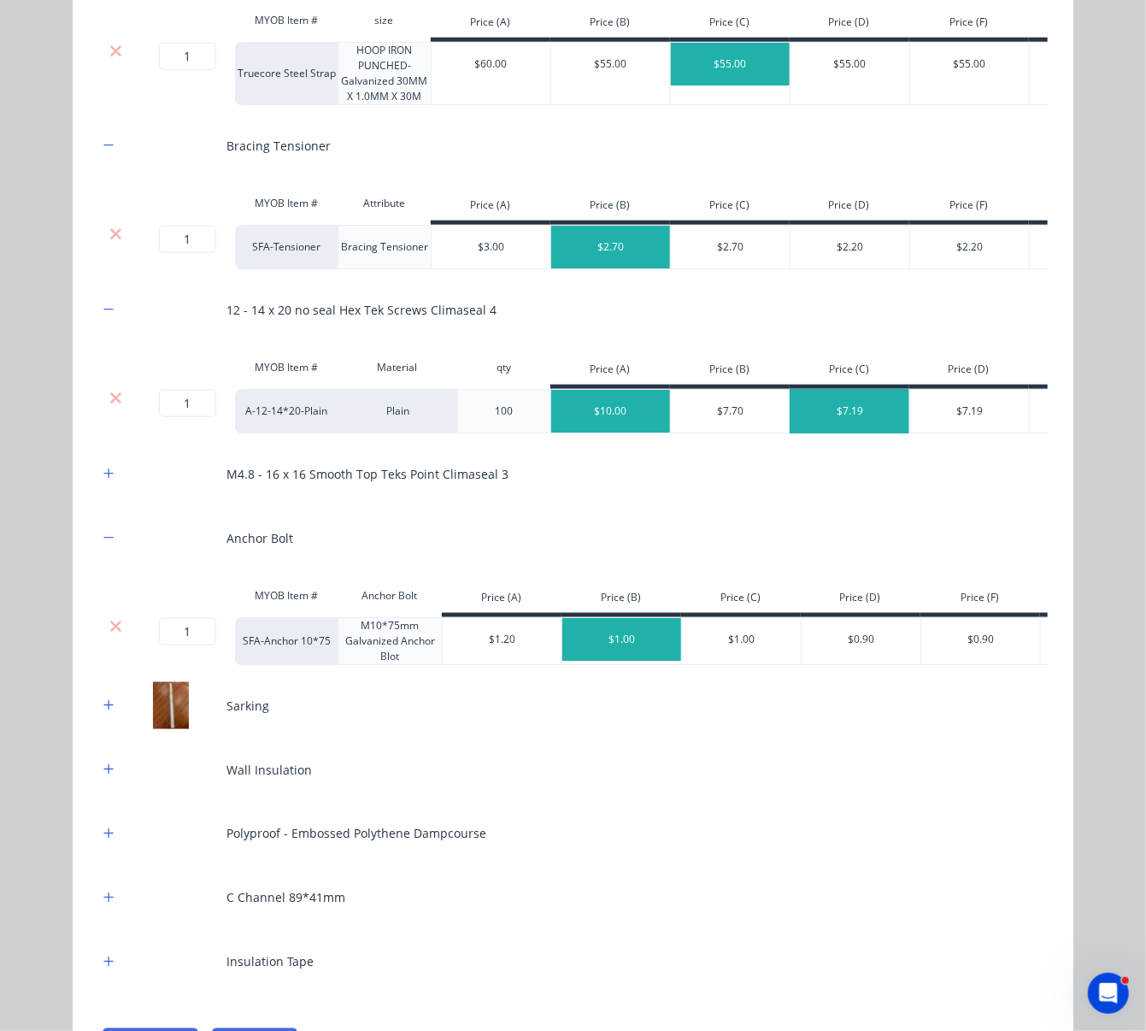
click at [854, 433] on div "$7.19" at bounding box center [851, 411] width 120 height 43
click at [103, 480] on icon "button" at bounding box center [108, 474] width 10 height 12
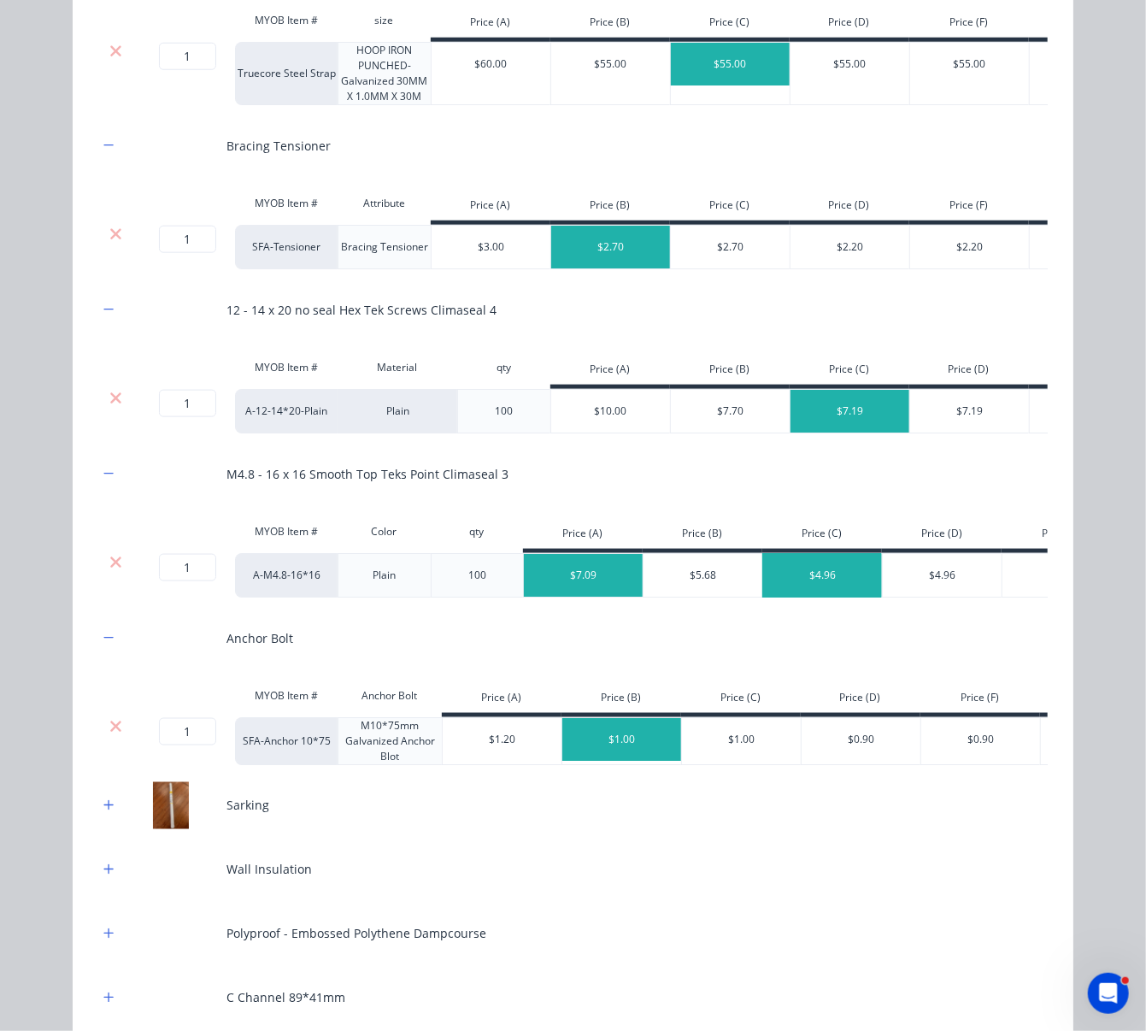
click at [820, 597] on div "$4.96" at bounding box center [823, 575] width 120 height 43
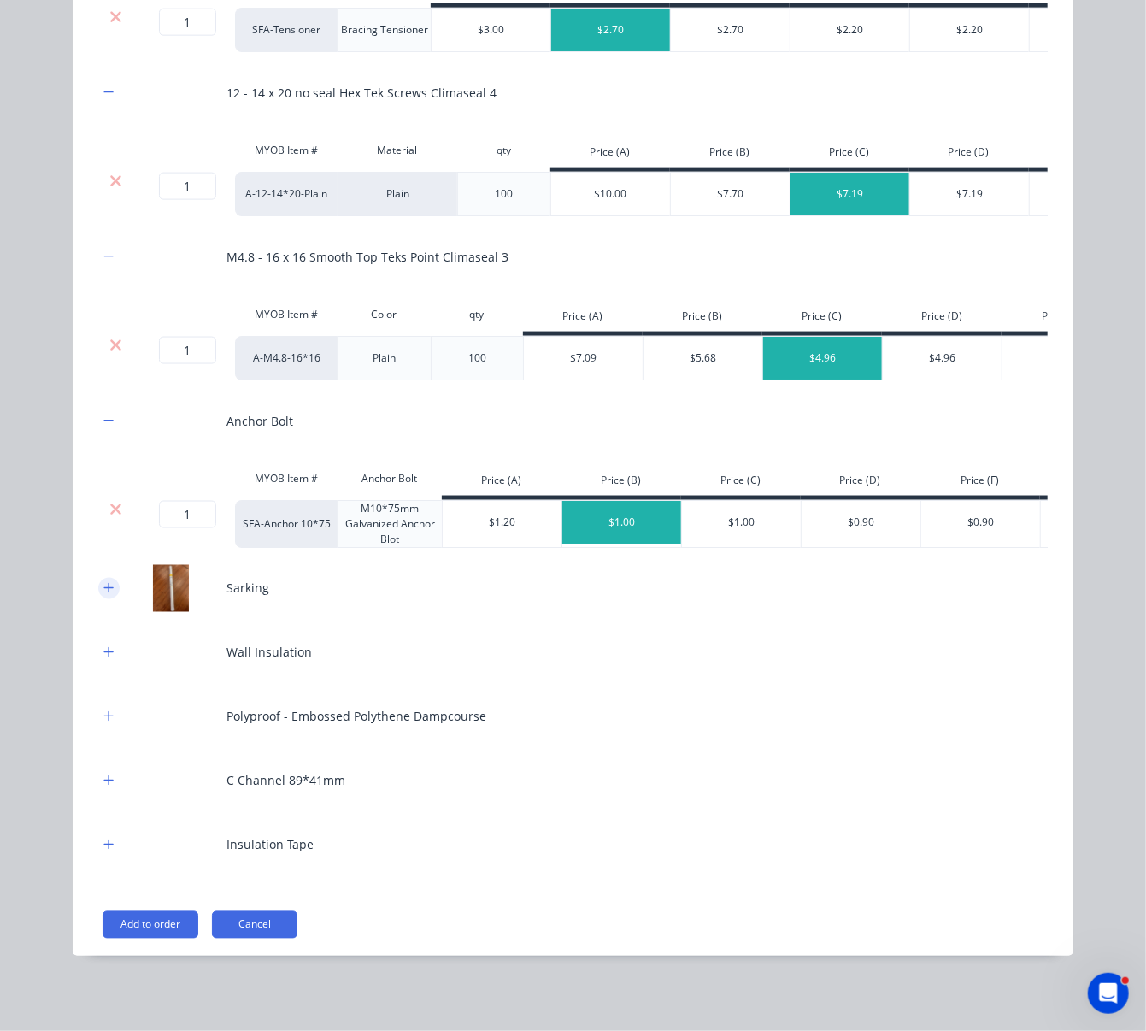
click at [103, 586] on icon "button" at bounding box center [108, 588] width 10 height 12
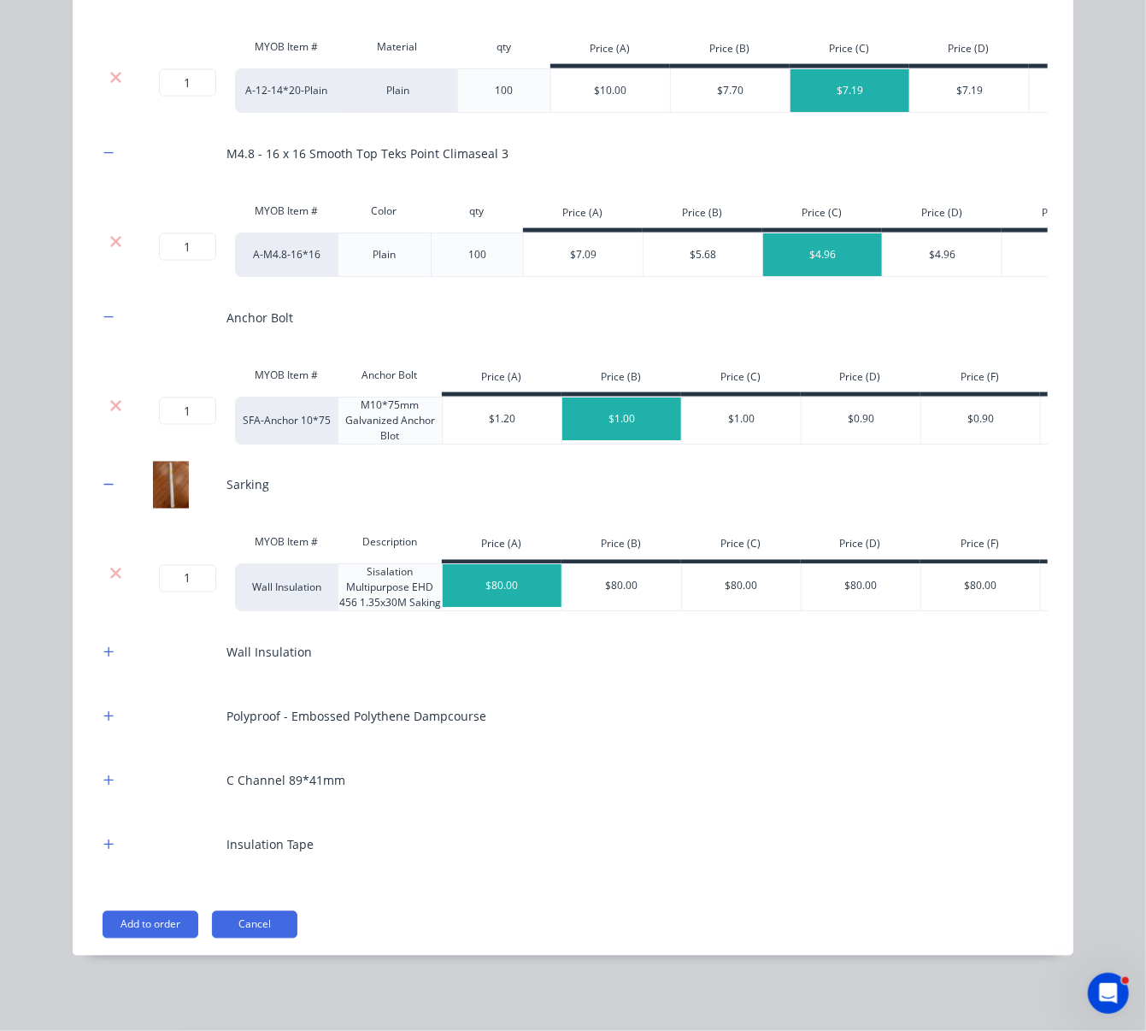
scroll to position [1308, 0]
click at [103, 648] on icon "button" at bounding box center [108, 652] width 10 height 12
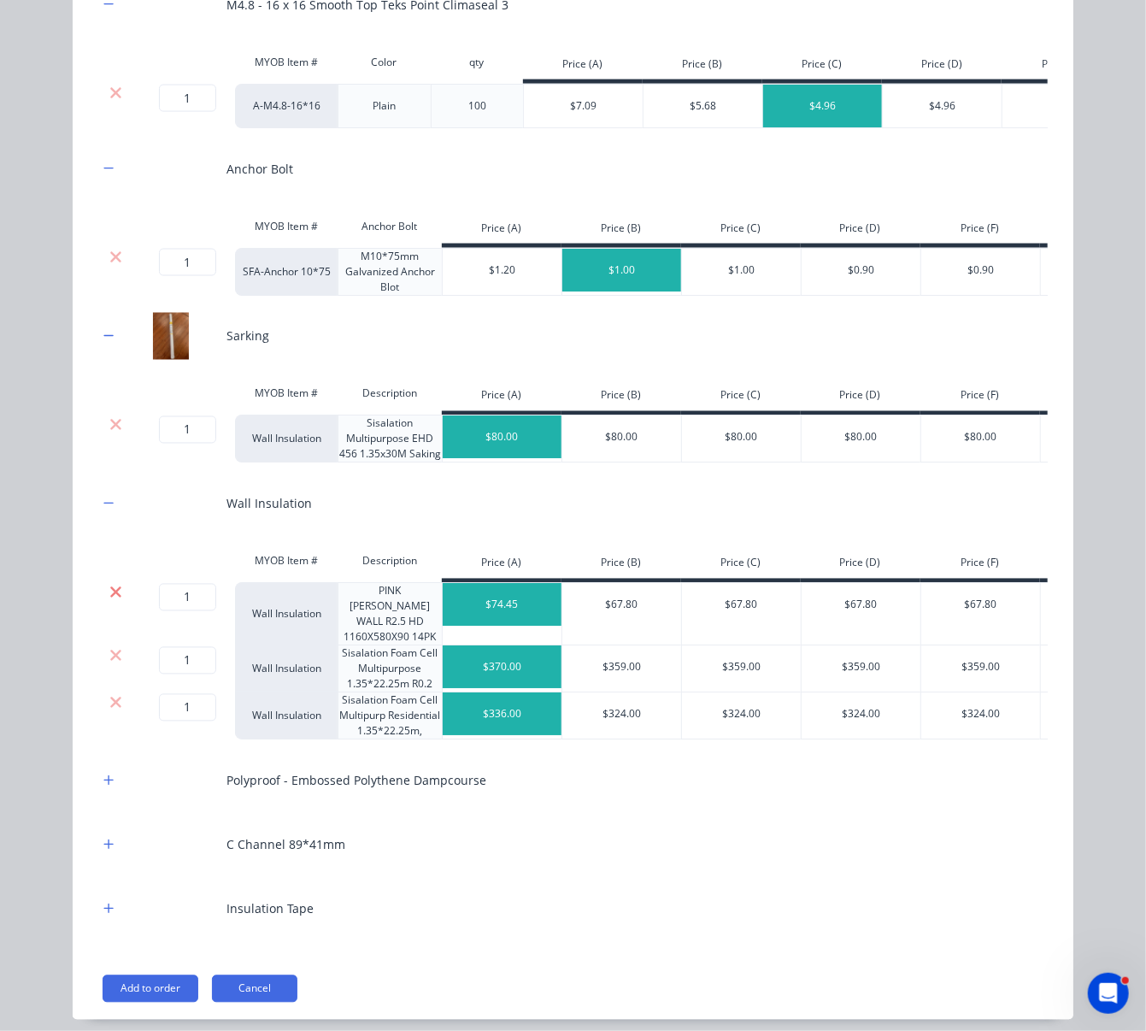
click at [110, 598] on icon at bounding box center [115, 591] width 11 height 11
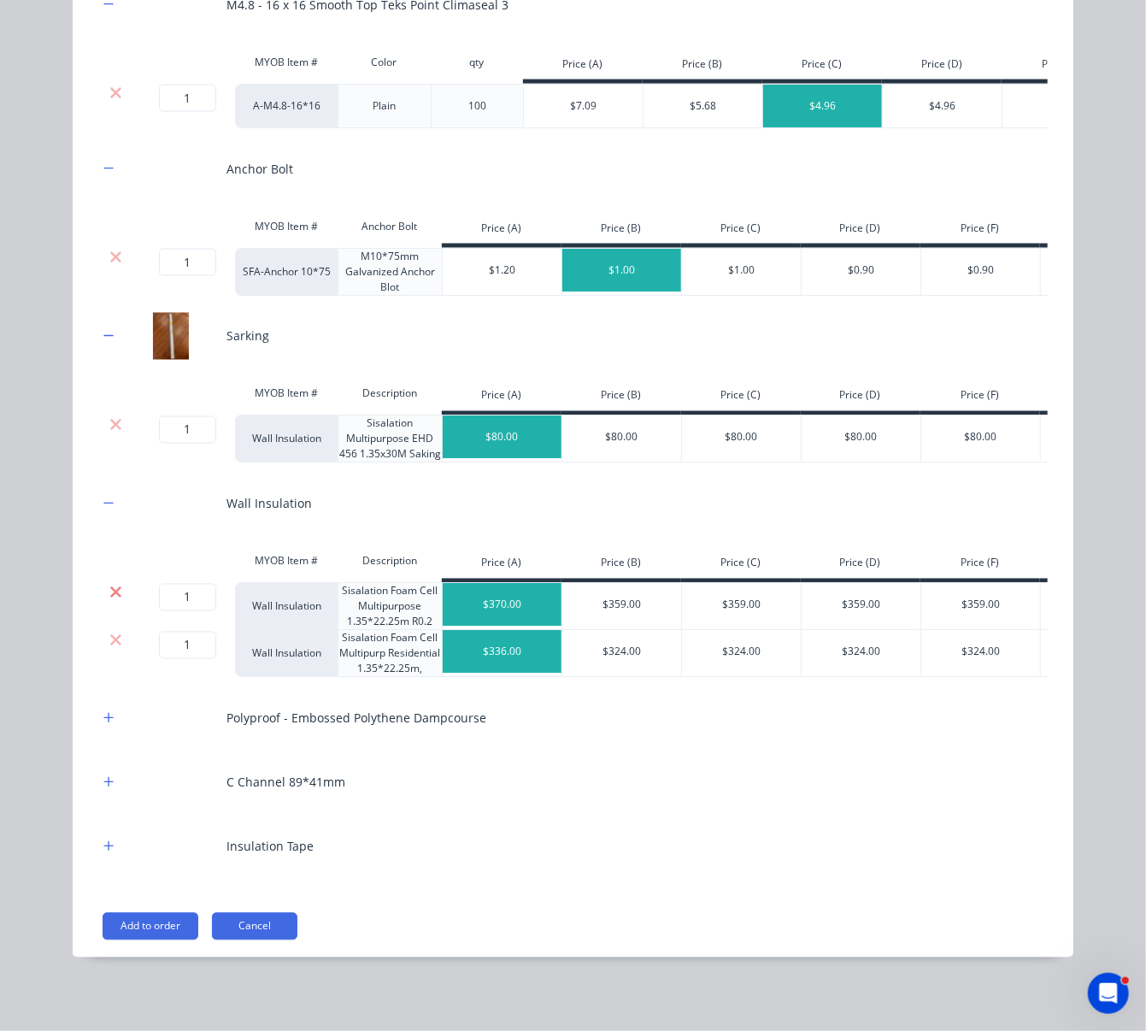
click at [110, 598] on icon at bounding box center [115, 591] width 11 height 11
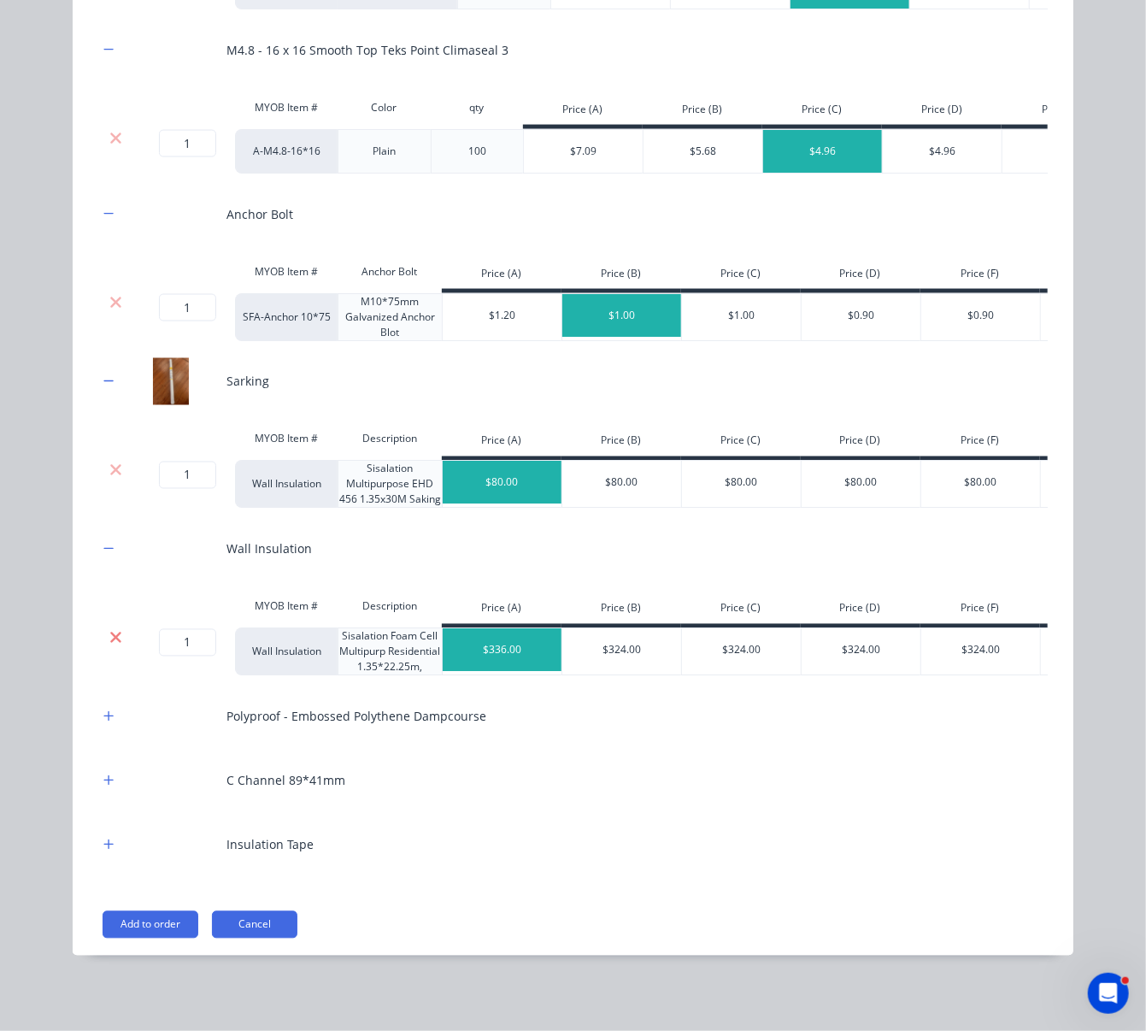
click at [110, 643] on icon at bounding box center [115, 637] width 11 height 11
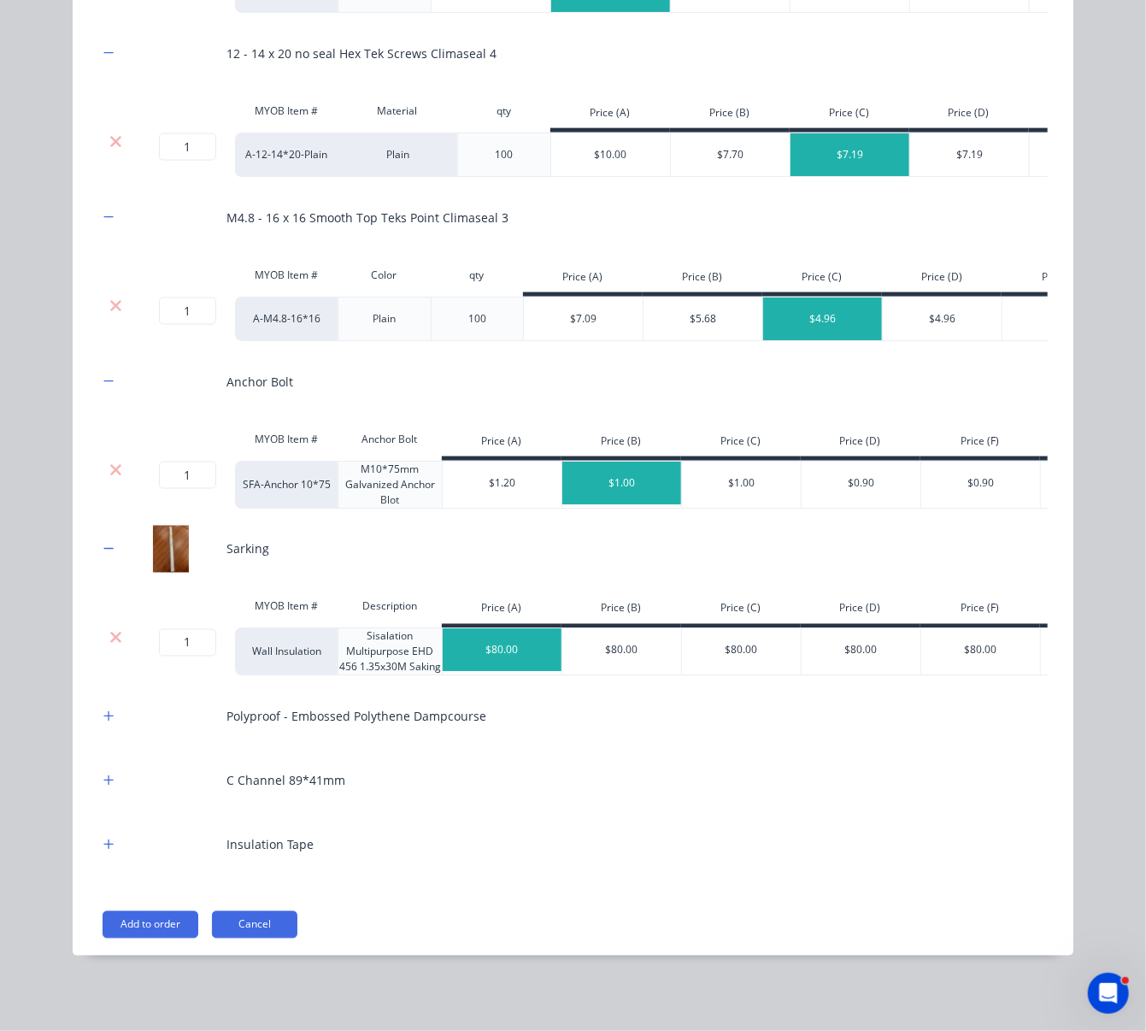
scroll to position [1244, 0]
click at [103, 710] on icon "button" at bounding box center [108, 716] width 10 height 12
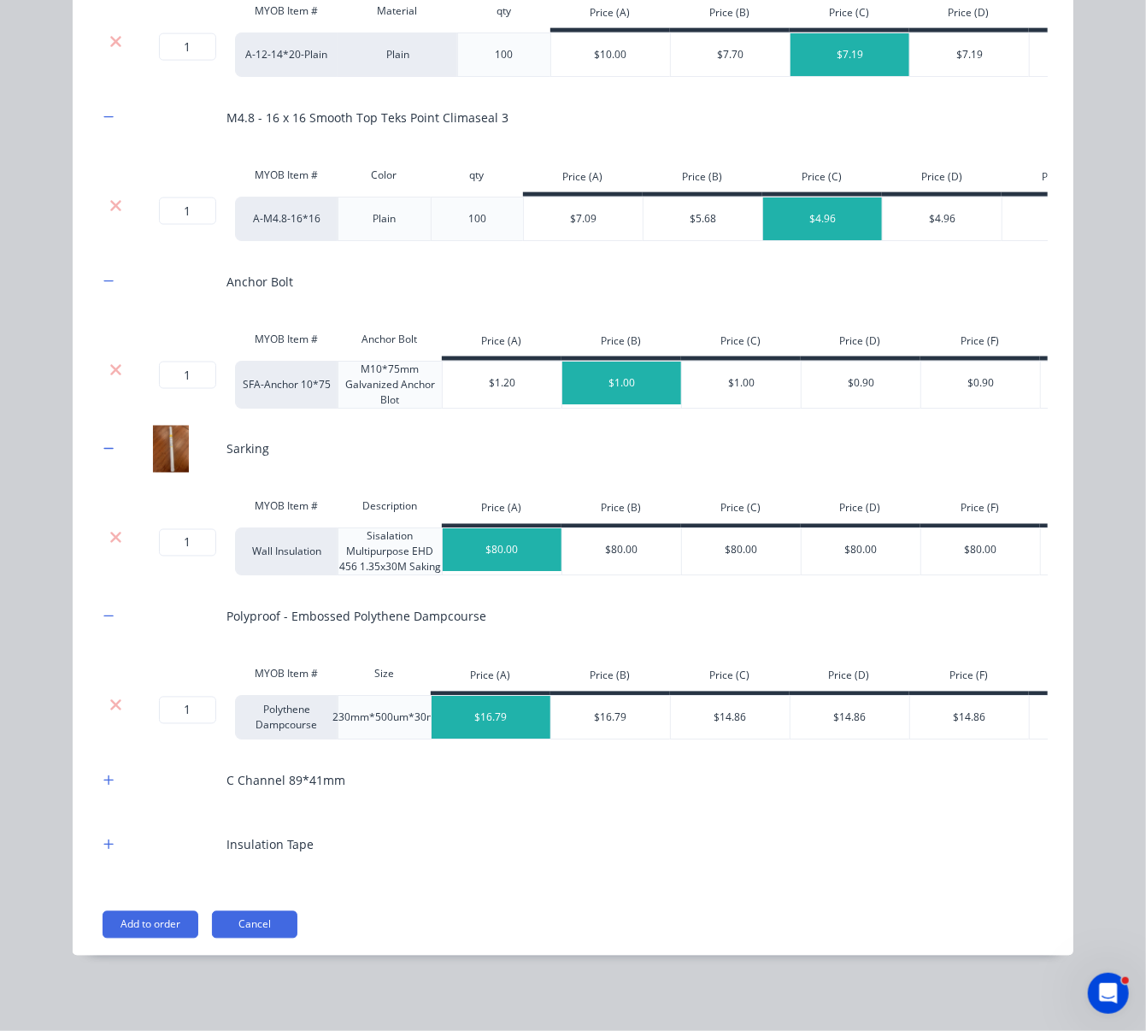
scroll to position [1360, 0]
click at [103, 775] on icon "button" at bounding box center [108, 781] width 10 height 12
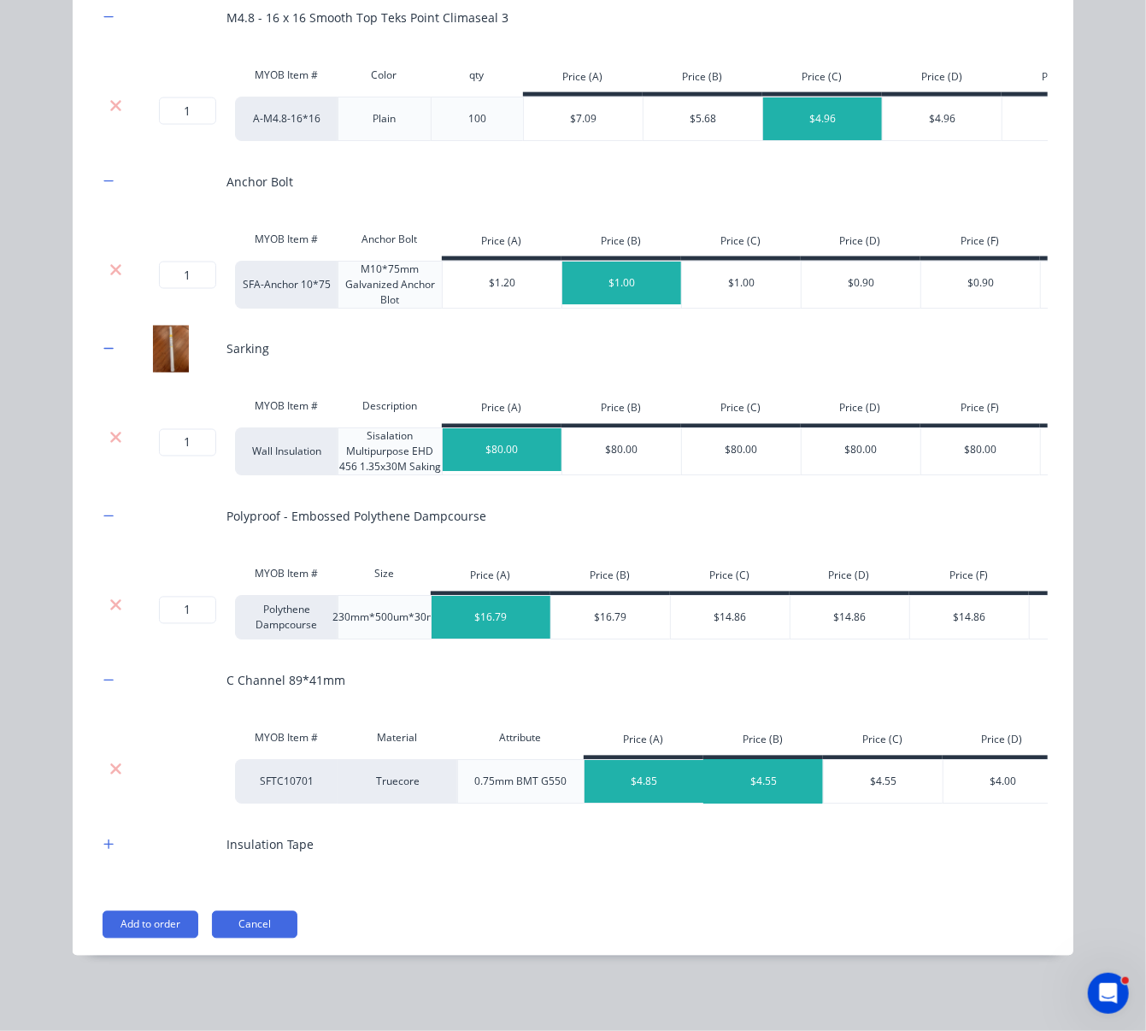
click at [757, 804] on div "$4.55" at bounding box center [764, 782] width 120 height 43
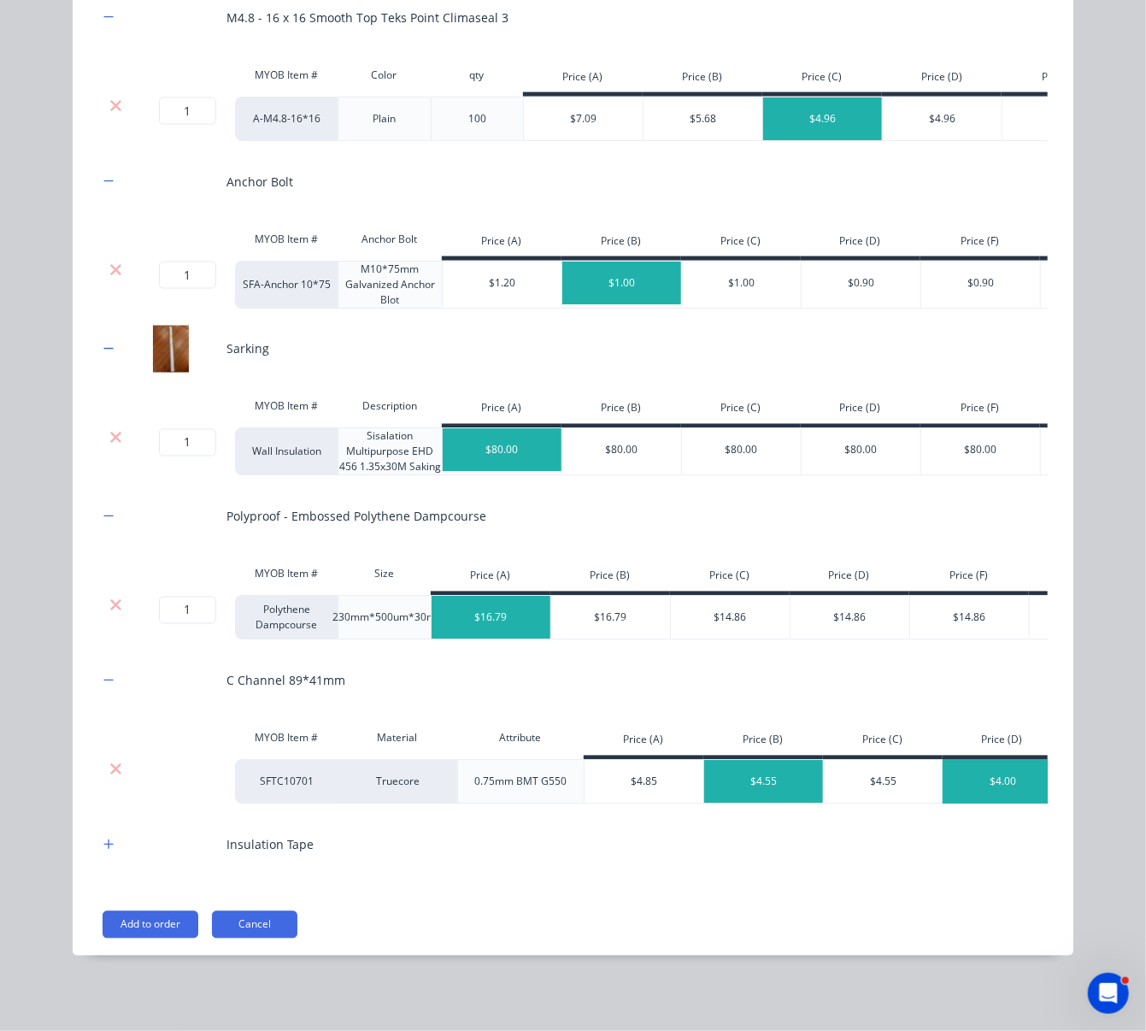
click at [983, 804] on div "$4.00" at bounding box center [1004, 782] width 120 height 43
click at [104, 839] on icon "button" at bounding box center [108, 843] width 9 height 9
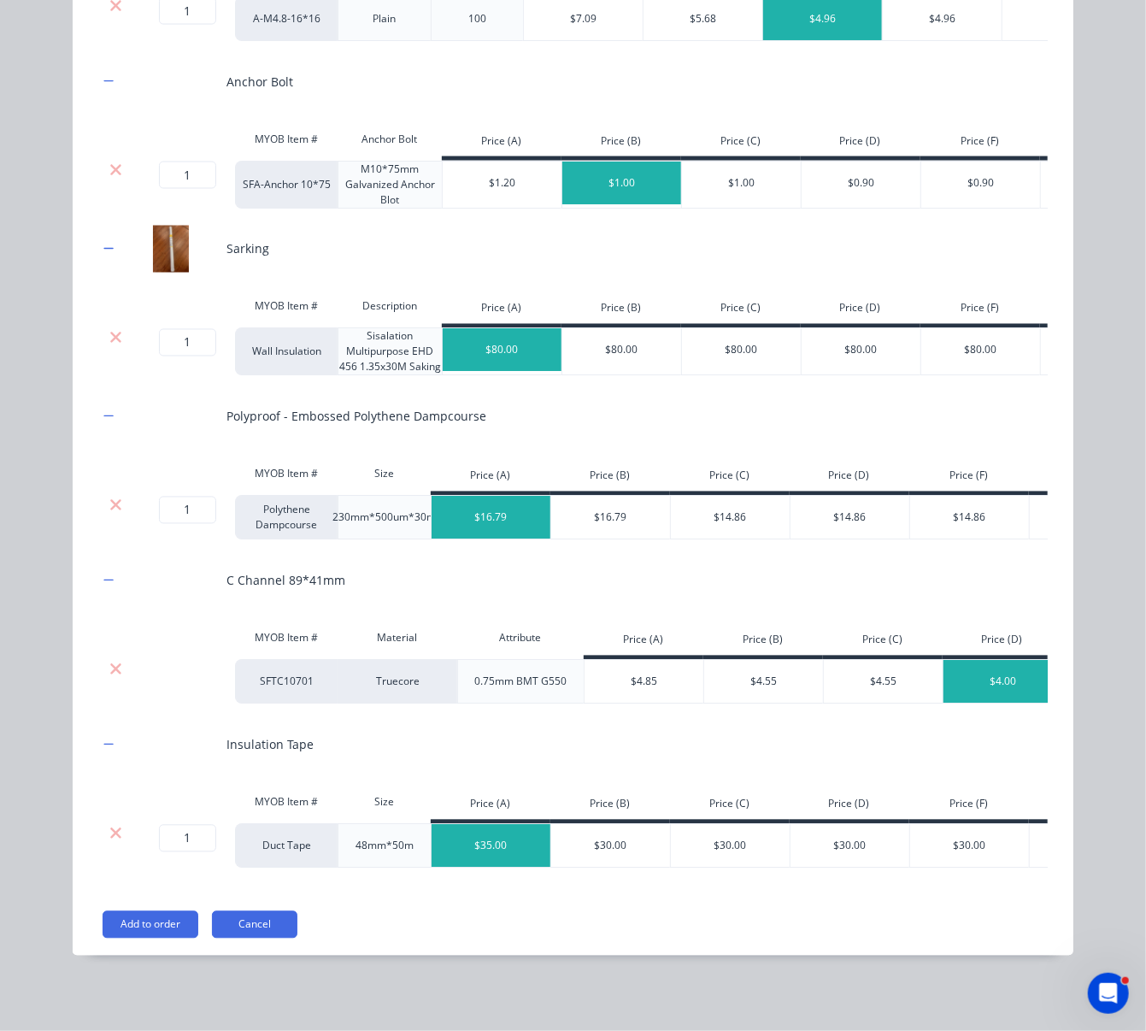
scroll to position [1593, 0]
click at [609, 838] on div "$30.00" at bounding box center [611, 846] width 120 height 43
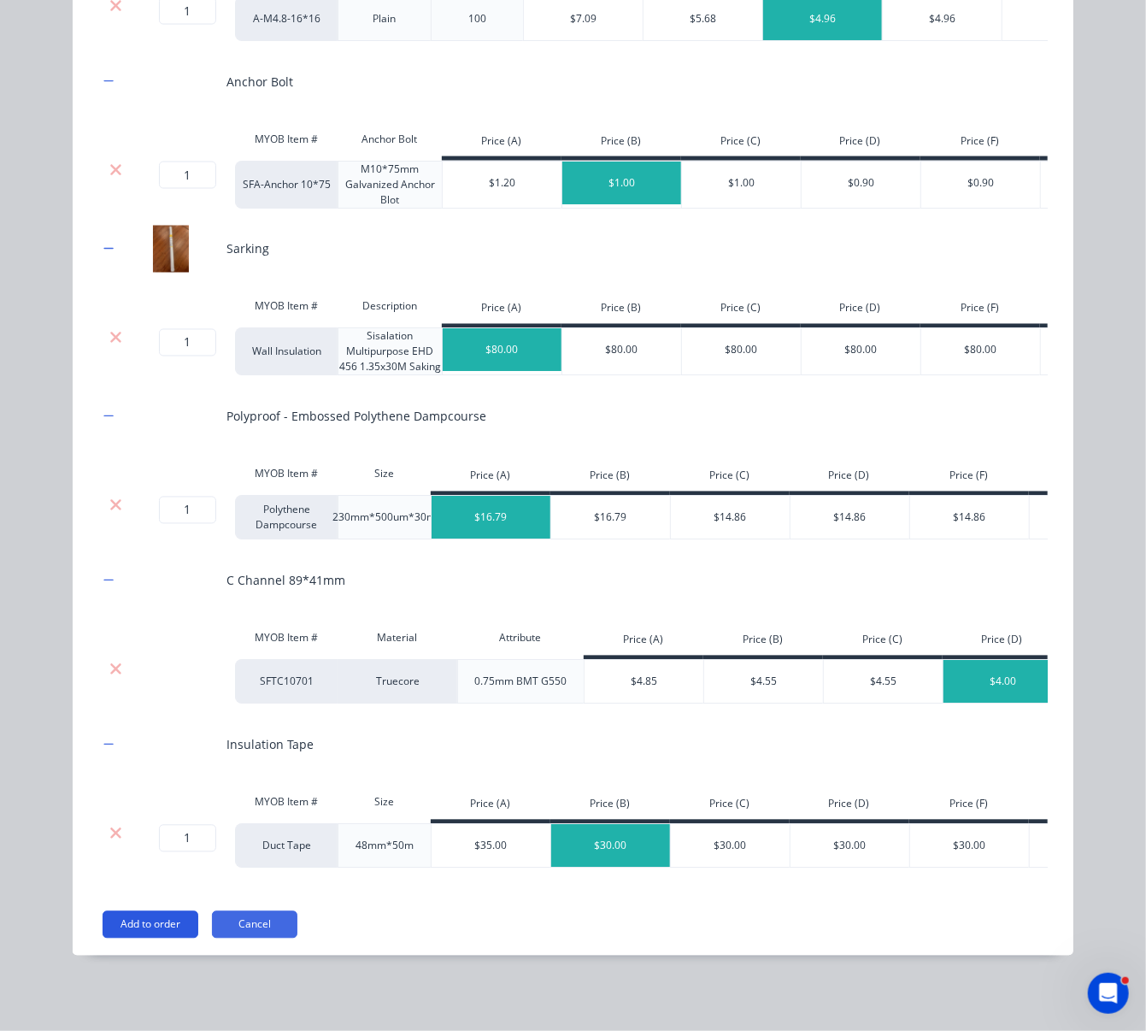
click at [153, 913] on button "Add to order" at bounding box center [151, 924] width 96 height 27
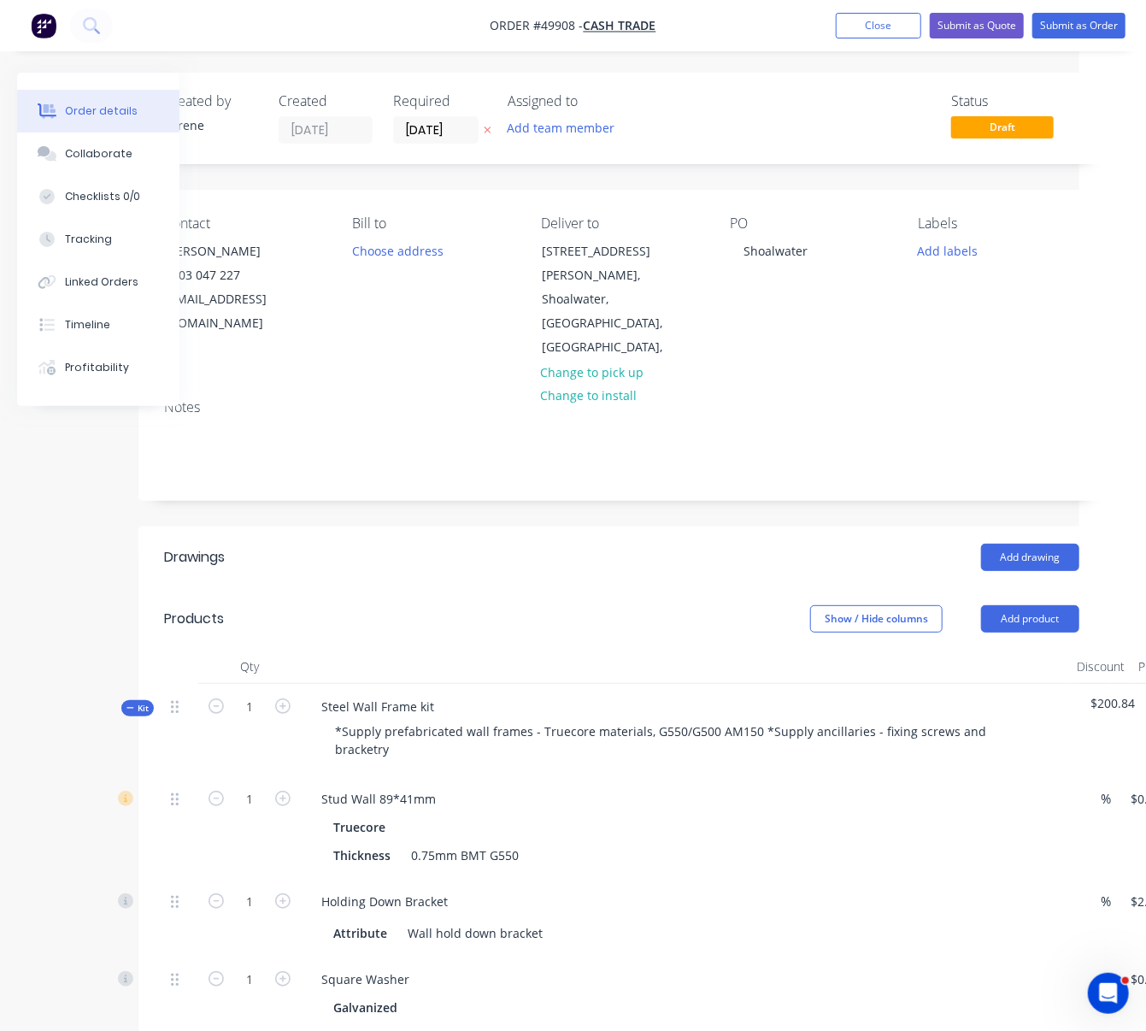
drag, startPoint x: 589, startPoint y: 583, endPoint x: 674, endPoint y: 579, distance: 85.6
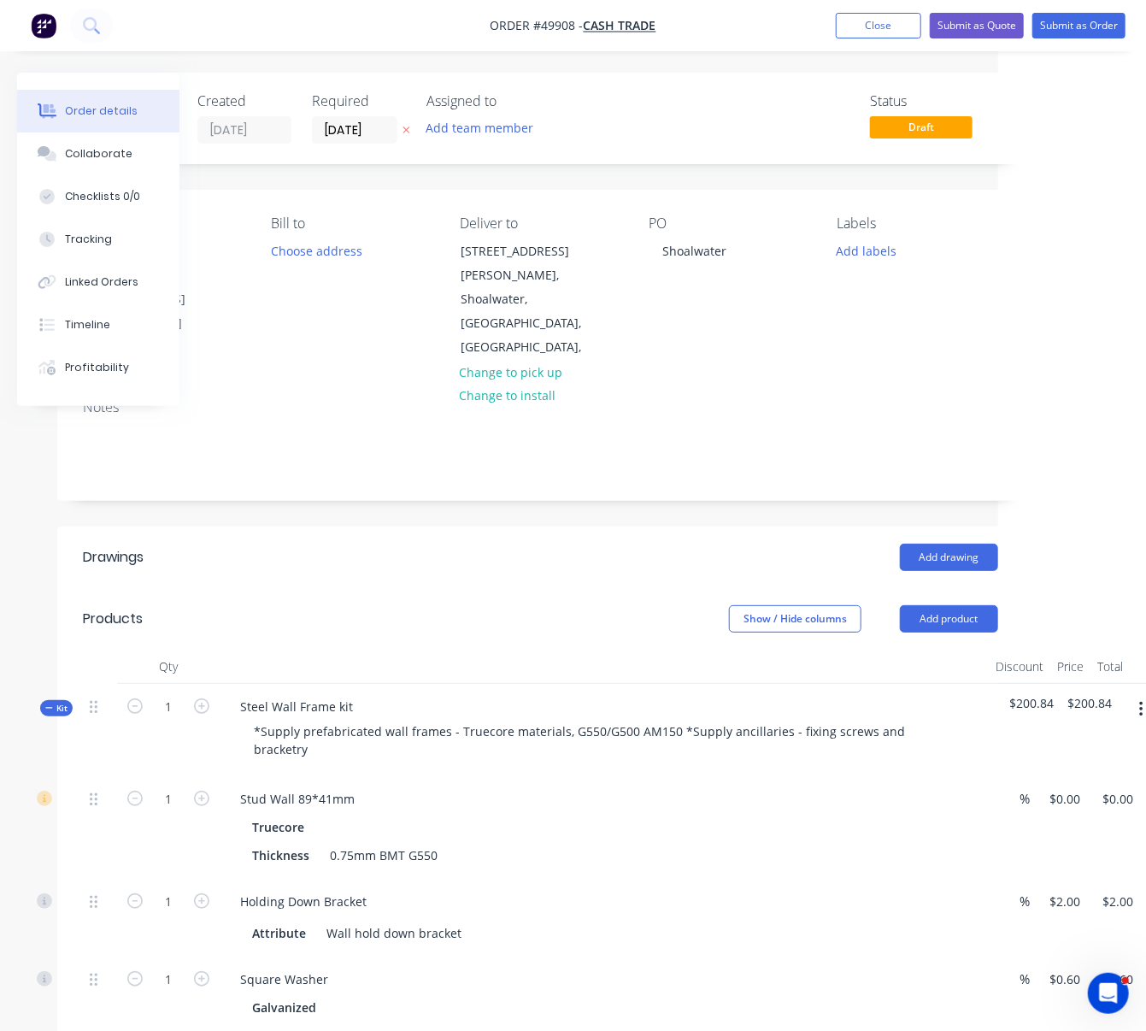
click at [464, 557] on header "Drawings Add drawing" at bounding box center [540, 558] width 967 height 62
click at [460, 588] on header "Products Show / Hide columns Add product" at bounding box center [540, 619] width 967 height 62
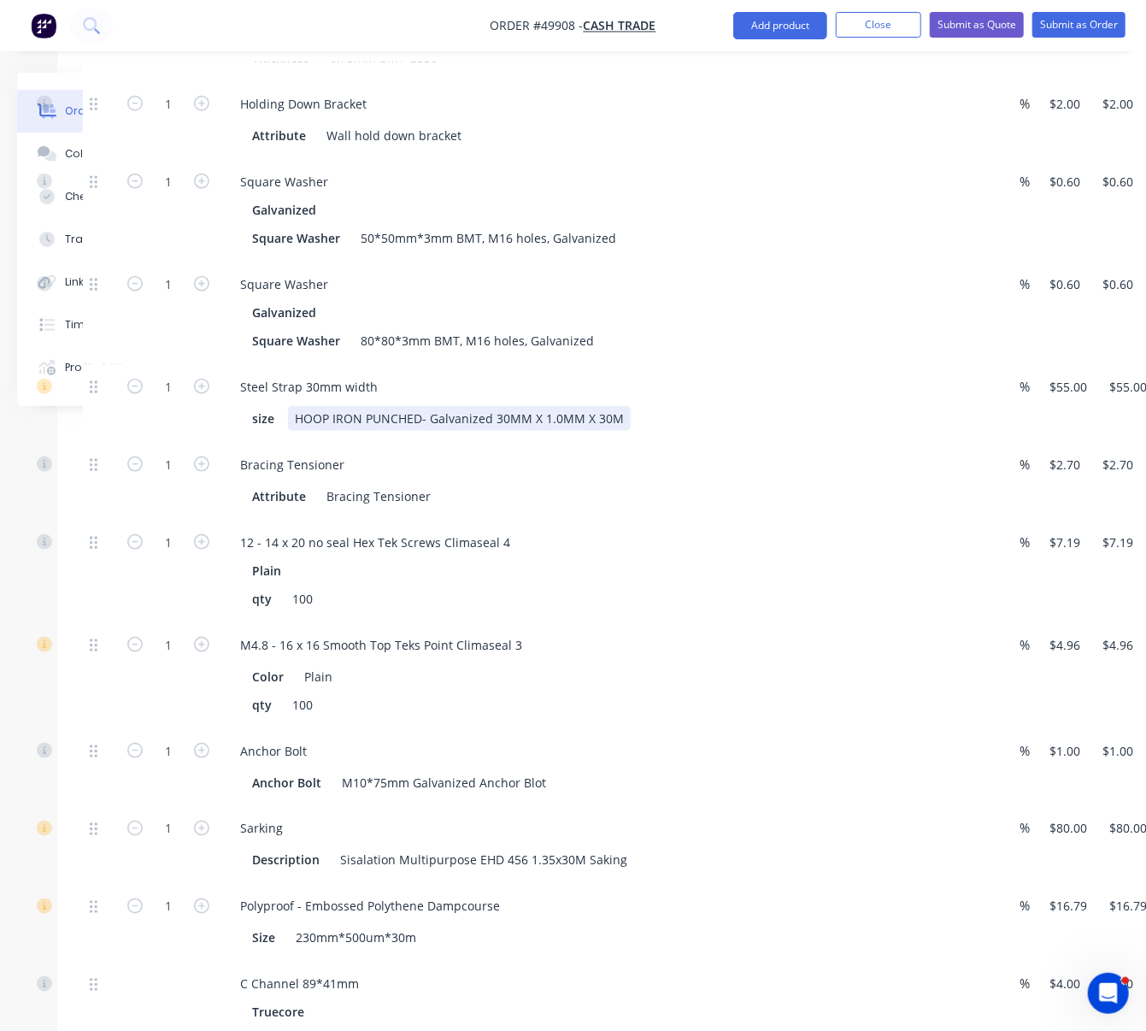
scroll to position [532, 148]
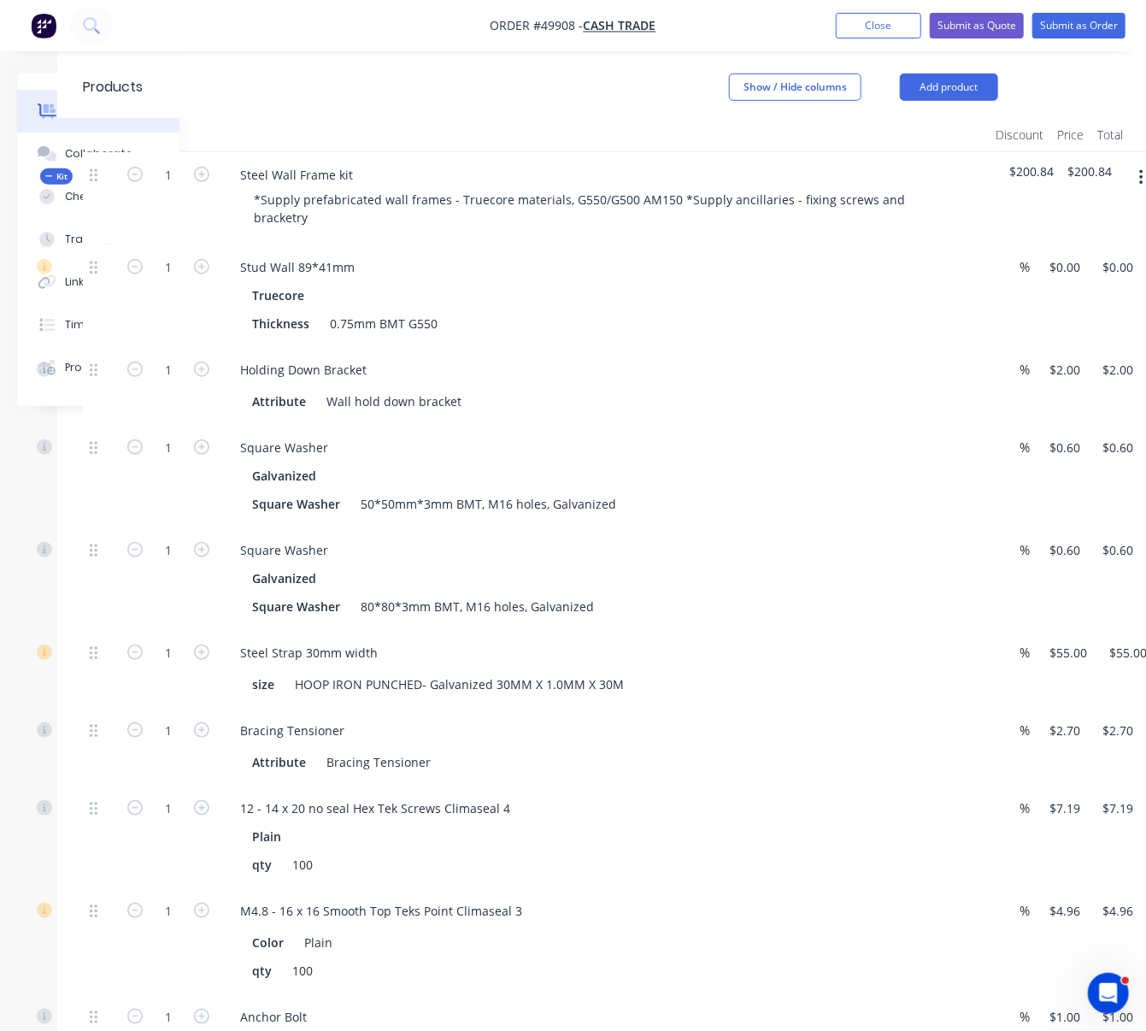
click at [657, 118] on div at bounding box center [604, 135] width 769 height 34
